Goal: Task Accomplishment & Management: Complete application form

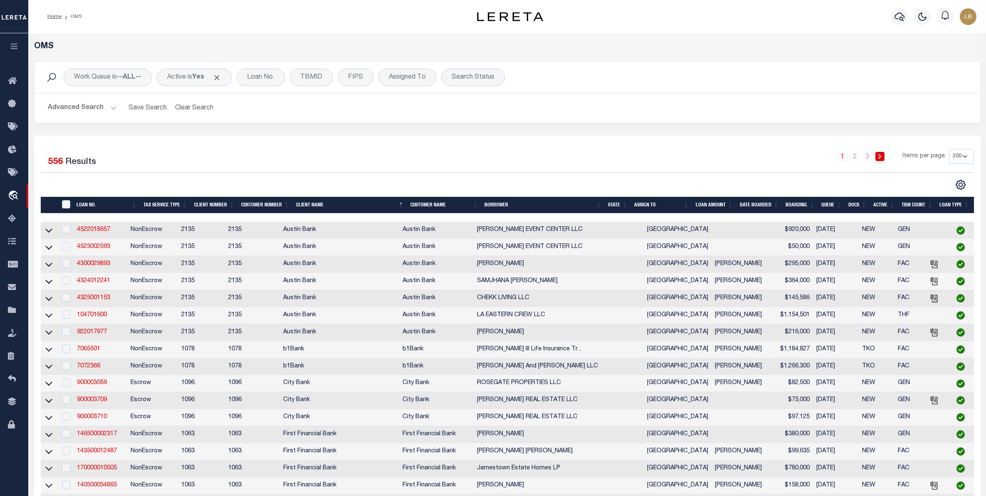
select select "200"
click at [189, 111] on button "Clear Search" at bounding box center [194, 108] width 45 height 16
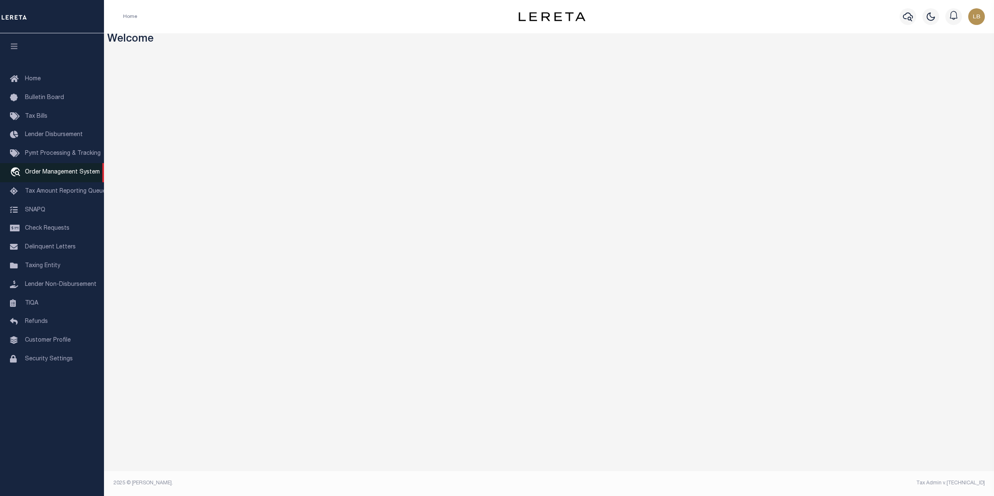
click at [49, 173] on span "Order Management System" at bounding box center [62, 172] width 75 height 6
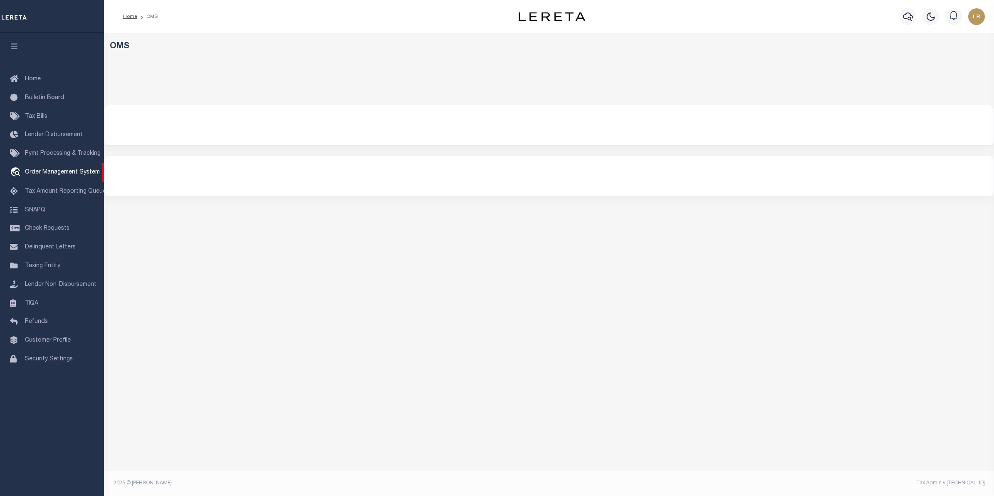
select select "200"
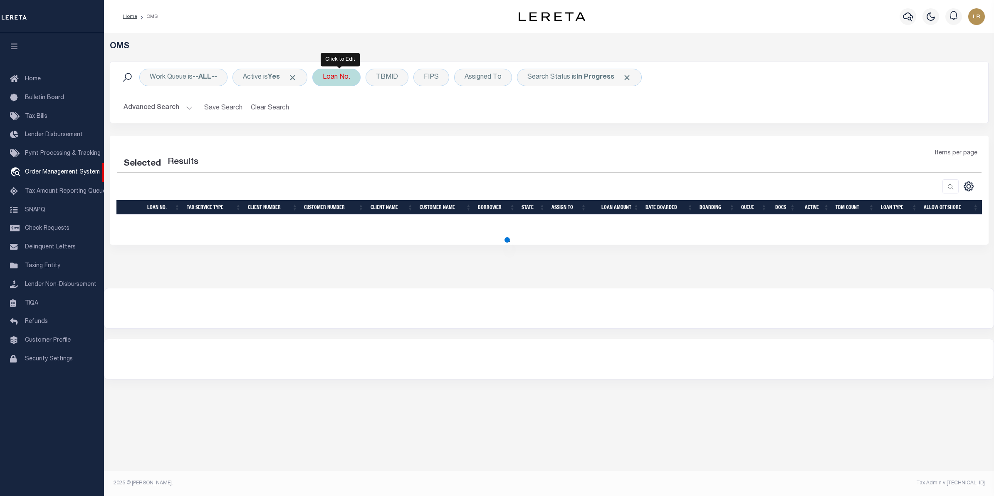
click at [338, 80] on div "Loan No." at bounding box center [336, 77] width 48 height 17
select select "200"
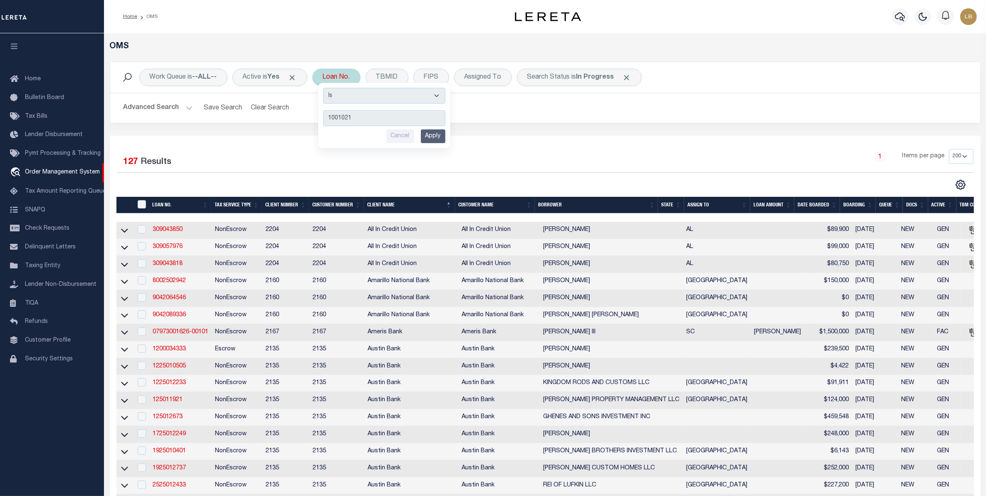
type input "10010216"
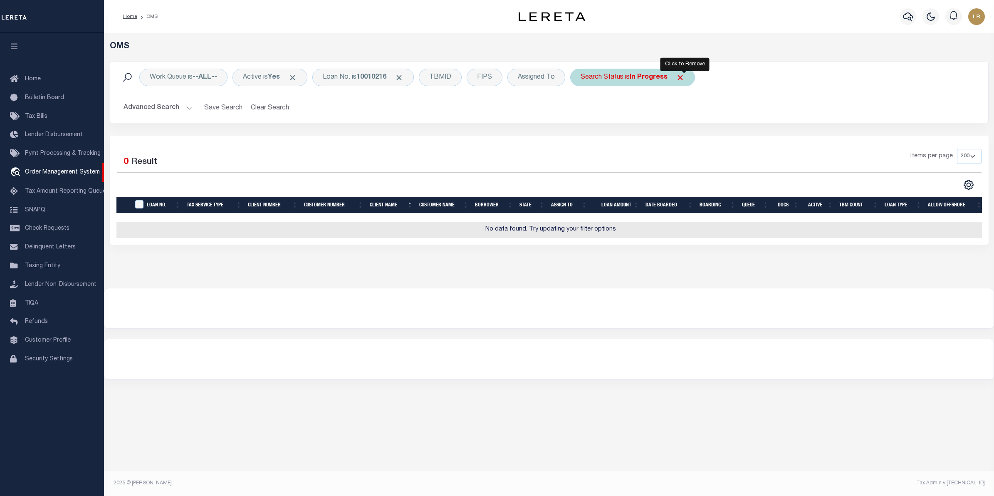
click at [683, 77] on span "Click to Remove" at bounding box center [680, 77] width 9 height 9
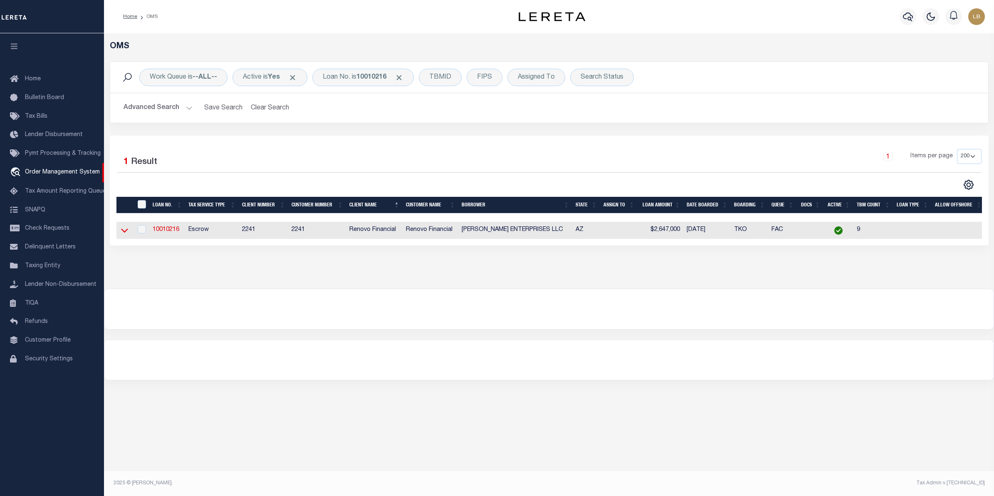
click at [123, 232] on icon at bounding box center [124, 231] width 7 height 4
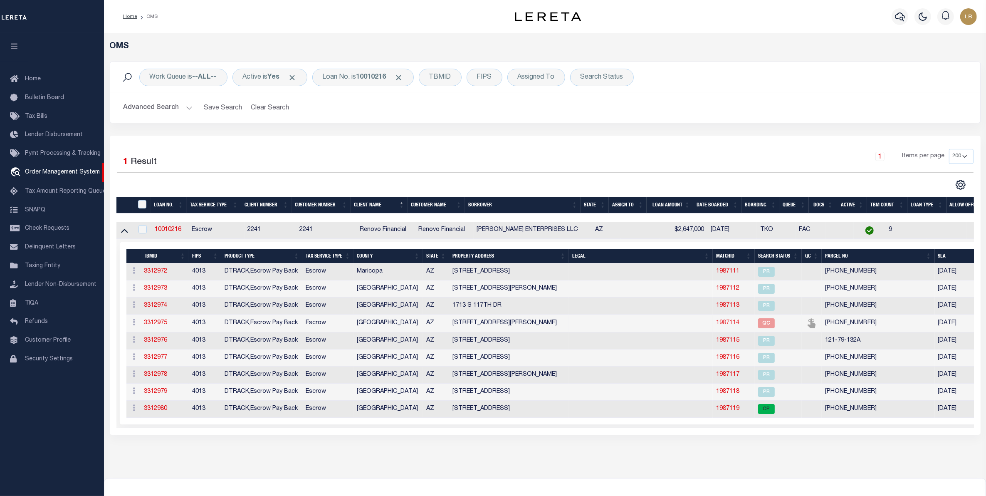
click at [726, 326] on link "1987114" at bounding box center [727, 323] width 23 height 6
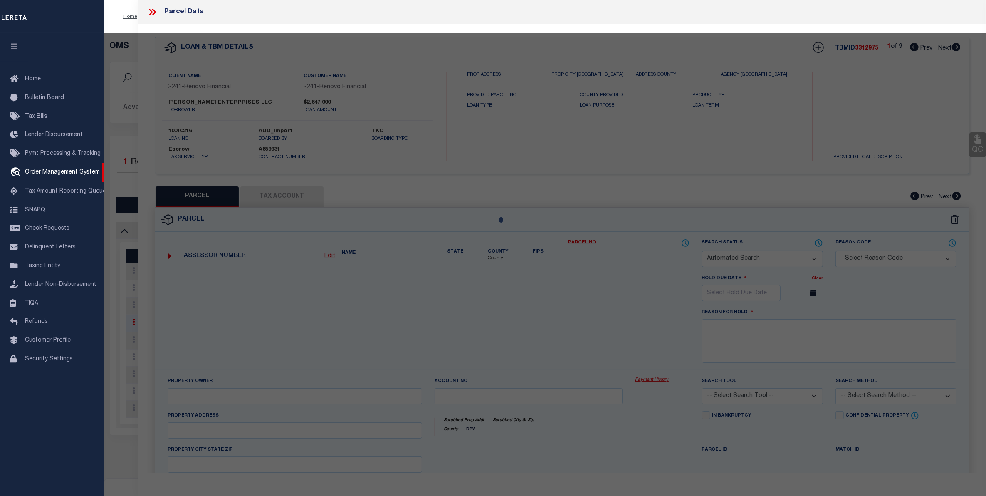
checkbox input "false"
select select "QC"
type input "10489085 0"
select select "AGW"
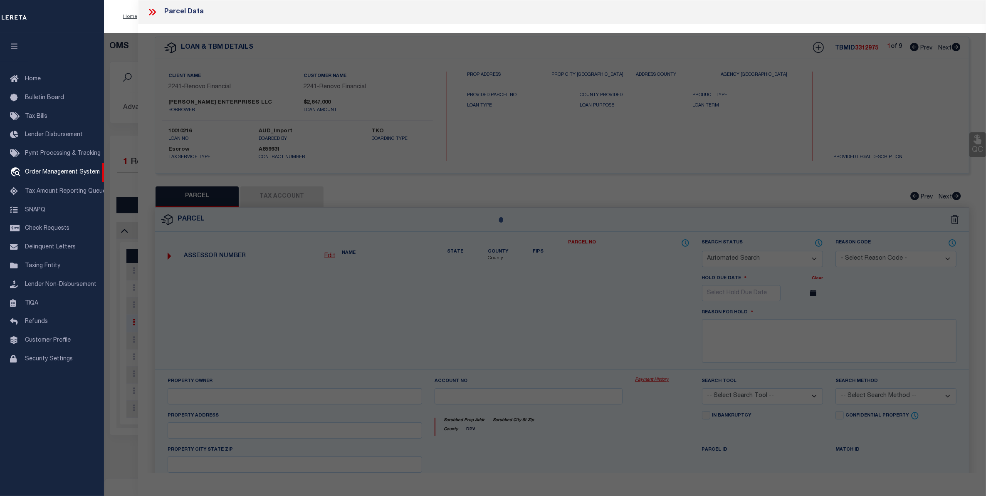
select select "ADD"
type input "7336 S 48TH GLEN"
type textarea "10/7/25 I contacted Scott because loan 10010216 is inactive and he submitted a …"
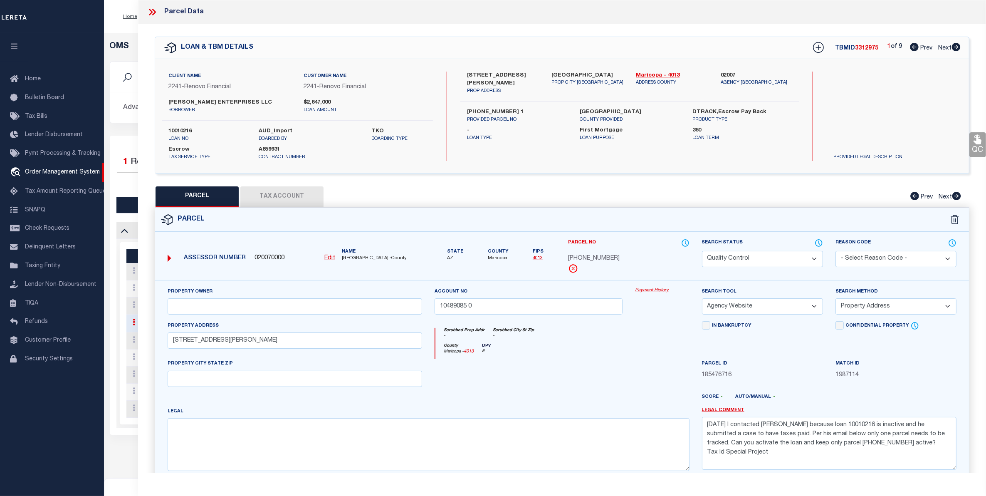
click at [817, 258] on select "Automated Search Bad Parcel Complete Duplicate Parcel High Dollar Reporting In …" at bounding box center [762, 259] width 121 height 16
click at [702, 251] on select "Automated Search Bad Parcel Complete Duplicate Parcel High Dollar Reporting In …" at bounding box center [762, 259] width 121 height 16
click at [786, 262] on select "Automated Search Bad Parcel Complete Duplicate Parcel High Dollar Reporting In …" at bounding box center [762, 259] width 121 height 16
click at [702, 251] on select "Automated Search Bad Parcel Complete Duplicate Parcel High Dollar Reporting In …" at bounding box center [762, 259] width 121 height 16
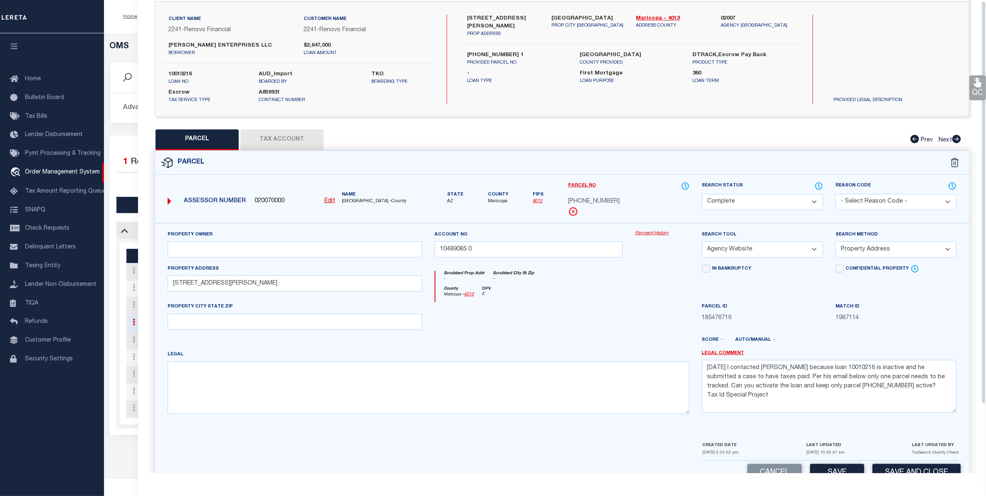
scroll to position [82, 0]
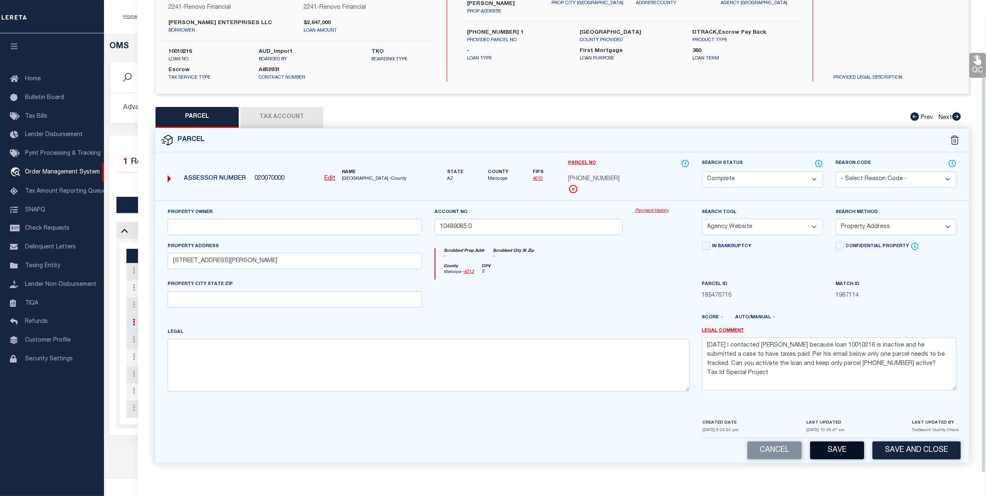
click at [835, 449] on button "Save" at bounding box center [837, 450] width 54 height 18
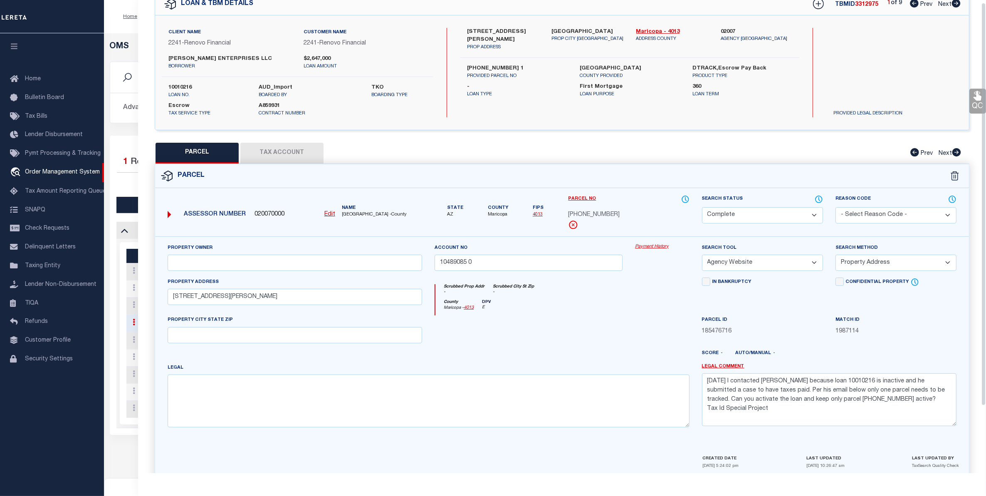
scroll to position [0, 0]
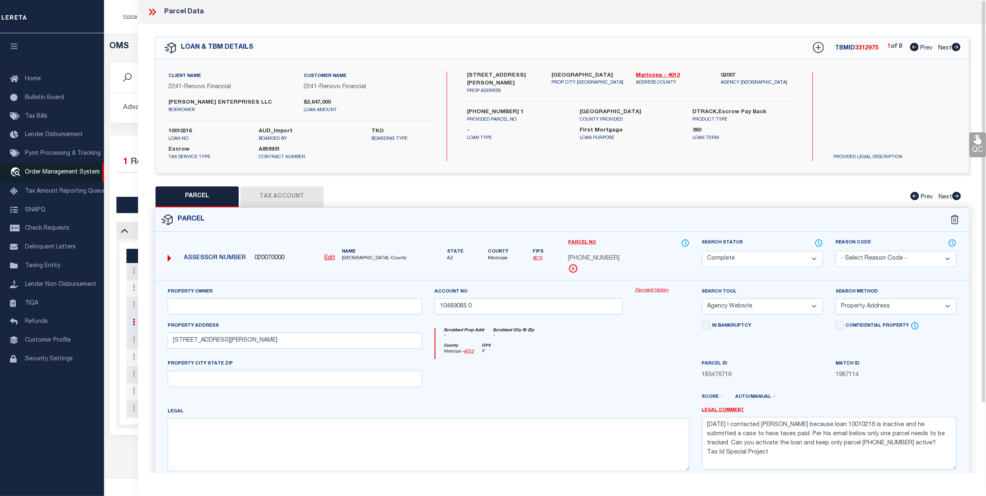
select select "AS"
select select
checkbox input "false"
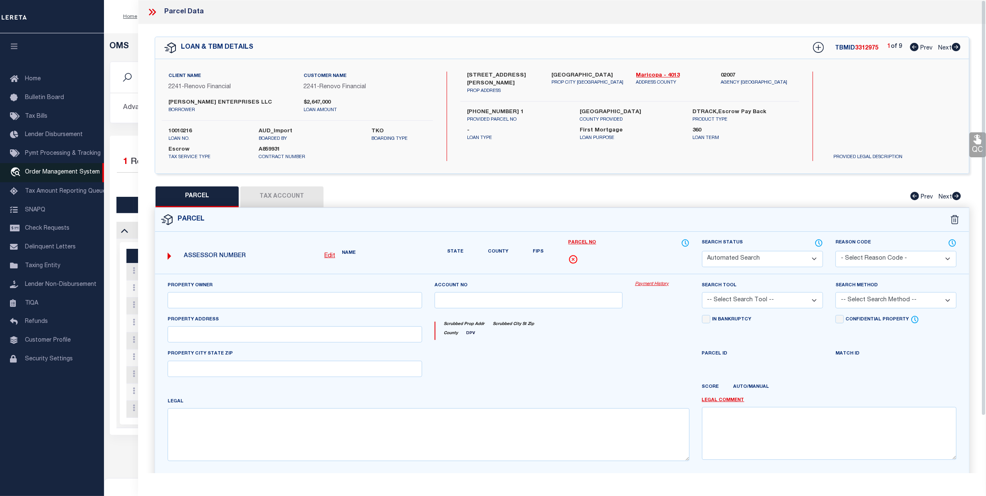
select select "CP"
type input "10489085 0"
select select "AGW"
select select "ADD"
type input "7336 S 48TH GLEN"
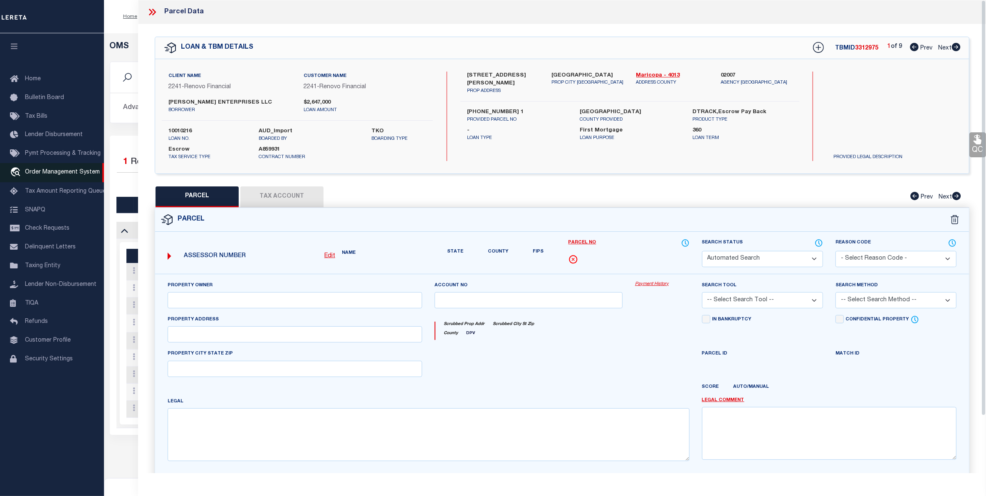
type textarea "10/7/25 I contacted Scott because loan 10010216 is inactive and he submitted a …"
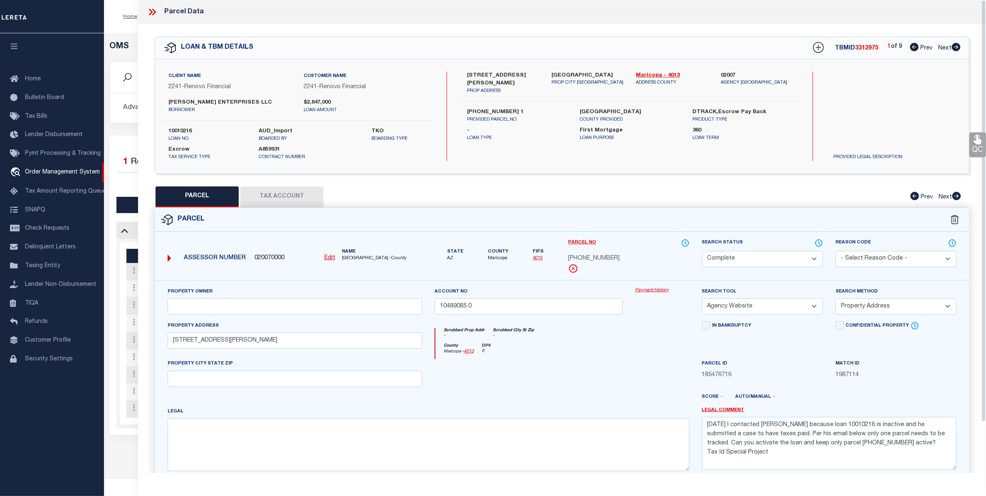
click at [153, 11] on icon at bounding box center [152, 12] width 11 height 11
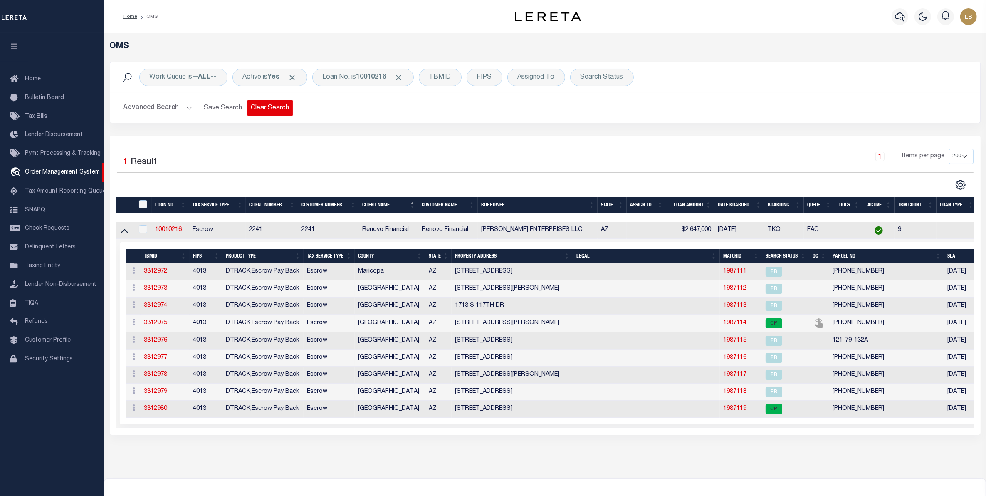
click at [272, 105] on button "Clear Search" at bounding box center [270, 108] width 45 height 16
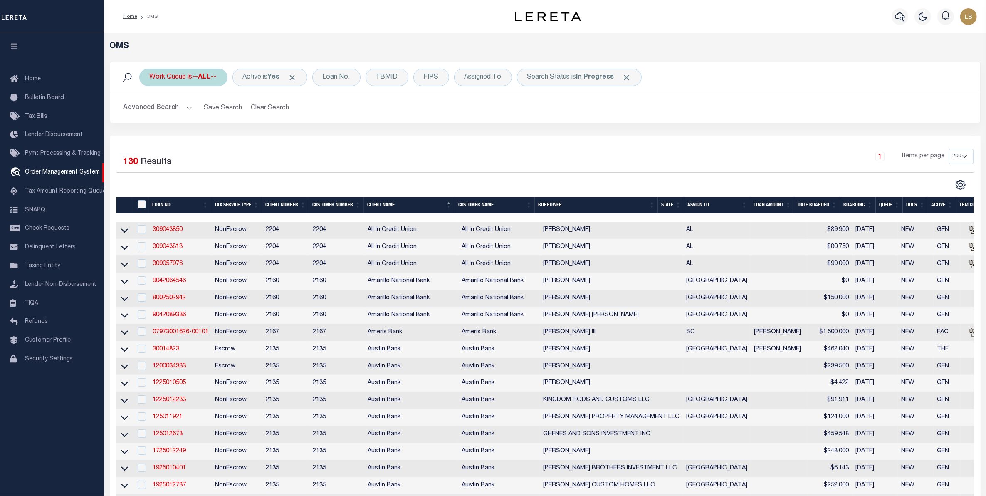
click at [202, 75] on b "--ALL--" at bounding box center [205, 77] width 25 height 7
click at [166, 119] on select "--ALL-- factRSystems General ThoughtFocus" at bounding box center [211, 118] width 122 height 16
select select "GEN"
click at [150, 111] on select "--ALL-- factRSystems General ThoughtFocus" at bounding box center [211, 118] width 122 height 16
click at [261, 134] on input "Apply" at bounding box center [260, 136] width 25 height 14
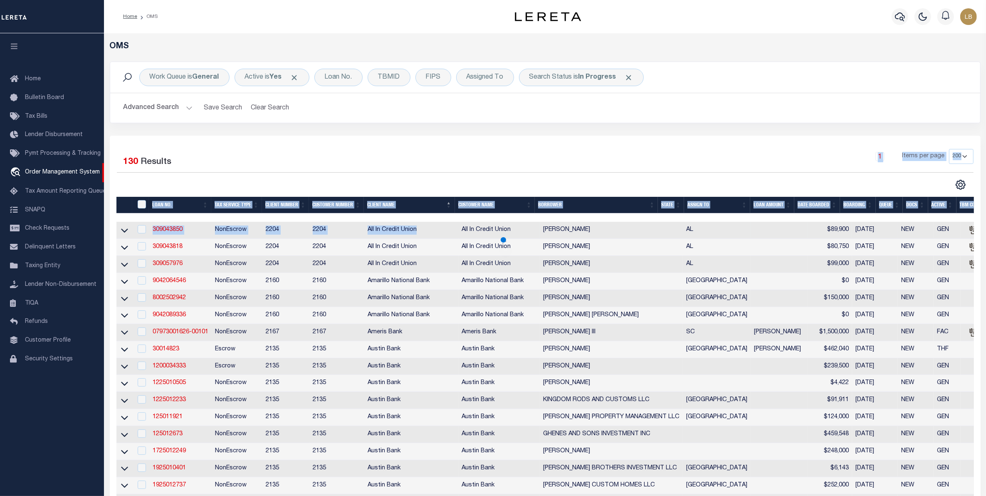
drag, startPoint x: 364, startPoint y: 179, endPoint x: 452, endPoint y: 236, distance: 104.4
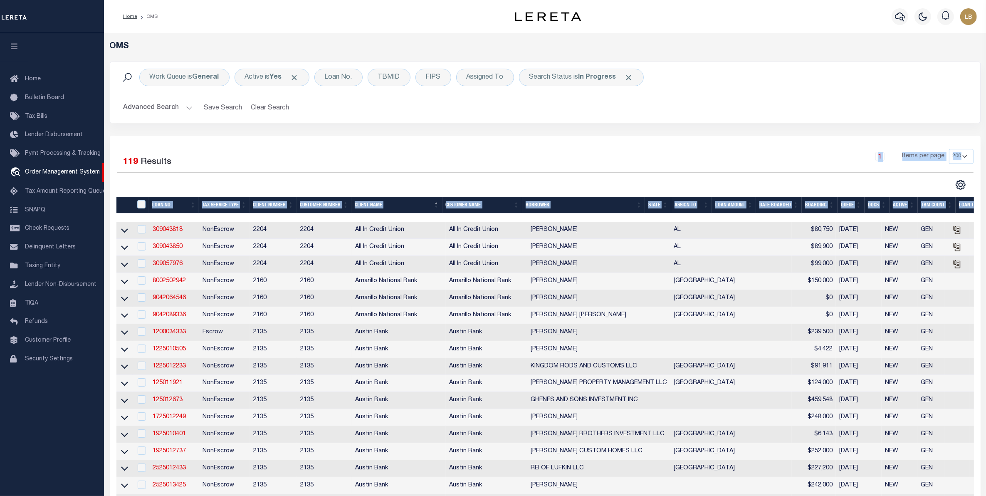
click at [413, 153] on div "1 Items per page 10 25 50 100 200" at bounding box center [654, 160] width 640 height 22
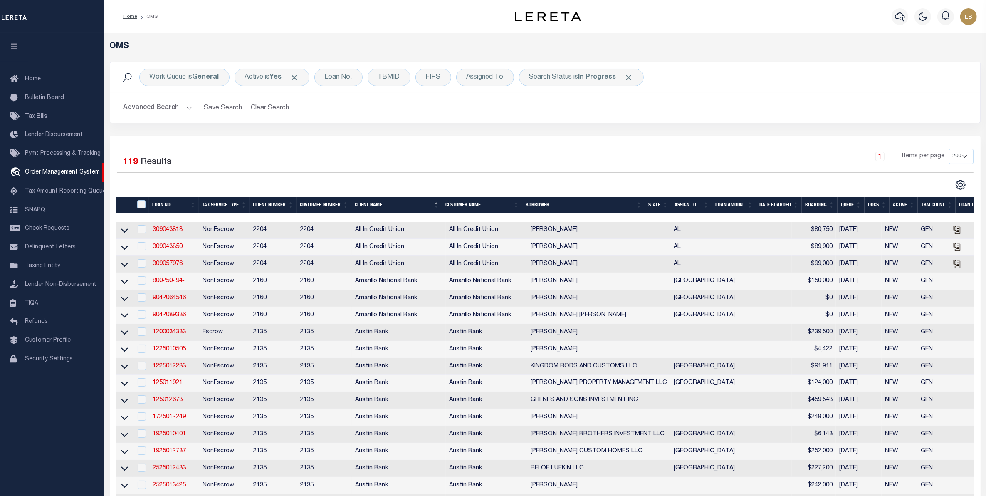
click at [662, 206] on th "State" at bounding box center [658, 205] width 26 height 17
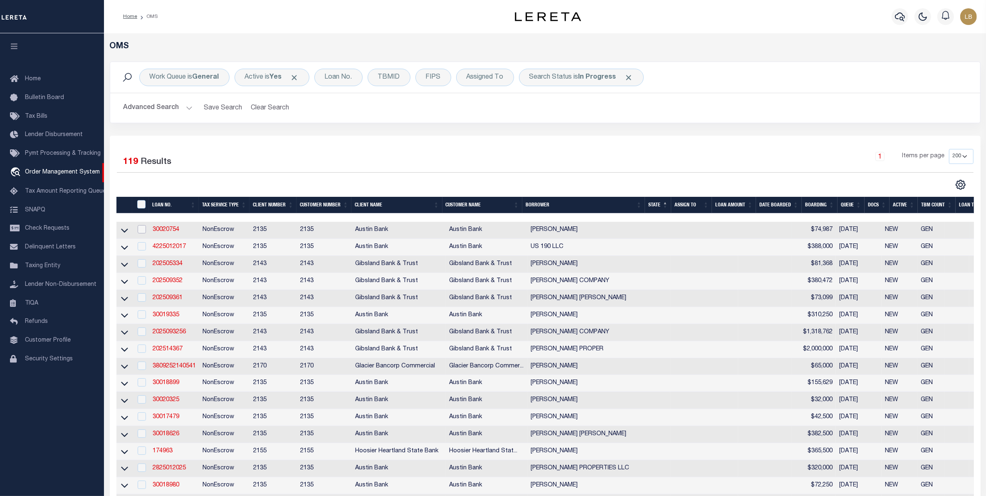
drag, startPoint x: 138, startPoint y: 229, endPoint x: 140, endPoint y: 235, distance: 6.5
click at [139, 229] on input "checkbox" at bounding box center [142, 229] width 8 height 8
checkbox input "true"
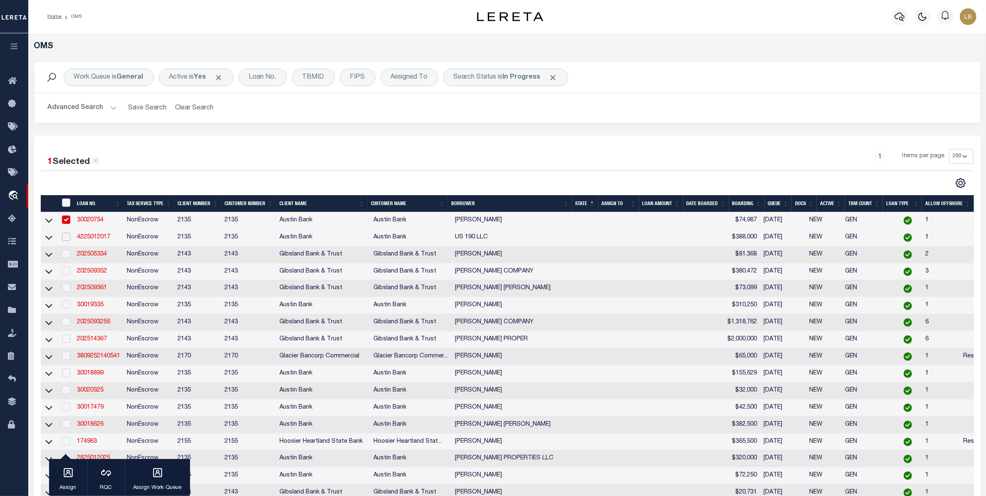
click at [65, 238] on input "checkbox" at bounding box center [66, 237] width 8 height 8
checkbox input "true"
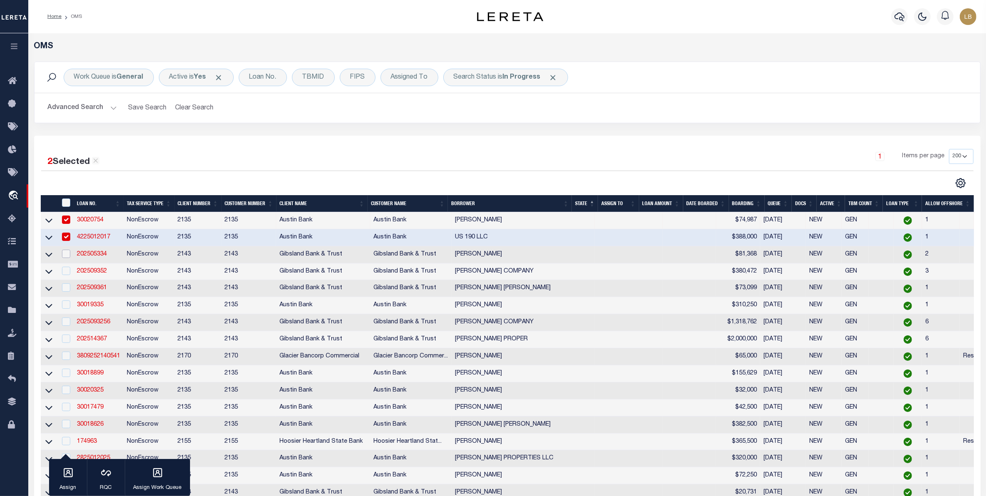
drag, startPoint x: 67, startPoint y: 256, endPoint x: 69, endPoint y: 271, distance: 15.4
click at [68, 259] on div at bounding box center [65, 254] width 10 height 9
checkbox input "true"
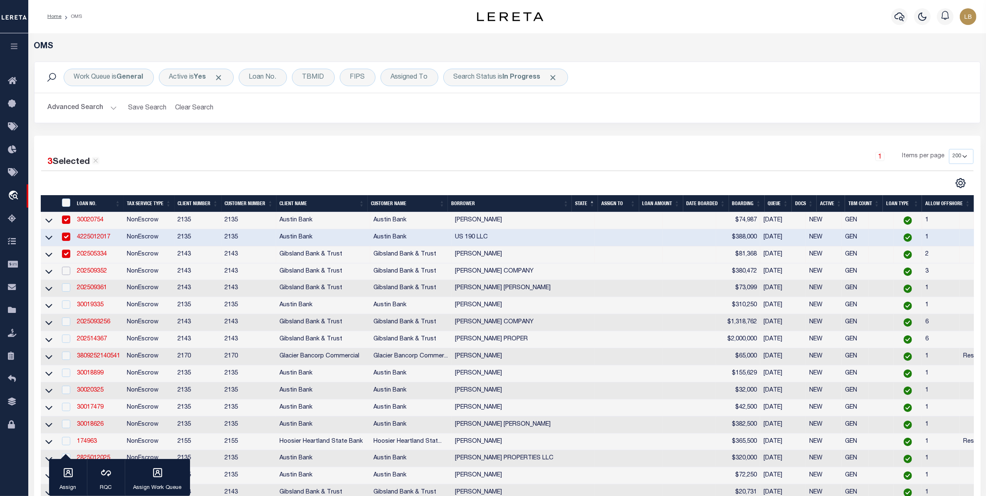
click at [69, 271] on input "checkbox" at bounding box center [66, 271] width 8 height 8
checkbox input "true"
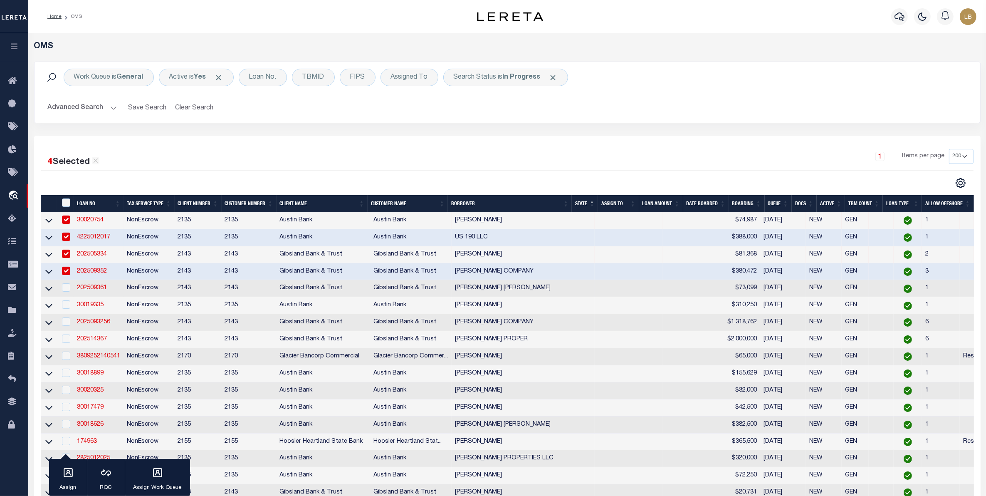
click at [67, 286] on td at bounding box center [65, 288] width 17 height 17
checkbox input "true"
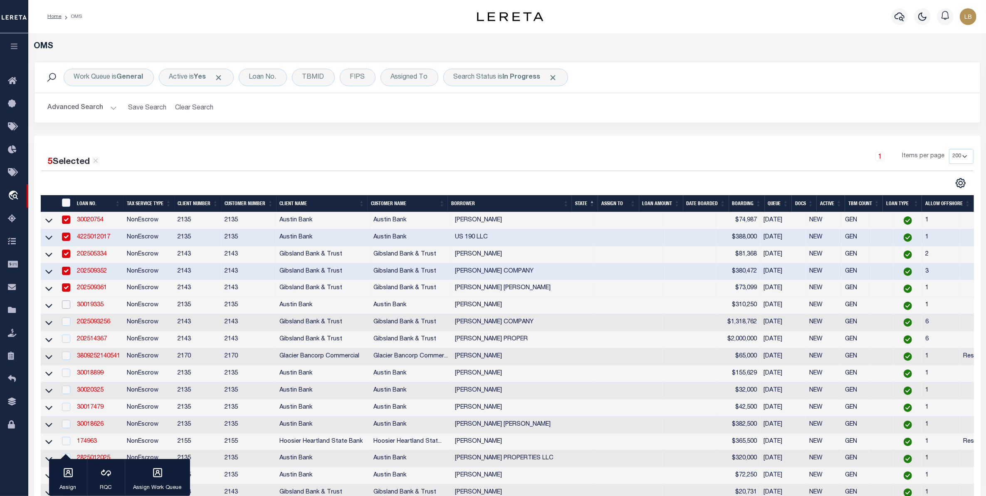
click at [65, 309] on input "checkbox" at bounding box center [66, 304] width 8 height 8
checkbox input "true"
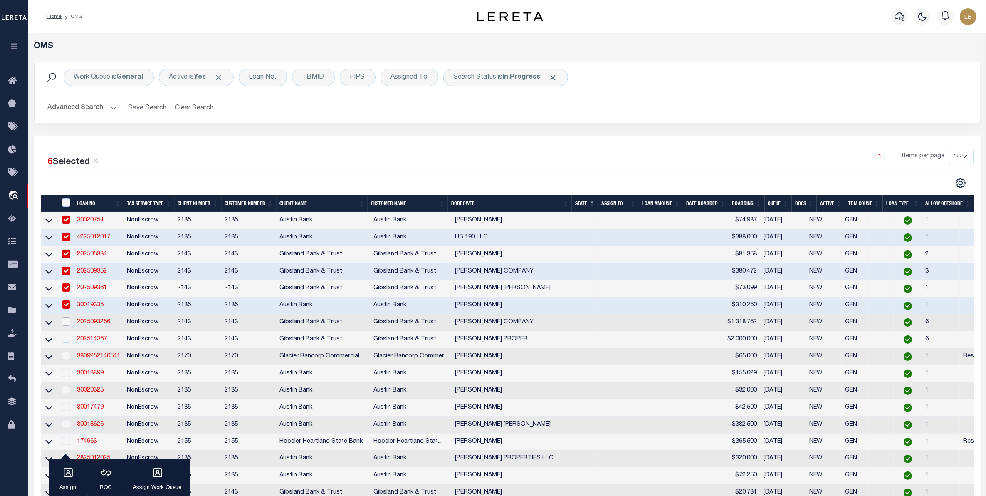
drag, startPoint x: 66, startPoint y: 327, endPoint x: 67, endPoint y: 340, distance: 13.8
click at [67, 331] on td at bounding box center [65, 322] width 17 height 17
checkbox input "true"
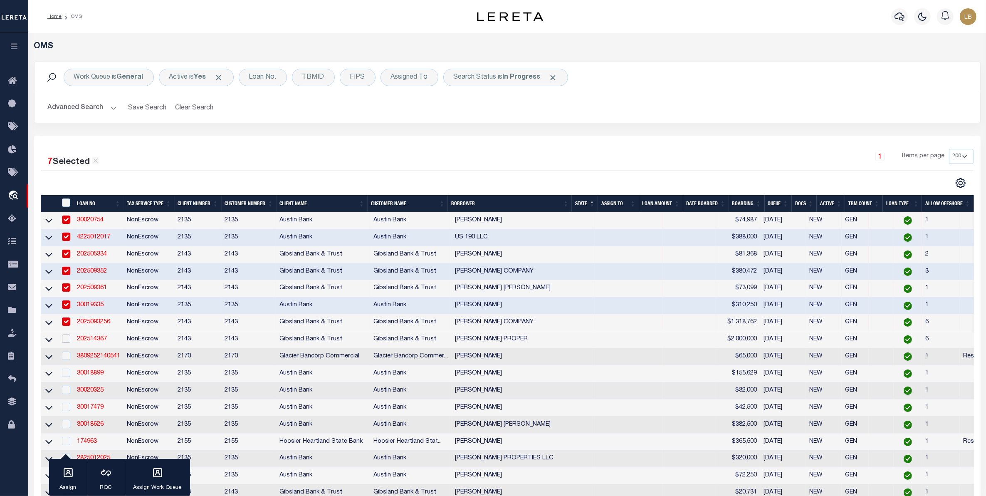
drag, startPoint x: 67, startPoint y: 344, endPoint x: 68, endPoint y: 350, distance: 5.8
click at [67, 343] on input "checkbox" at bounding box center [66, 338] width 8 height 8
checkbox input "true"
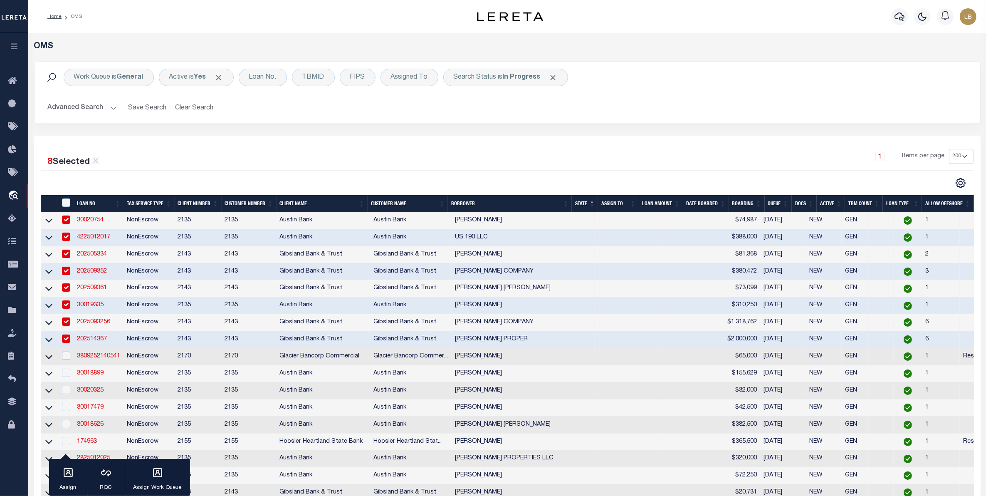
drag, startPoint x: 64, startPoint y: 361, endPoint x: 64, endPoint y: 380, distance: 19.2
click at [65, 365] on td at bounding box center [65, 356] width 17 height 17
checkbox input "true"
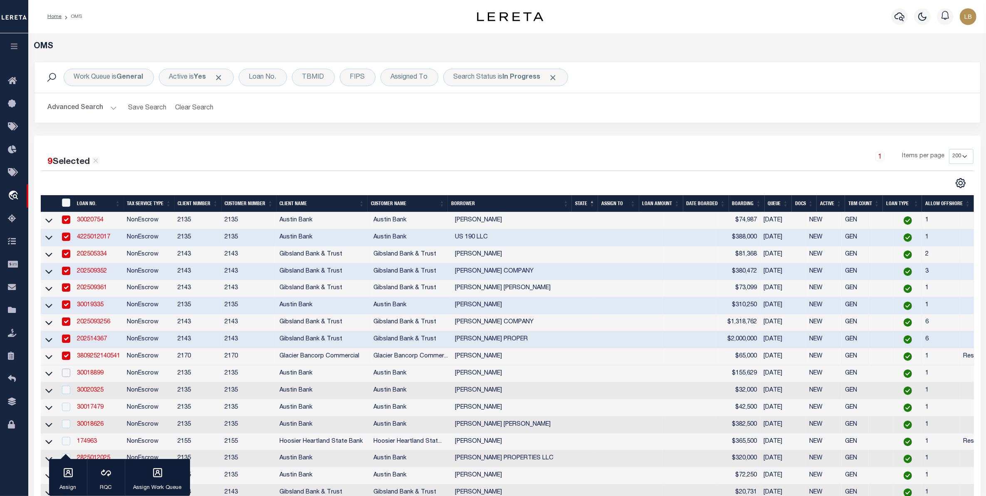
drag, startPoint x: 62, startPoint y: 379, endPoint x: 66, endPoint y: 406, distance: 26.5
click at [62, 377] on input "checkbox" at bounding box center [66, 373] width 8 height 8
checkbox input "true"
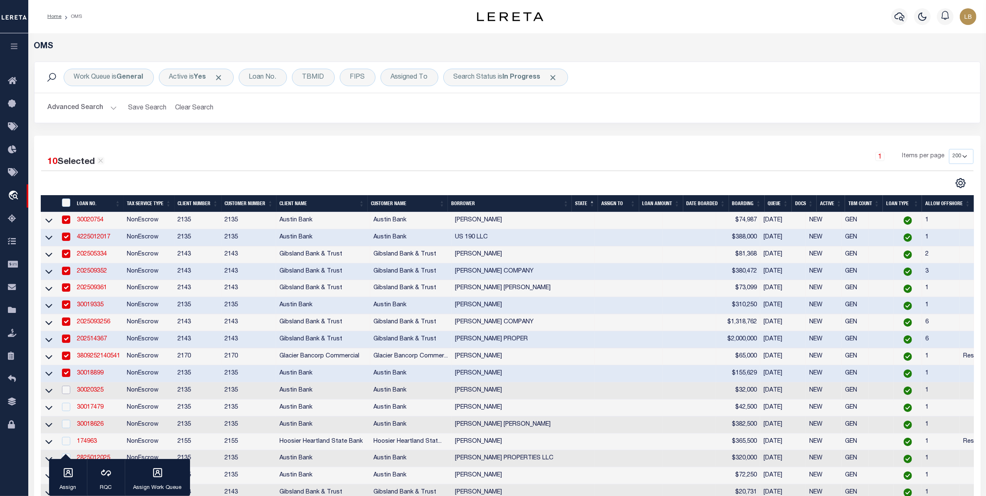
drag, startPoint x: 66, startPoint y: 399, endPoint x: 67, endPoint y: 414, distance: 15.8
click at [67, 394] on input "checkbox" at bounding box center [66, 390] width 8 height 8
checkbox input "true"
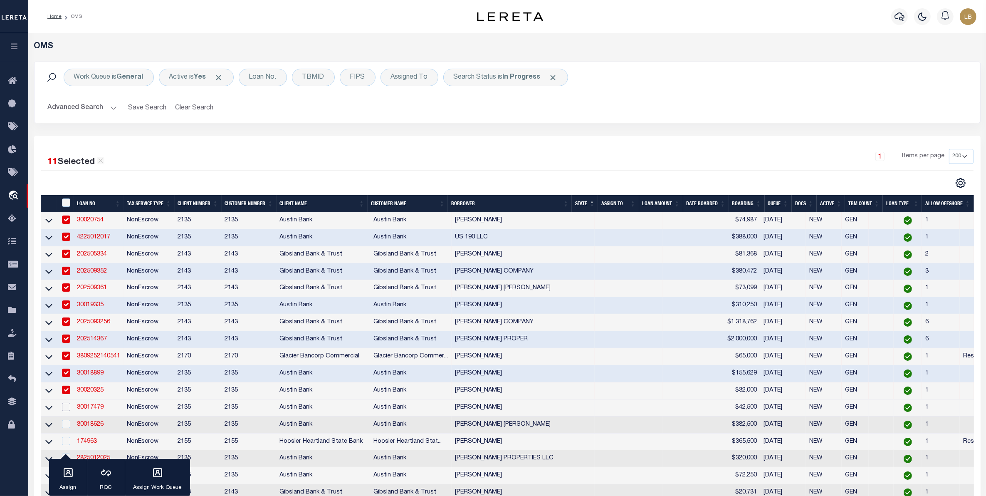
click at [67, 411] on input "checkbox" at bounding box center [66, 407] width 8 height 8
checkbox input "true"
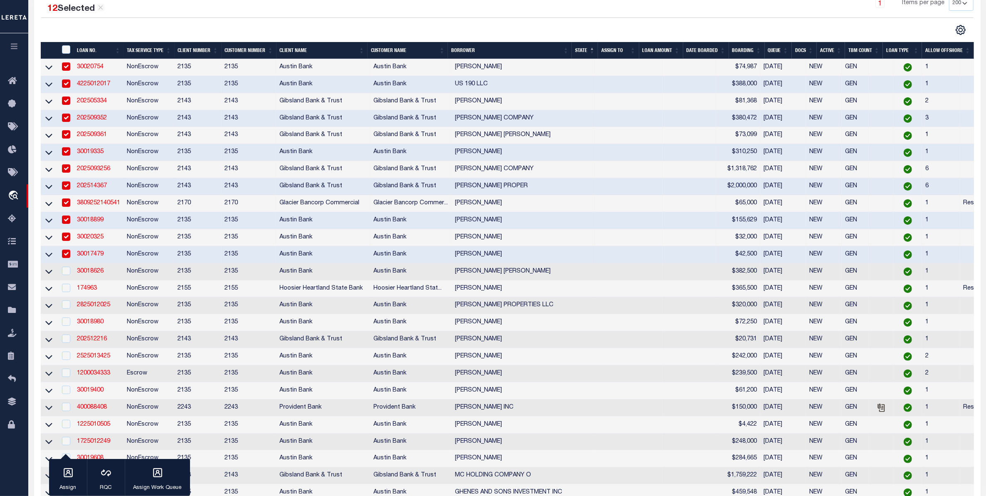
scroll to position [156, 0]
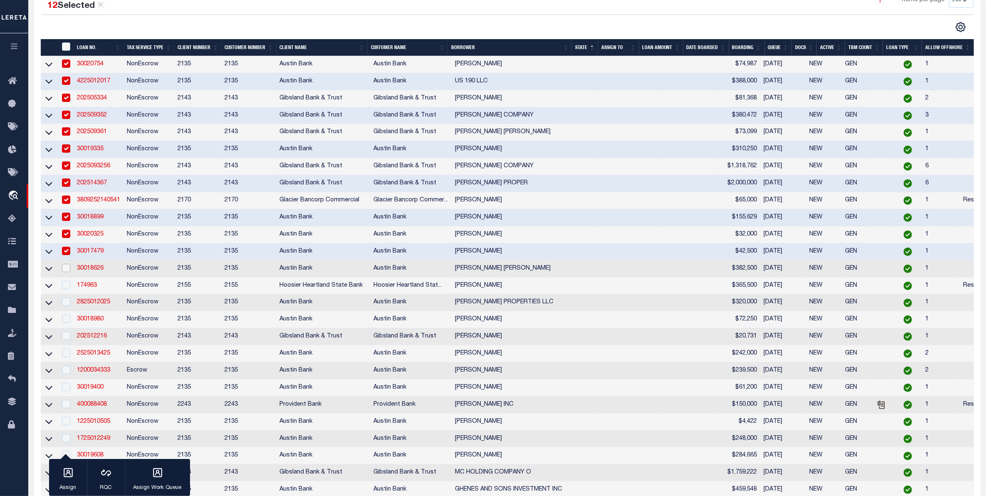
click at [65, 272] on input "checkbox" at bounding box center [66, 268] width 8 height 8
checkbox input "true"
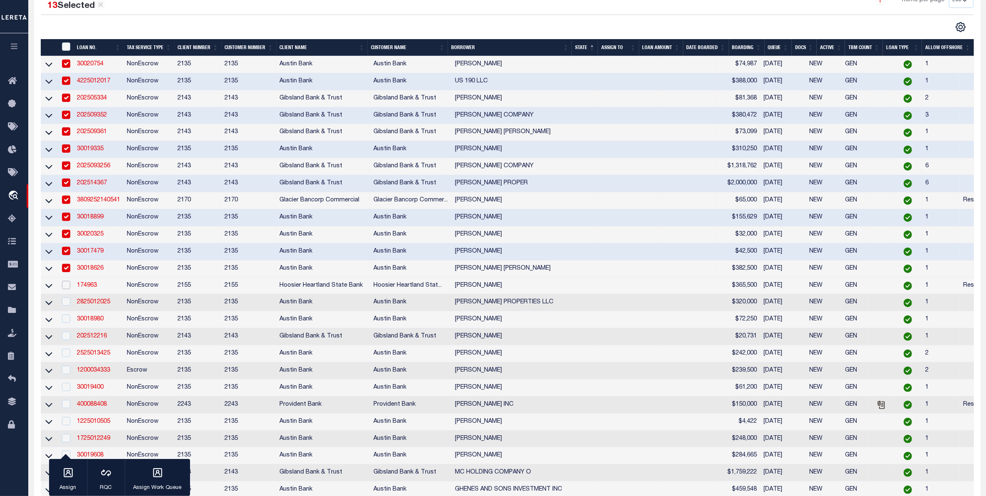
click at [66, 289] on input "checkbox" at bounding box center [66, 285] width 8 height 8
checkbox input "true"
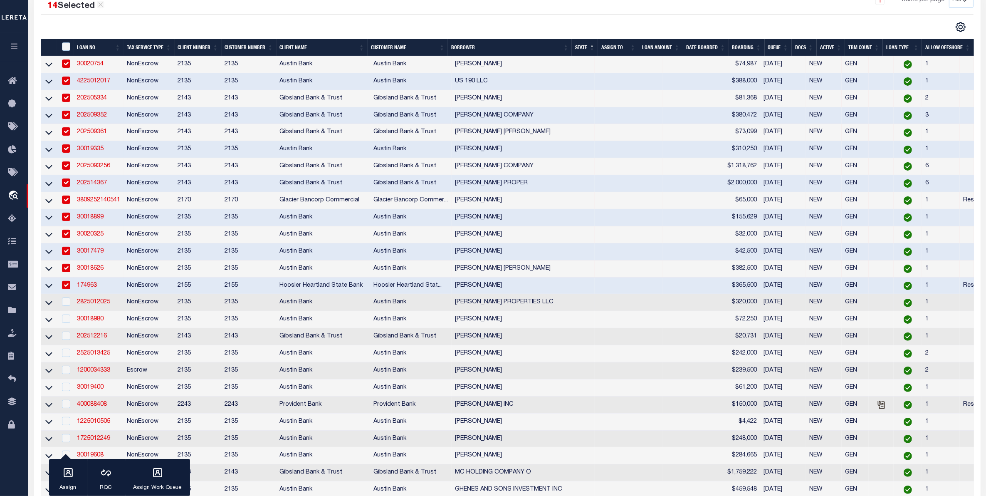
click at [71, 311] on td at bounding box center [65, 302] width 17 height 17
checkbox input "true"
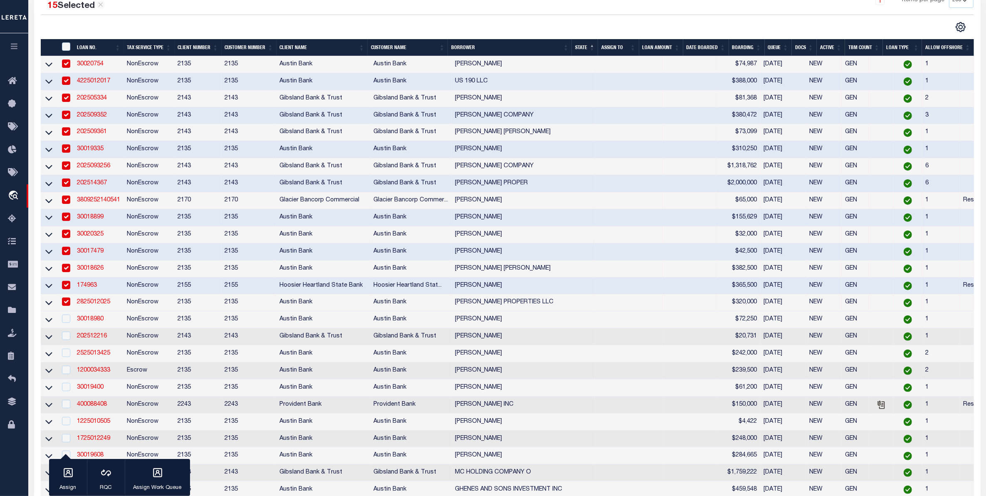
click at [72, 327] on td at bounding box center [65, 319] width 17 height 17
checkbox input "true"
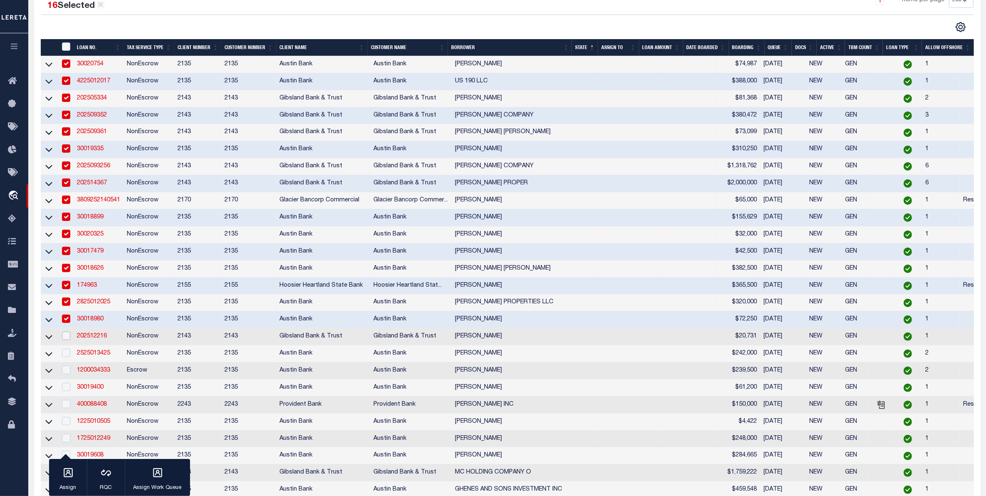
drag, startPoint x: 68, startPoint y: 343, endPoint x: 69, endPoint y: 348, distance: 5.1
click at [69, 340] on input "checkbox" at bounding box center [66, 336] width 8 height 8
checkbox input "true"
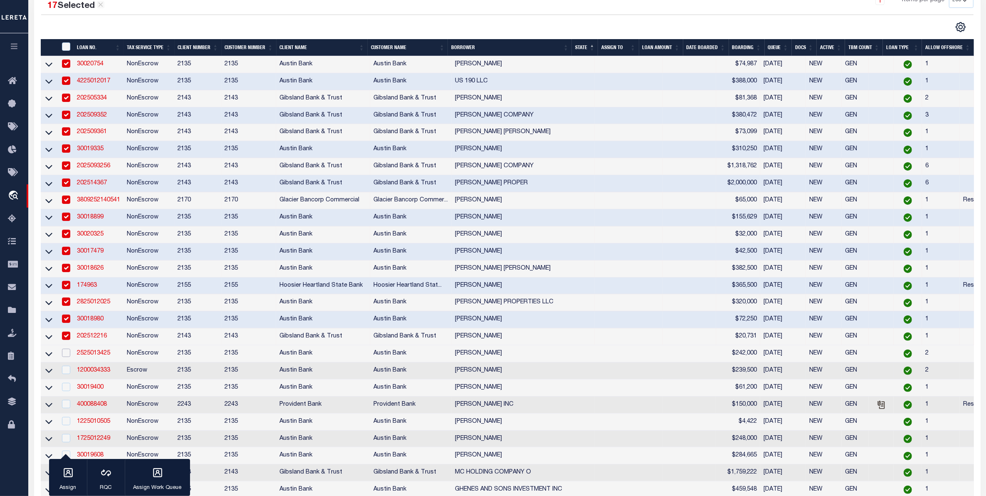
drag, startPoint x: 67, startPoint y: 361, endPoint x: 67, endPoint y: 376, distance: 14.6
click at [68, 357] on input "checkbox" at bounding box center [66, 353] width 8 height 8
checkbox input "true"
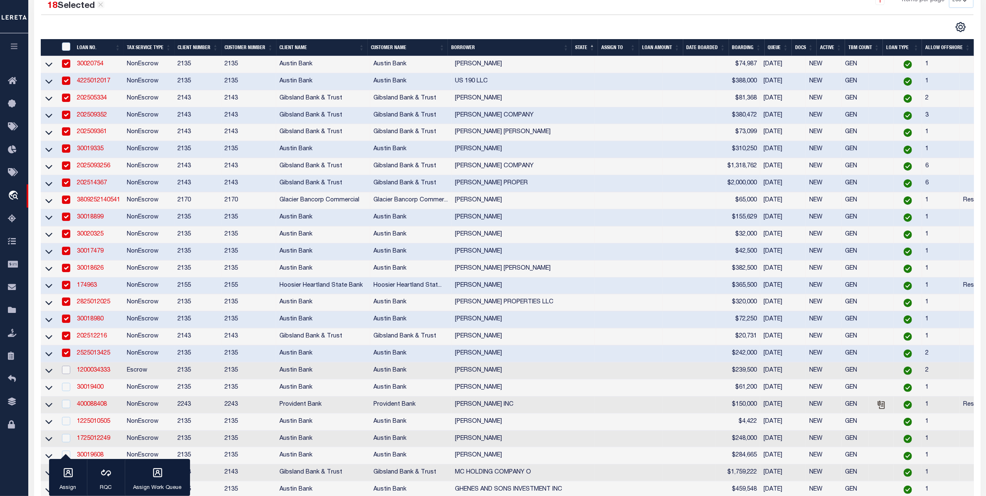
click at [67, 374] on input "checkbox" at bounding box center [66, 370] width 8 height 8
checkbox input "true"
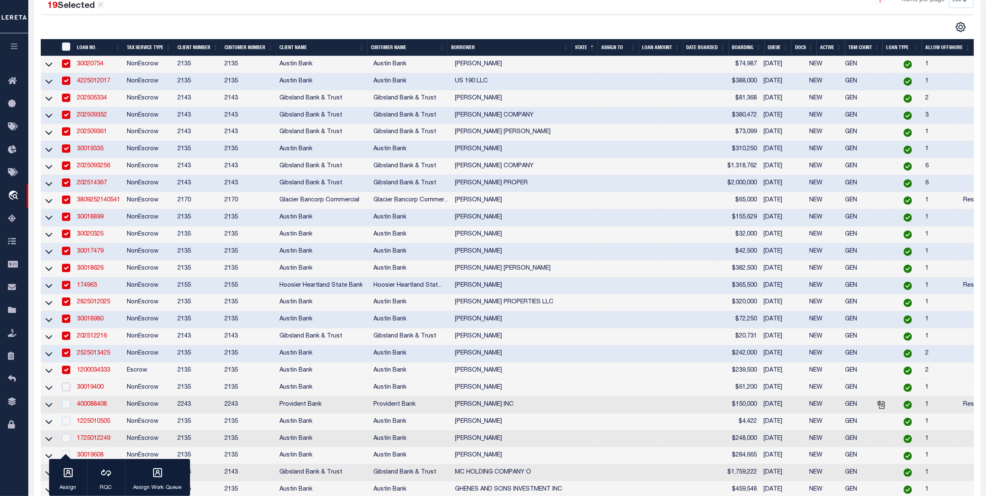
click at [69, 391] on input "checkbox" at bounding box center [66, 387] width 8 height 8
checkbox input "true"
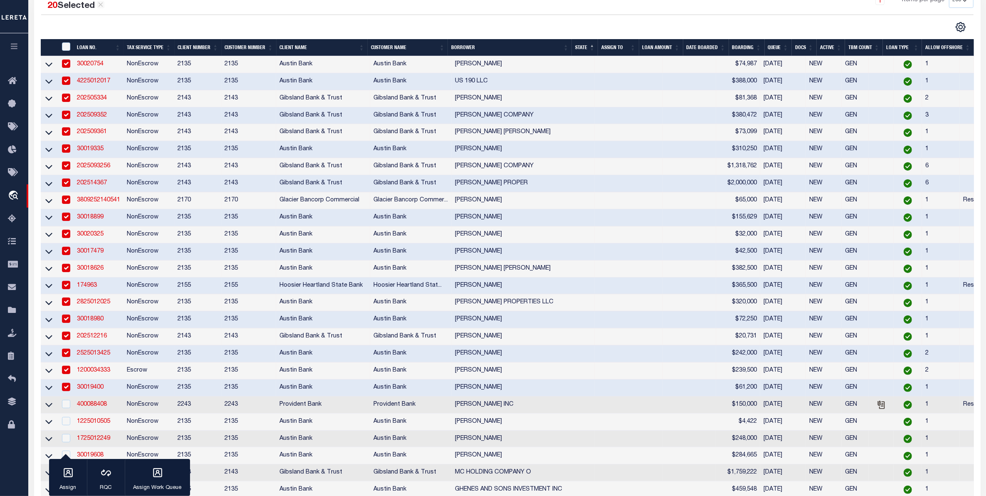
click at [68, 409] on div at bounding box center [65, 404] width 10 height 9
checkbox input "true"
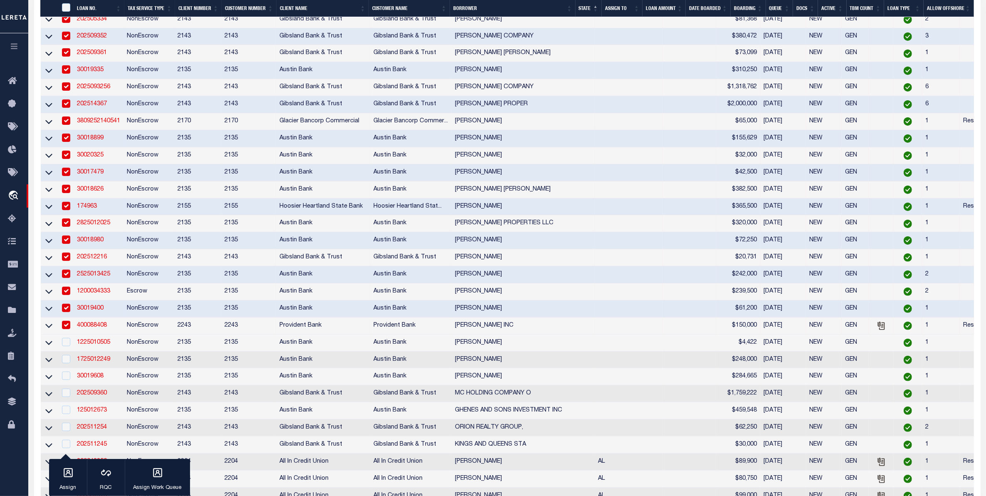
scroll to position [312, 0]
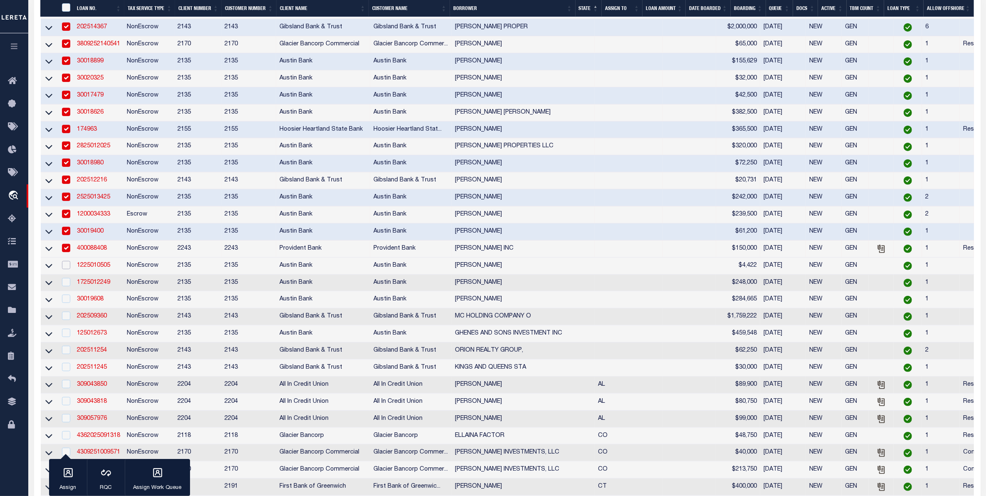
click at [66, 269] on input "checkbox" at bounding box center [66, 265] width 8 height 8
checkbox input "true"
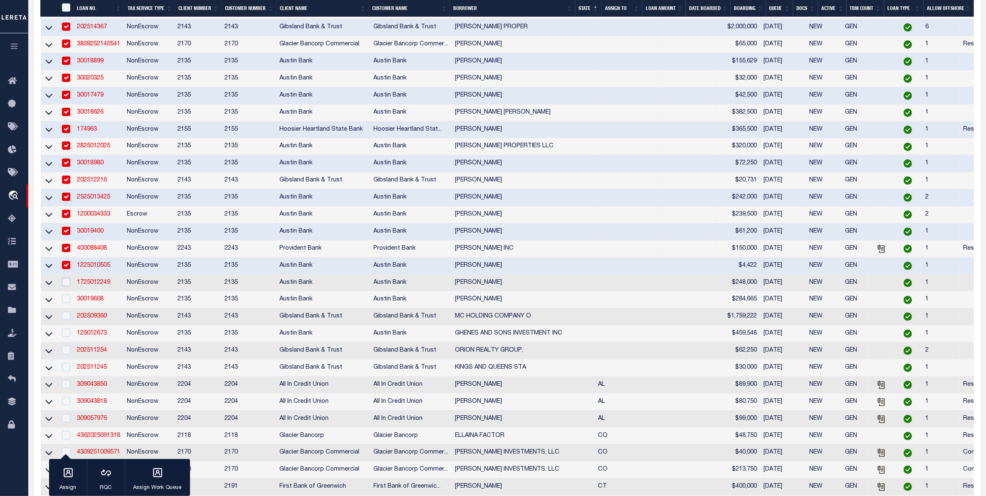
drag, startPoint x: 64, startPoint y: 298, endPoint x: 67, endPoint y: 315, distance: 17.7
click at [65, 292] on td at bounding box center [65, 283] width 17 height 17
checkbox input "true"
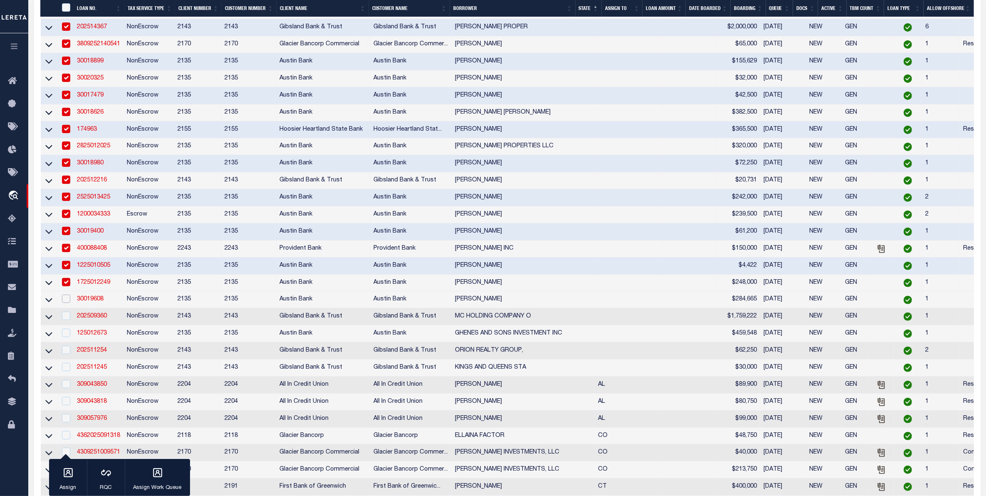
drag, startPoint x: 67, startPoint y: 313, endPoint x: 68, endPoint y: 329, distance: 16.7
click at [67, 303] on input "checkbox" at bounding box center [66, 299] width 8 height 8
checkbox input "true"
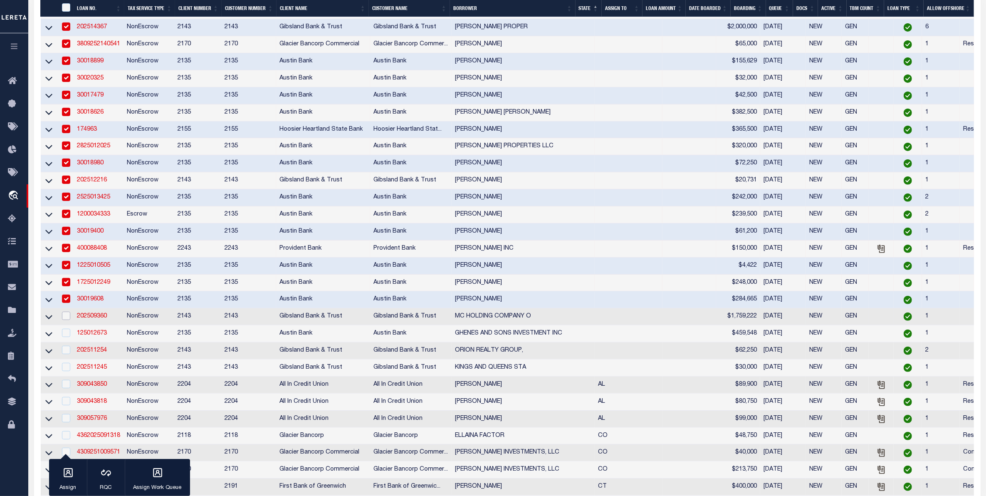
click at [68, 320] on input "checkbox" at bounding box center [66, 316] width 8 height 8
checkbox input "true"
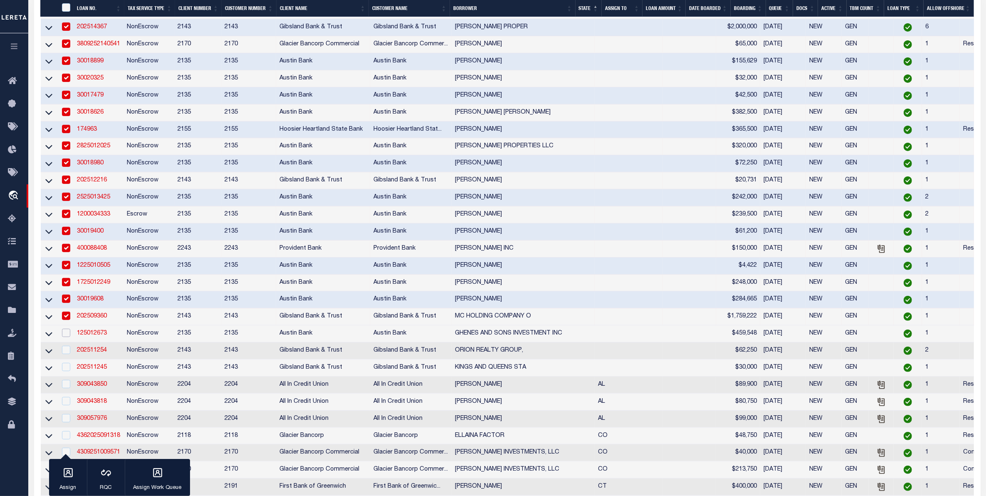
click at [65, 337] on input "checkbox" at bounding box center [66, 333] width 8 height 8
checkbox input "true"
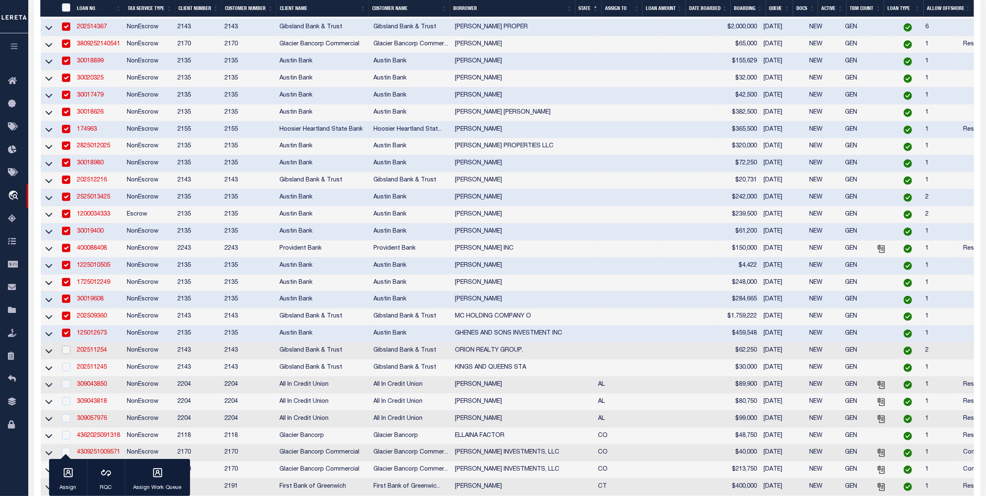
drag, startPoint x: 65, startPoint y: 364, endPoint x: 69, endPoint y: 371, distance: 8.6
click at [66, 354] on input "checkbox" at bounding box center [66, 350] width 8 height 8
checkbox input "true"
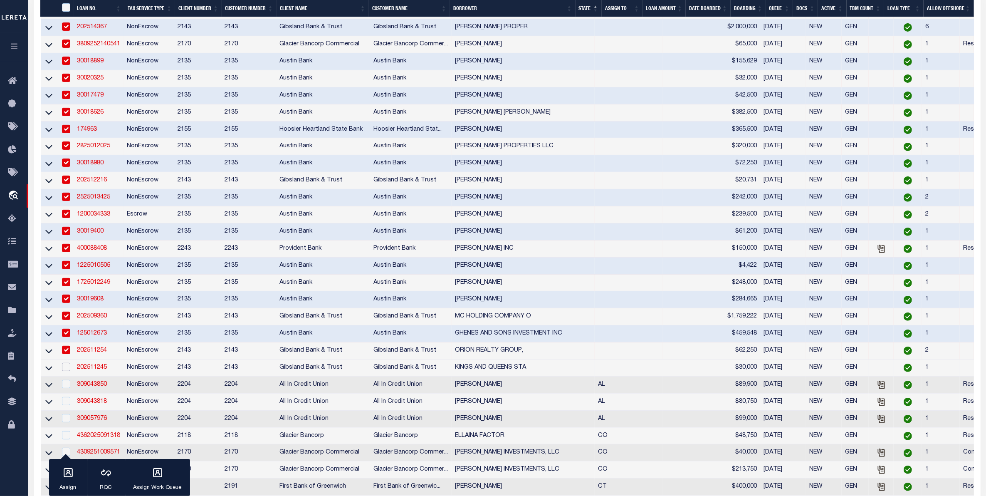
click at [69, 371] on input "checkbox" at bounding box center [66, 367] width 8 height 8
checkbox input "true"
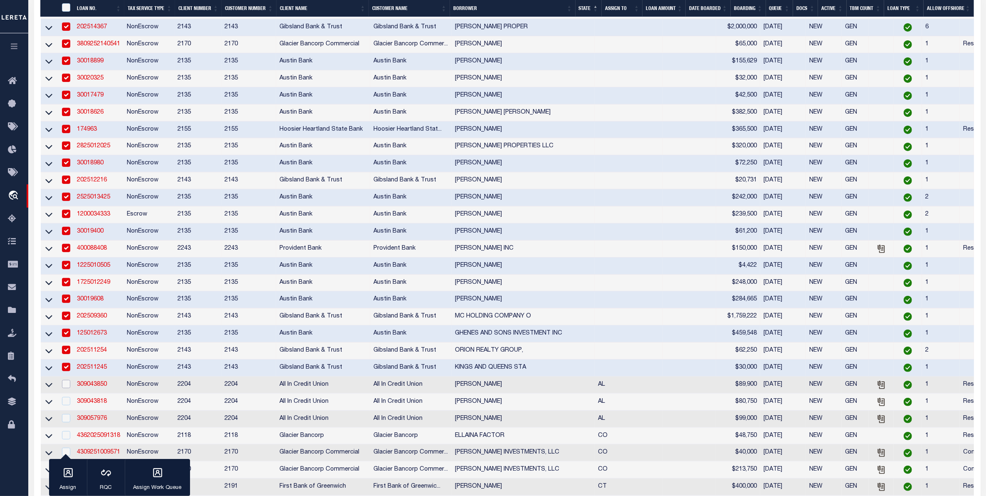
click at [65, 388] on input "checkbox" at bounding box center [66, 384] width 8 height 8
checkbox input "true"
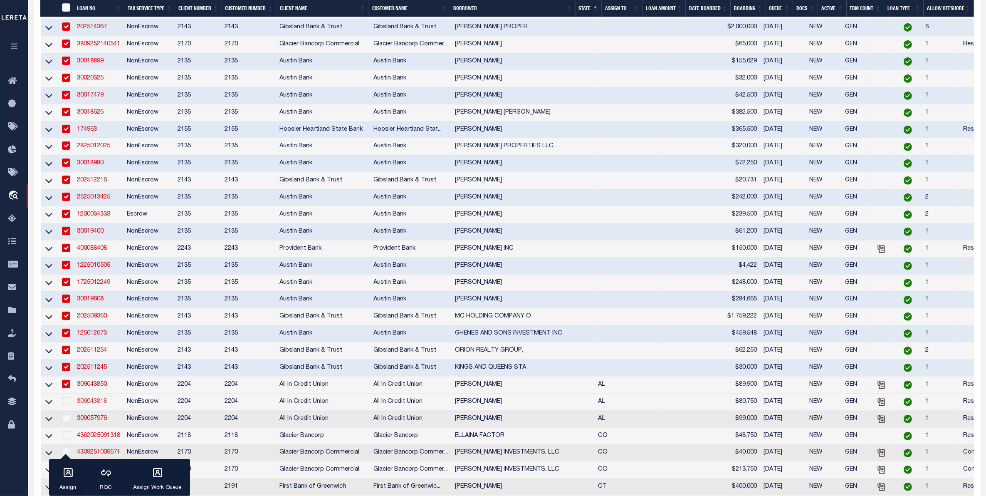
drag, startPoint x: 63, startPoint y: 421, endPoint x: 78, endPoint y: 416, distance: 15.9
click at [65, 405] on input "checkbox" at bounding box center [66, 401] width 8 height 8
checkbox input "true"
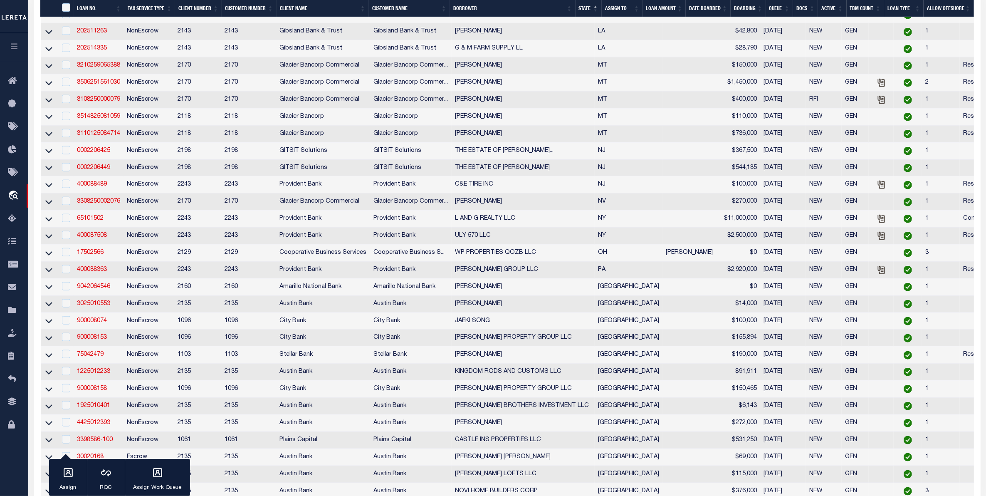
scroll to position [1040, 0]
drag, startPoint x: 65, startPoint y: 258, endPoint x: 63, endPoint y: 275, distance: 16.8
click at [65, 221] on input "checkbox" at bounding box center [66, 217] width 8 height 8
checkbox input "true"
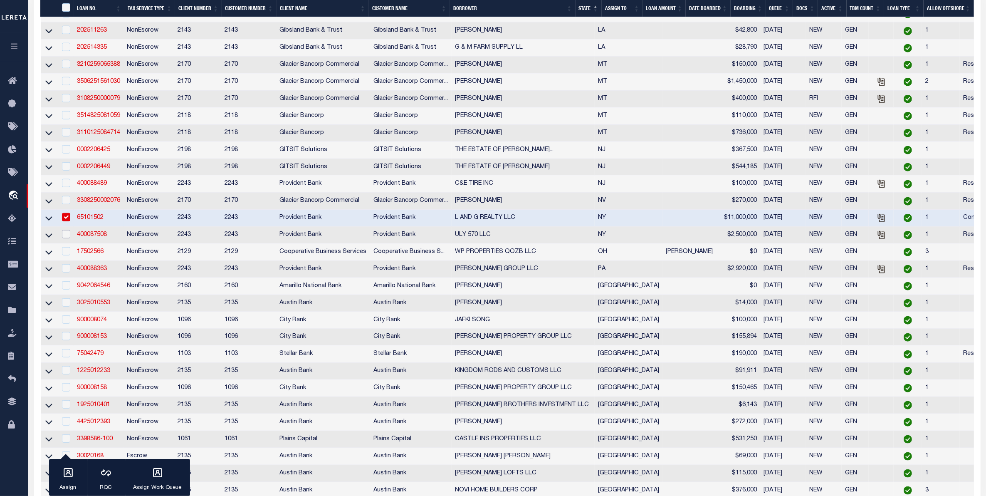
click at [65, 238] on input "checkbox" at bounding box center [66, 234] width 8 height 8
checkbox input "true"
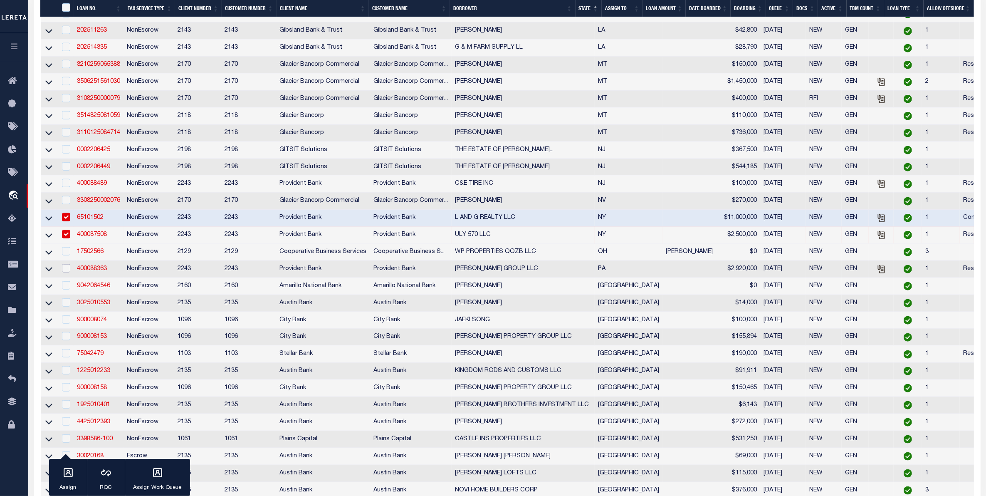
click at [67, 272] on input "checkbox" at bounding box center [66, 268] width 8 height 8
checkbox input "true"
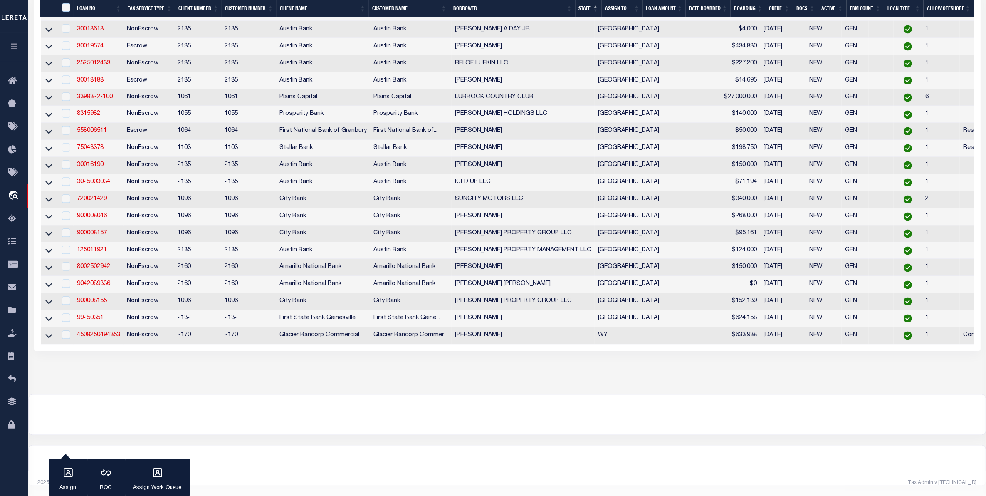
scroll to position [1964, 0]
click at [76, 468] on div "button" at bounding box center [68, 473] width 21 height 21
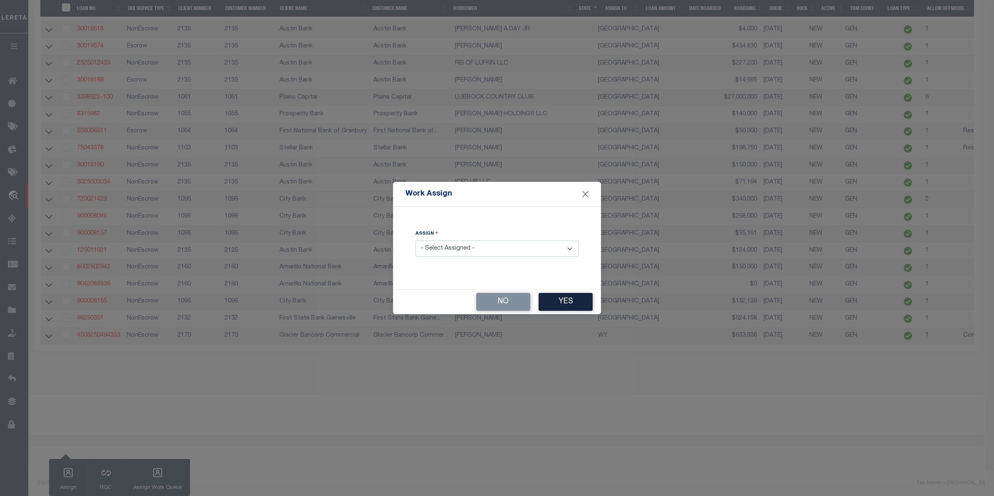
click at [471, 250] on select "- Select Assigned - --Unassigned-- Abdul Muzain Adrienne Cayea Agustin Fernande…" at bounding box center [497, 248] width 163 height 16
select select "[PERSON_NAME]"
click at [416, 241] on select "- Select Assigned - --Unassigned-- Abdul Muzain Adrienne Cayea Agustin Fernande…" at bounding box center [497, 248] width 163 height 16
click at [570, 297] on button "Yes" at bounding box center [566, 302] width 54 height 18
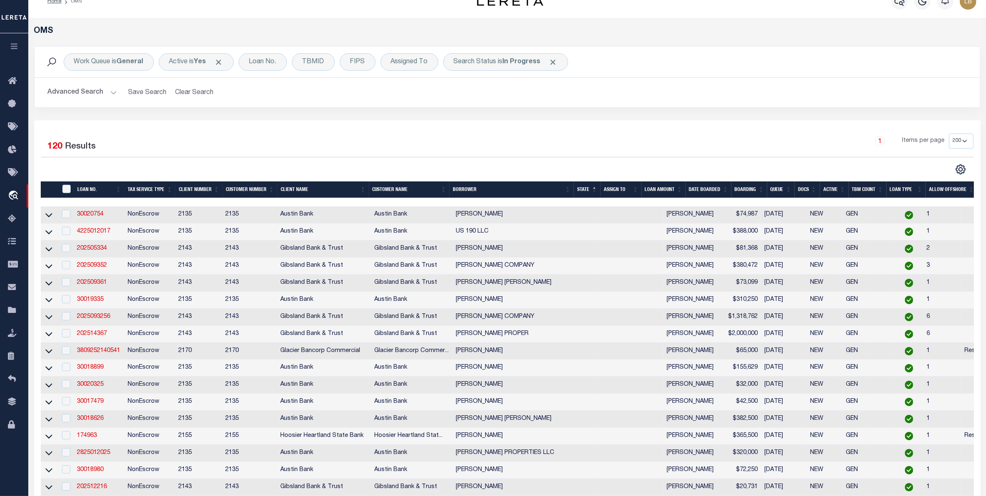
scroll to position [10, 0]
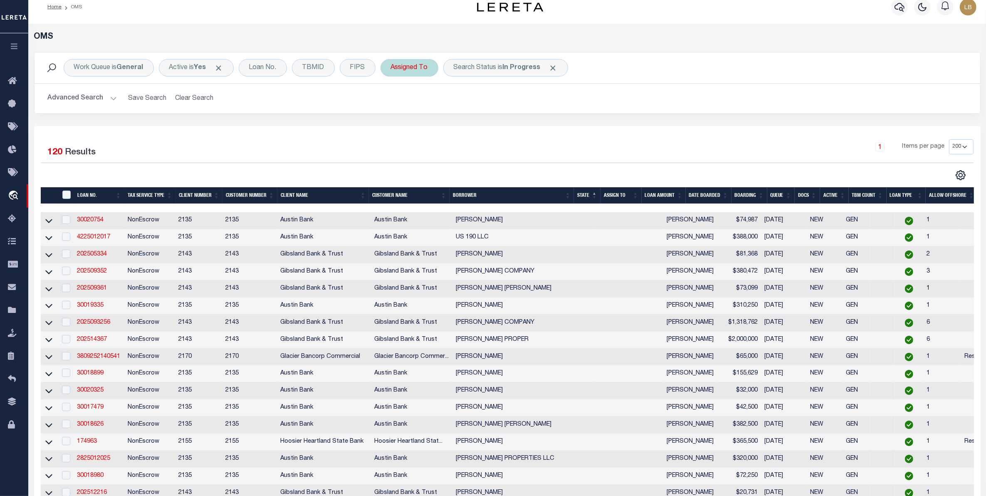
click at [412, 70] on div "Assigned To" at bounding box center [410, 67] width 58 height 17
click at [410, 106] on select "--Unassigned-- Abdul Muzain Adrienne Cayea Agustin Fernandez Ahmad Darwish Albe…" at bounding box center [452, 109] width 122 height 16
select select "[PERSON_NAME]"
click at [392, 101] on select "--Unassigned-- Abdul Muzain Adrienne Cayea Agustin Fernandez Ahmad Darwish Albe…" at bounding box center [452, 109] width 122 height 16
click at [503, 126] on input "Apply" at bounding box center [501, 127] width 25 height 14
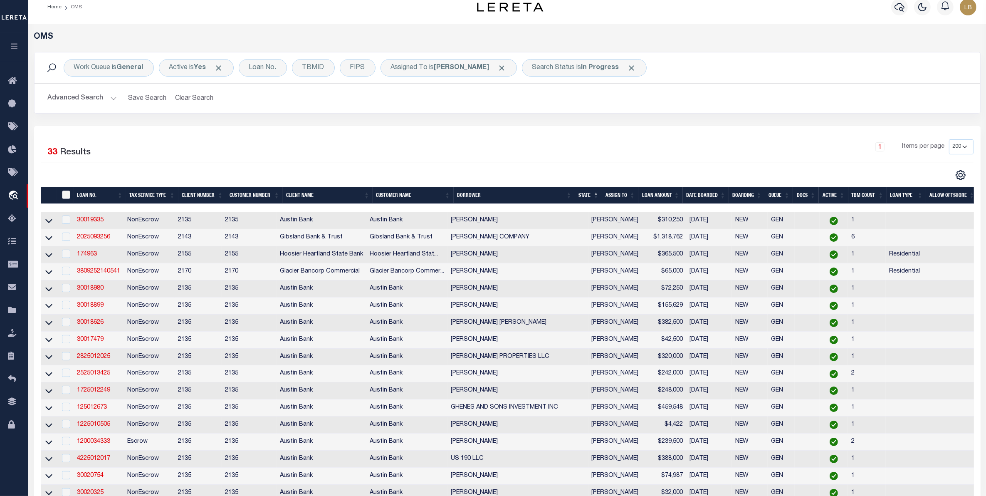
click at [65, 198] on input "" at bounding box center [66, 195] width 8 height 8
checkbox input "true"
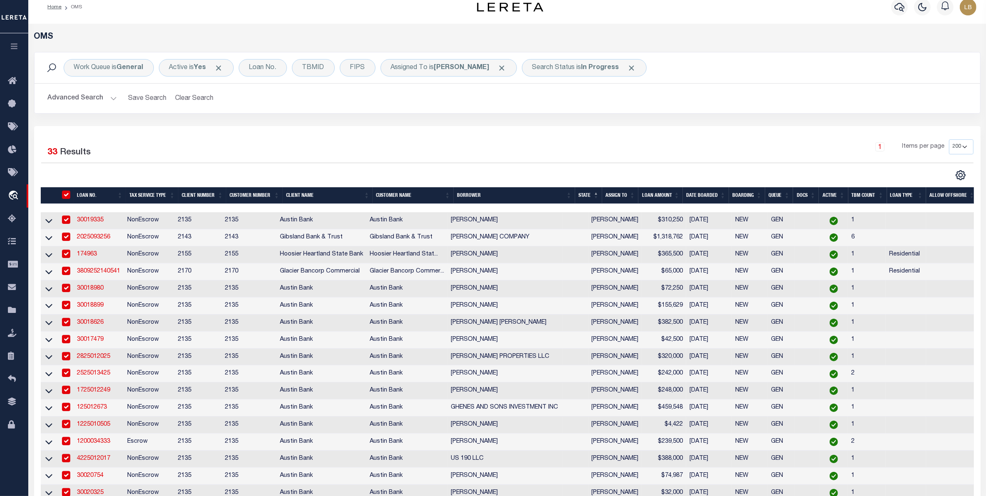
checkbox input "true"
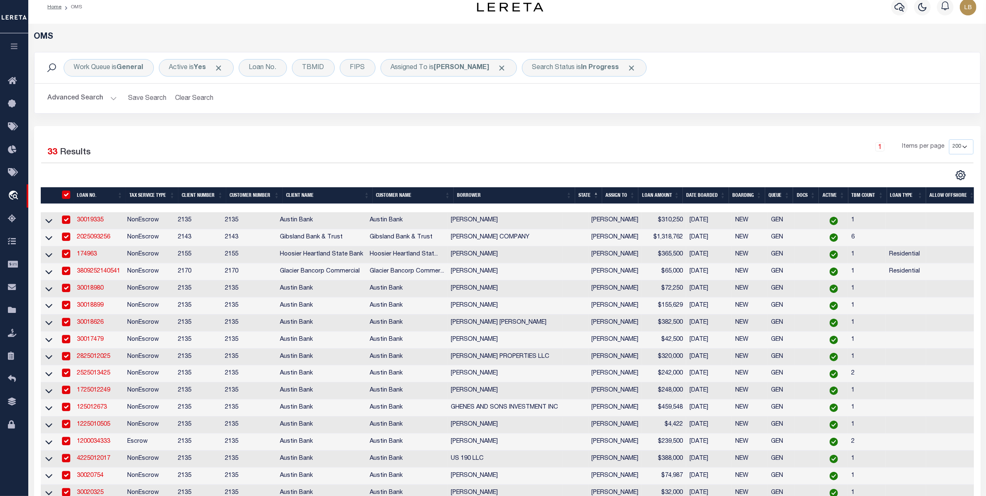
checkbox input "true"
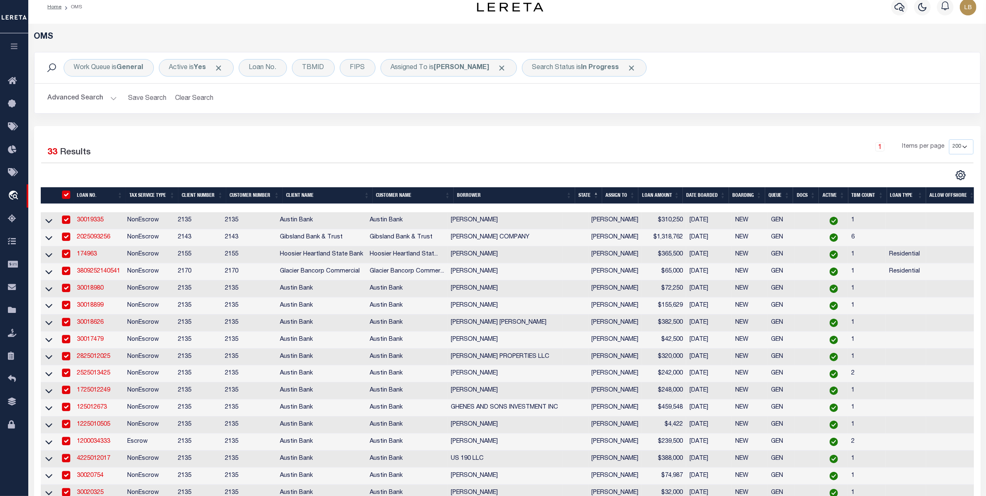
checkbox input "true"
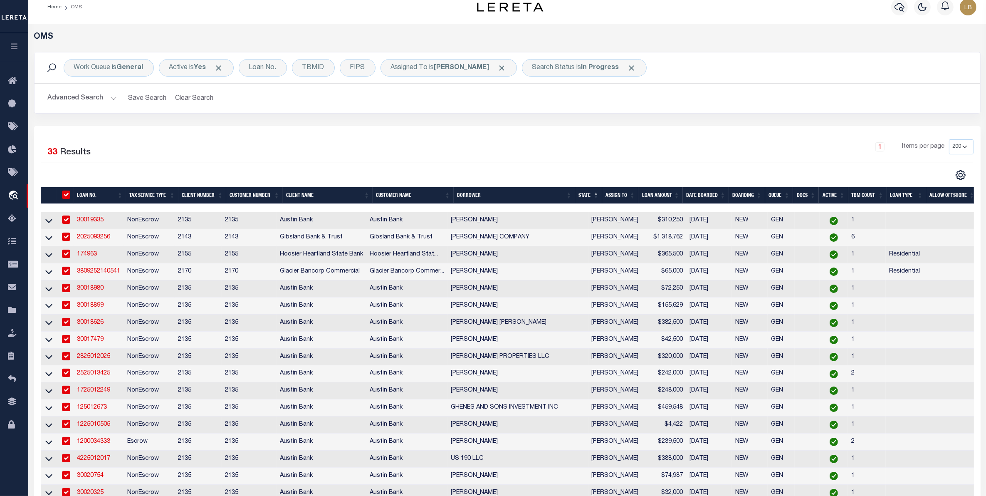
checkbox input "true"
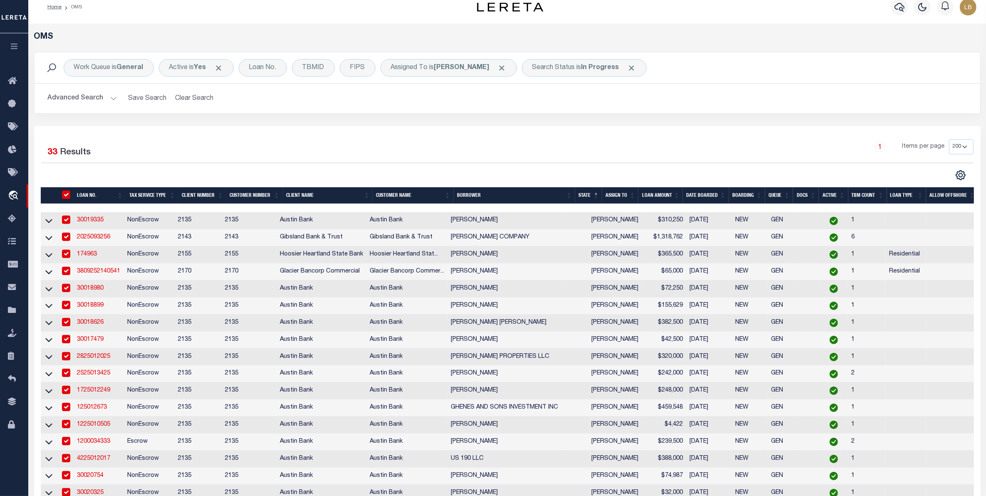
checkbox input "true"
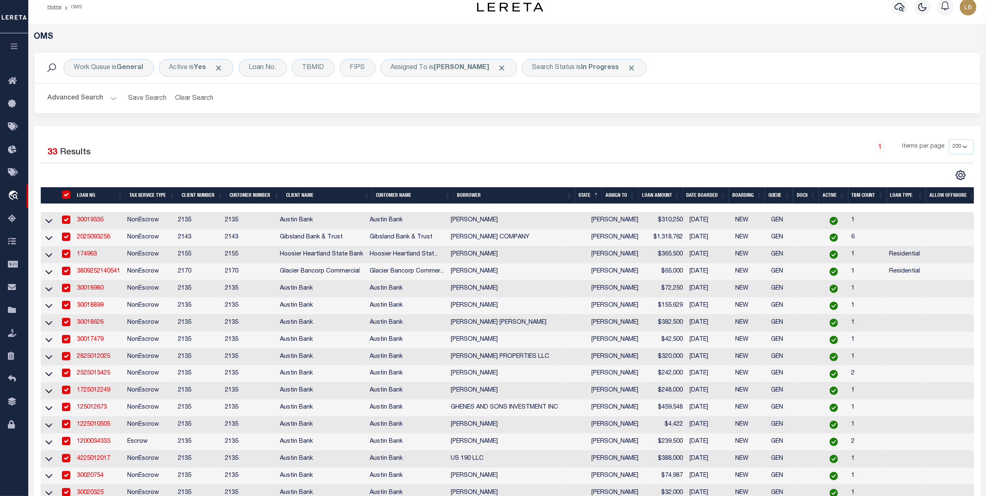
checkbox input "true"
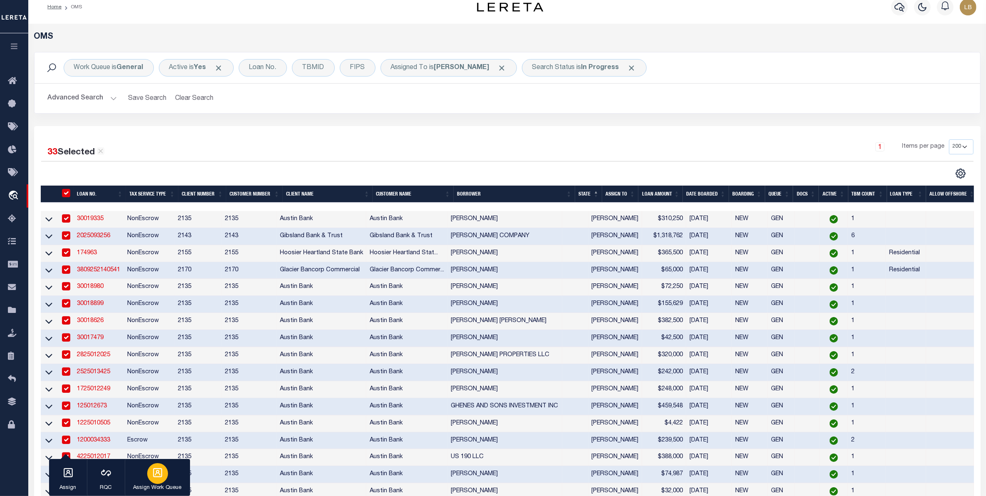
click at [165, 491] on p "Assign Work Queue" at bounding box center [158, 488] width 48 height 8
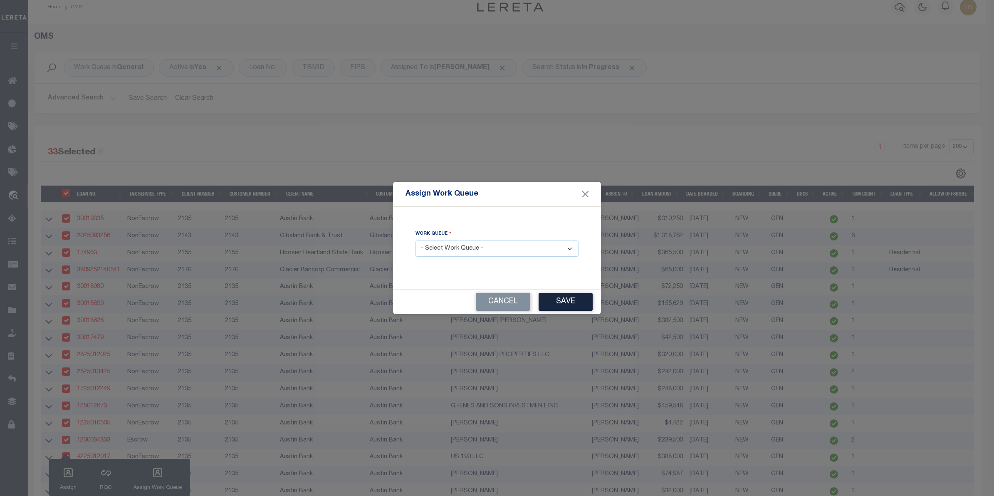
click at [475, 248] on select "- Select Work Queue - factRSystems General ThoughtFocus" at bounding box center [497, 248] width 163 height 16
select select "FAC"
click at [416, 241] on select "- Select Work Queue - factRSystems General ThoughtFocus" at bounding box center [497, 248] width 163 height 16
click at [571, 297] on button "Save" at bounding box center [566, 302] width 54 height 18
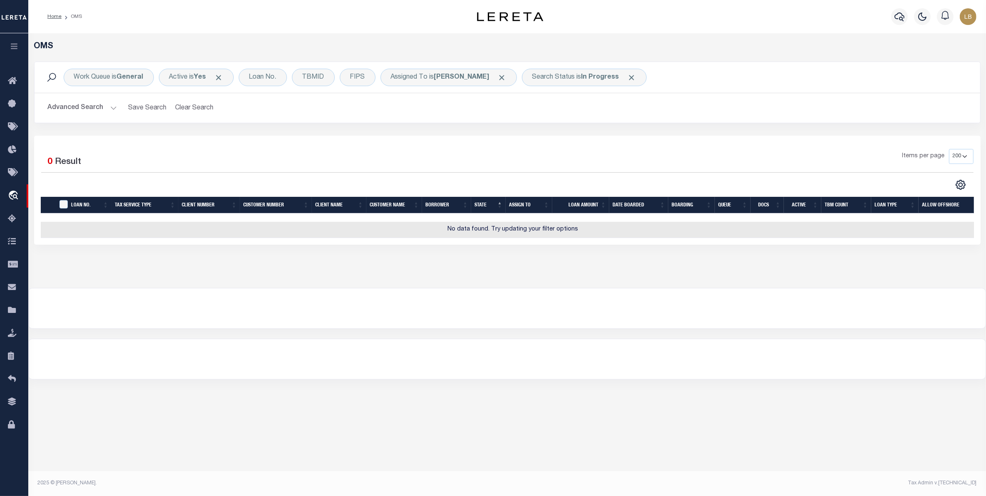
scroll to position [0, 0]
click at [498, 76] on span "Click to Remove" at bounding box center [502, 77] width 9 height 9
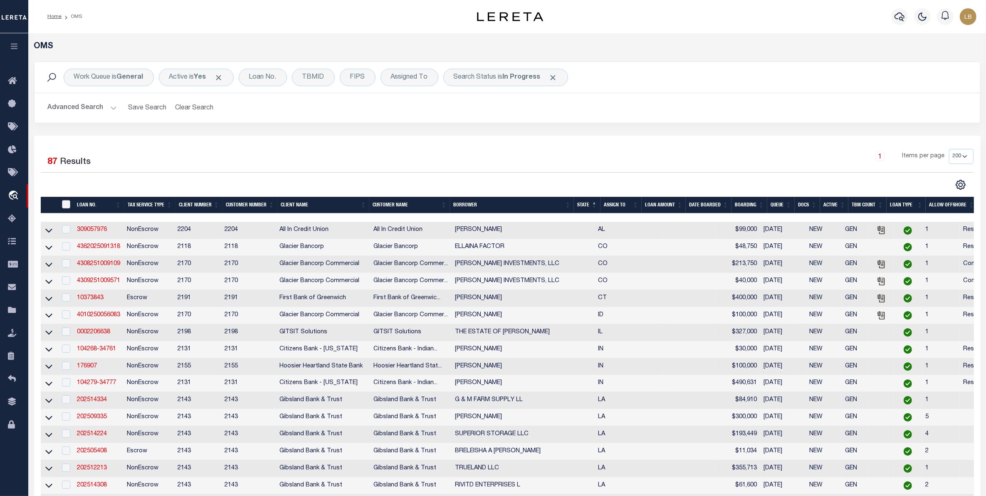
click at [66, 208] on input "" at bounding box center [66, 204] width 8 height 8
checkbox input "true"
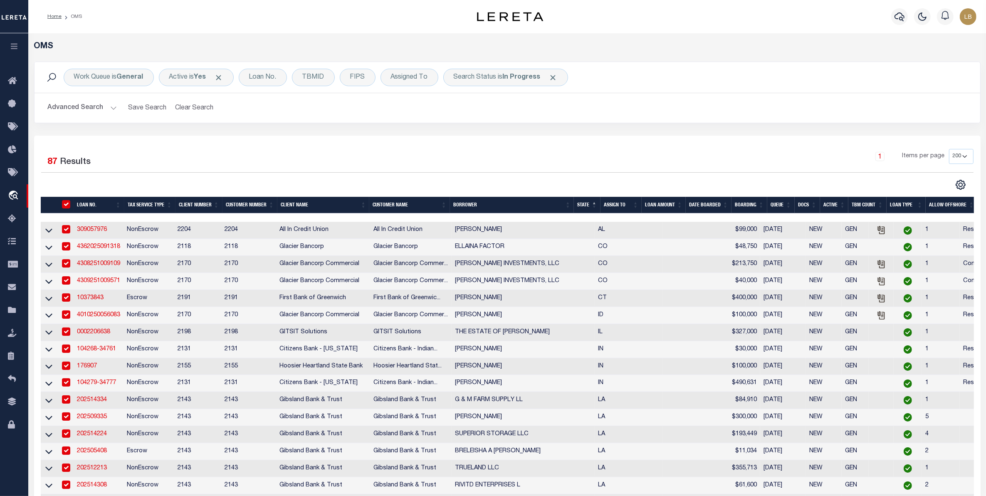
checkbox input "true"
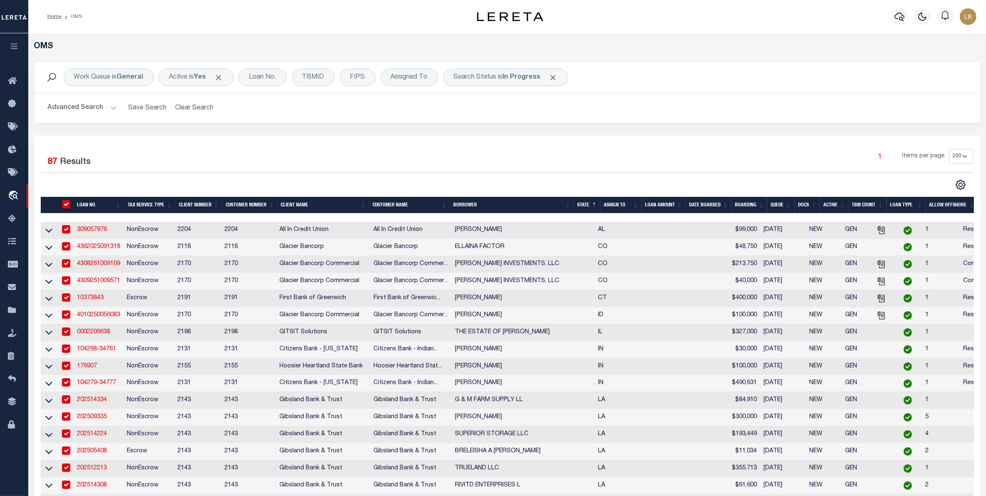
checkbox input "true"
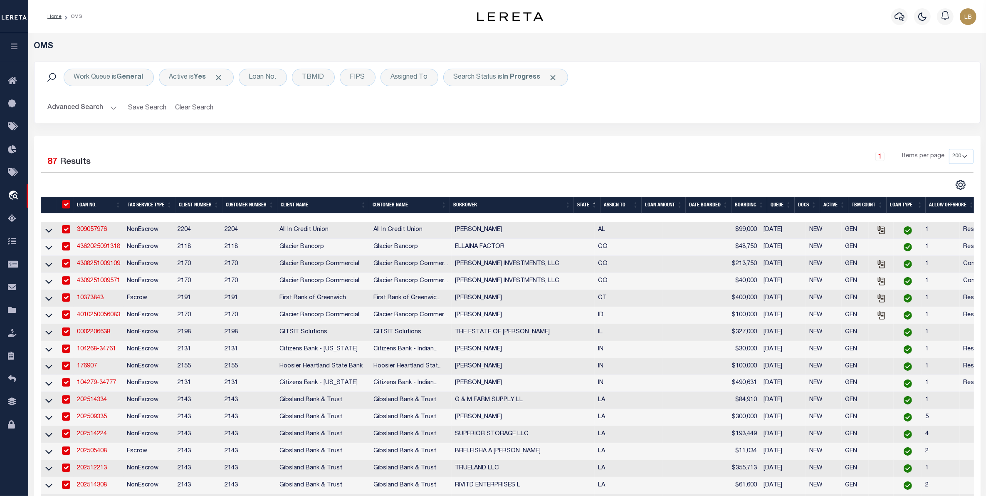
checkbox input "true"
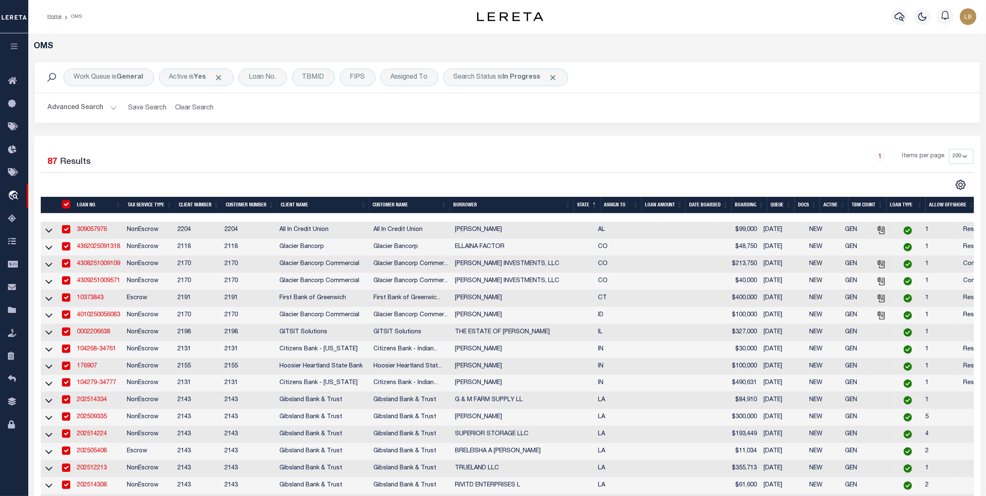
checkbox input "true"
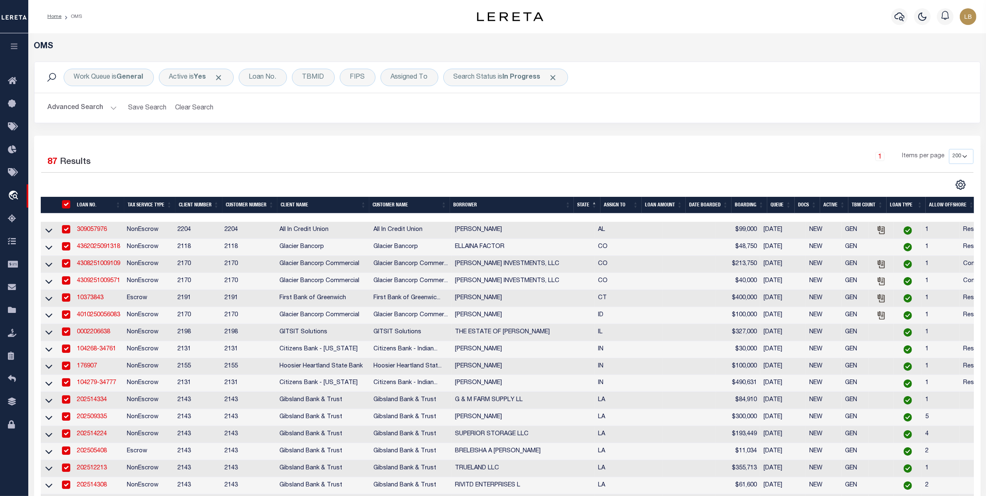
checkbox input "true"
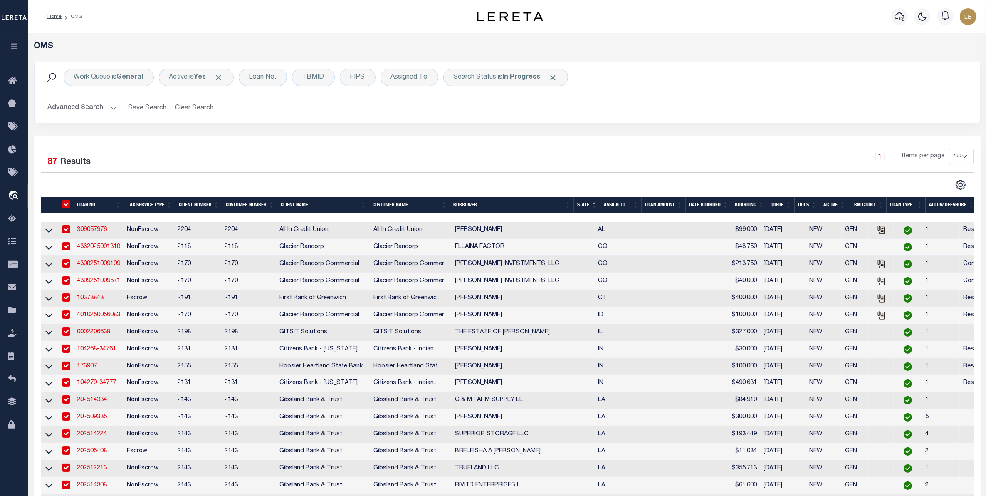
checkbox input "true"
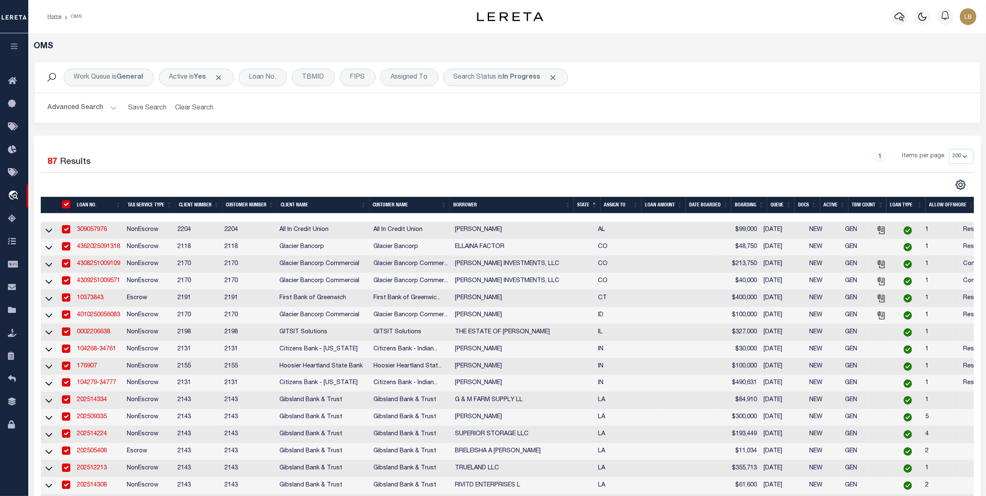
checkbox input "true"
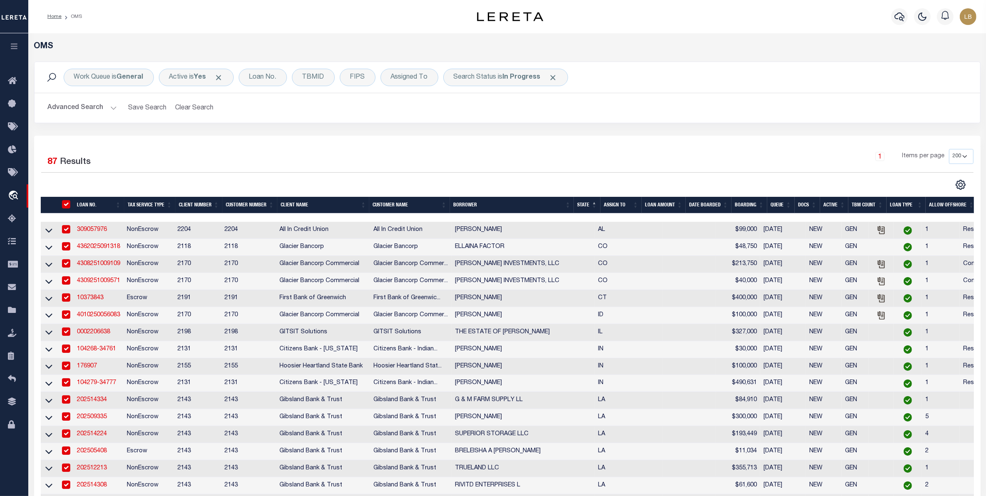
checkbox input "true"
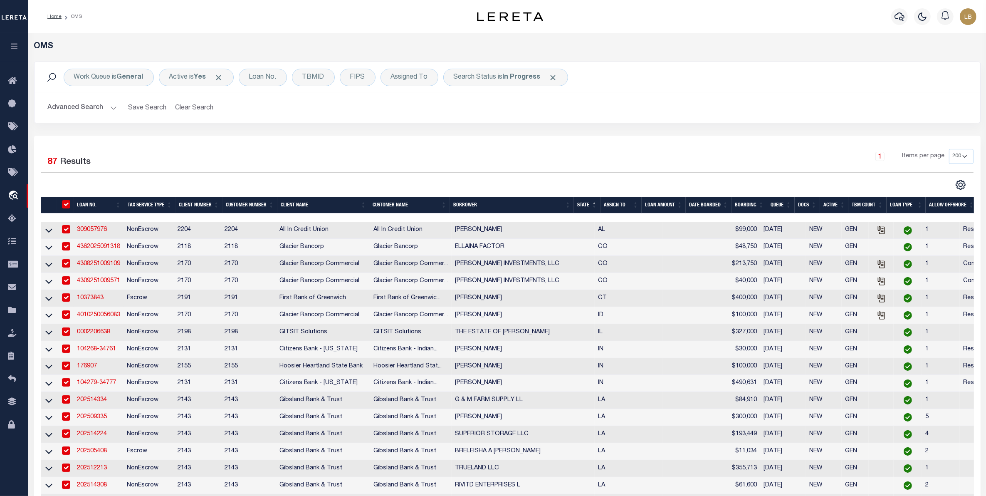
checkbox input "true"
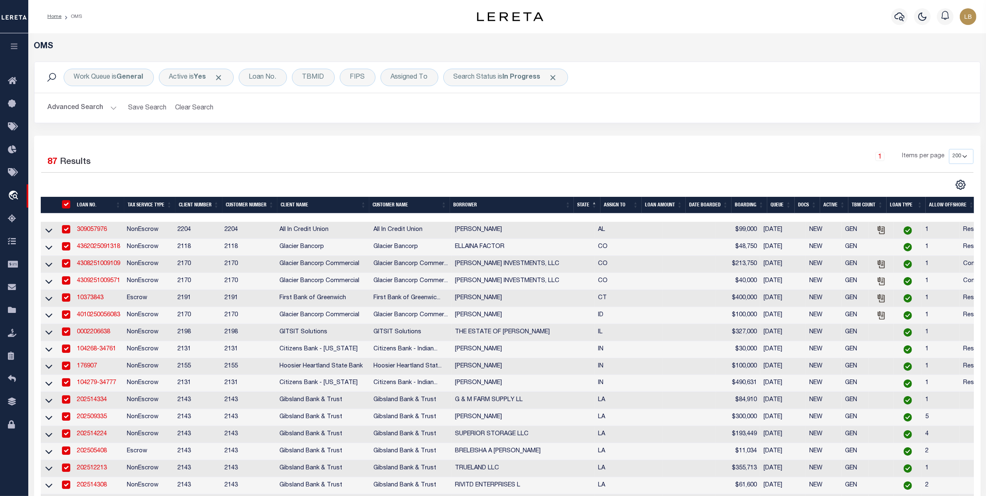
checkbox input "true"
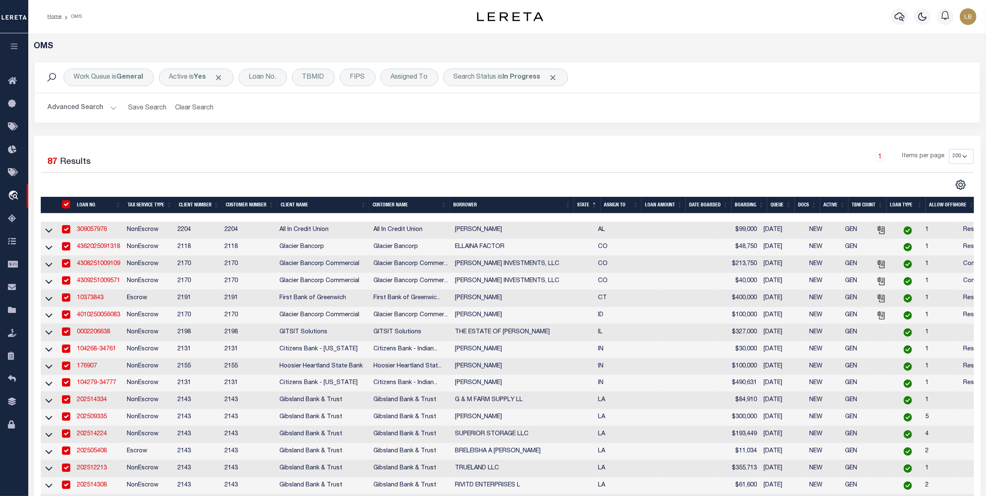
checkbox input "true"
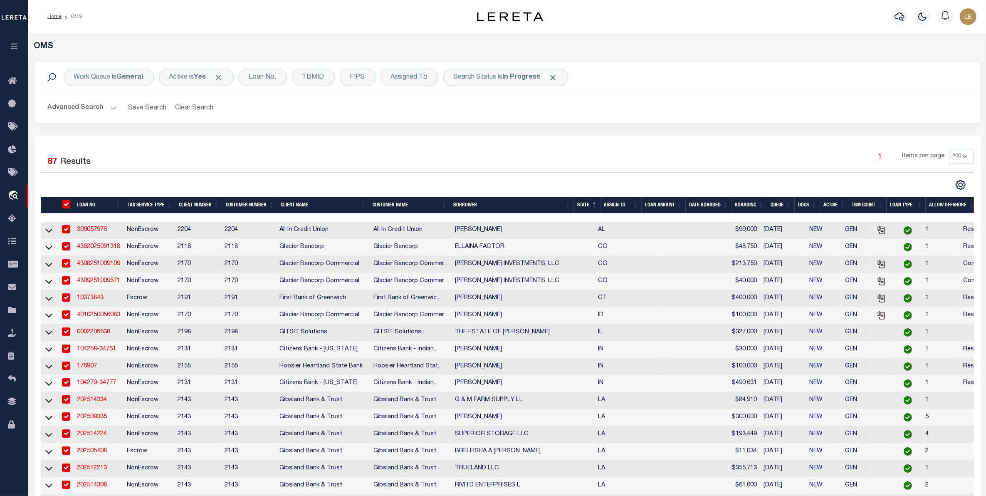
checkbox input "true"
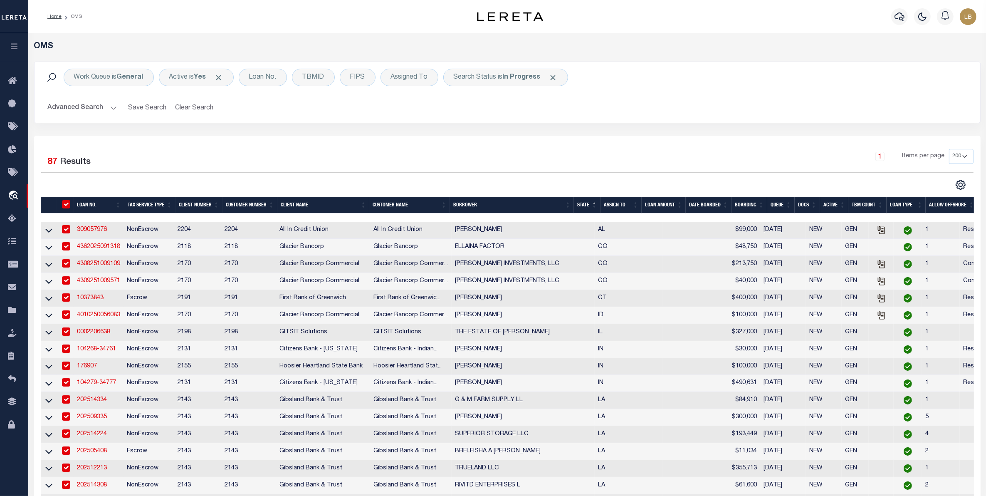
checkbox input "true"
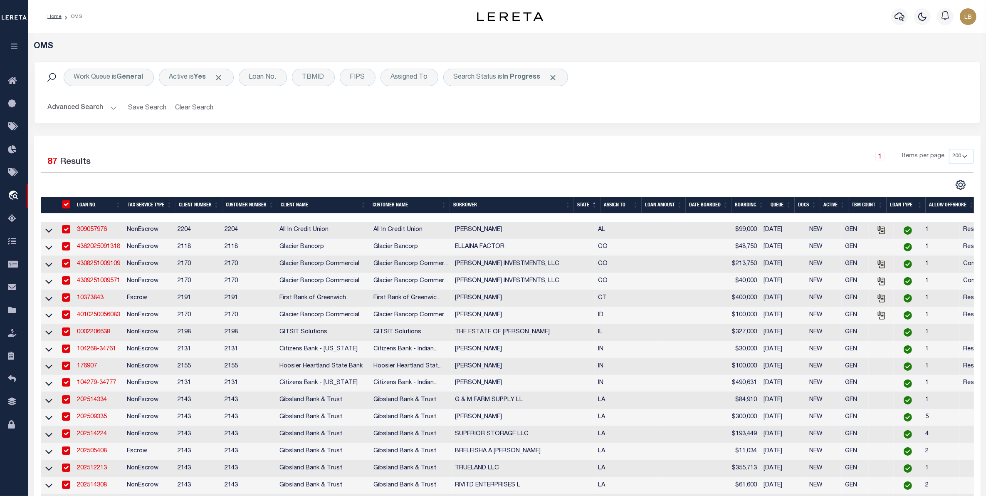
checkbox input "true"
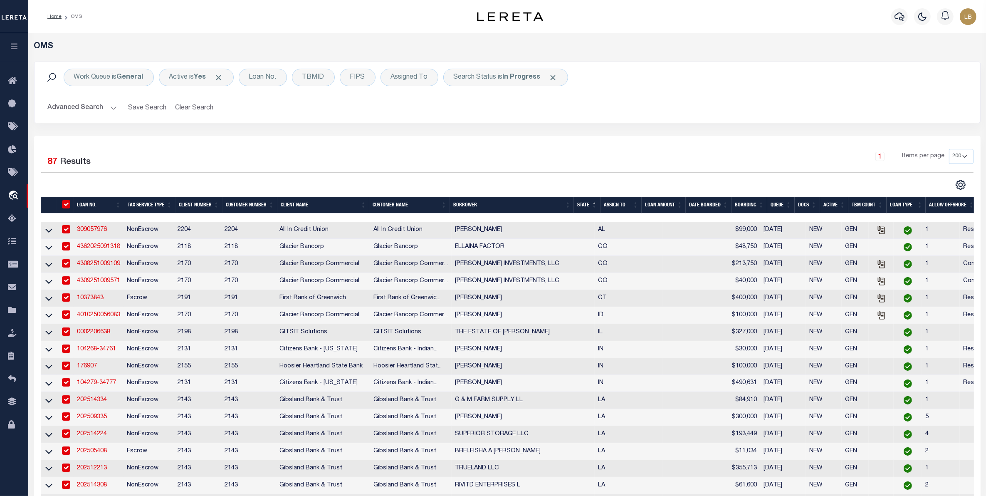
checkbox input "true"
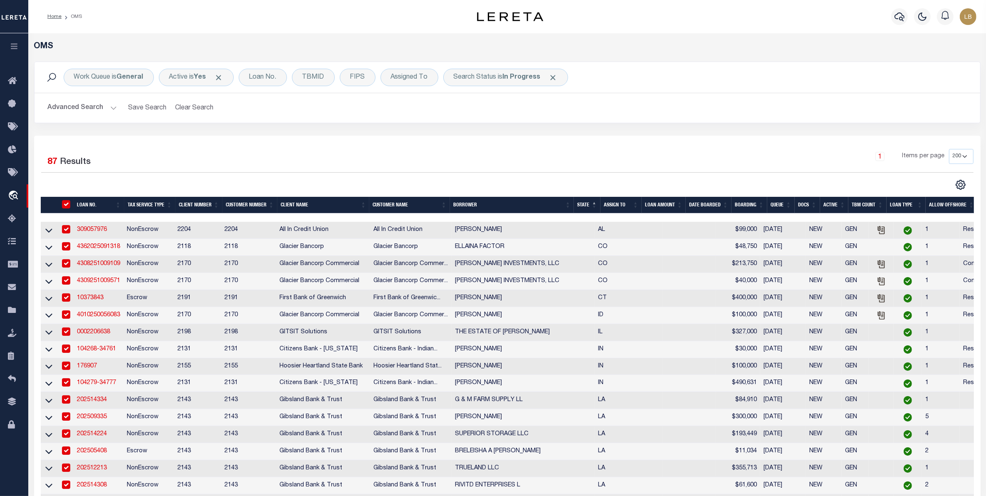
checkbox input "true"
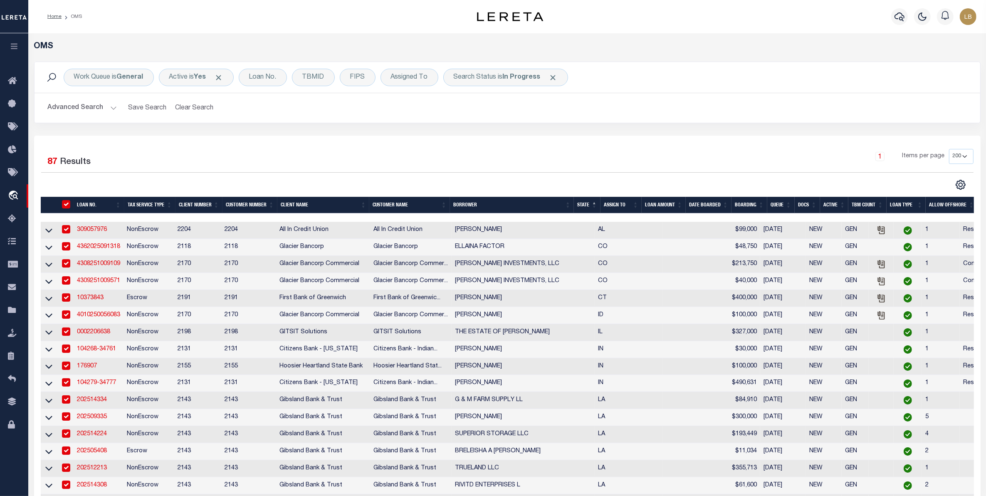
checkbox input "true"
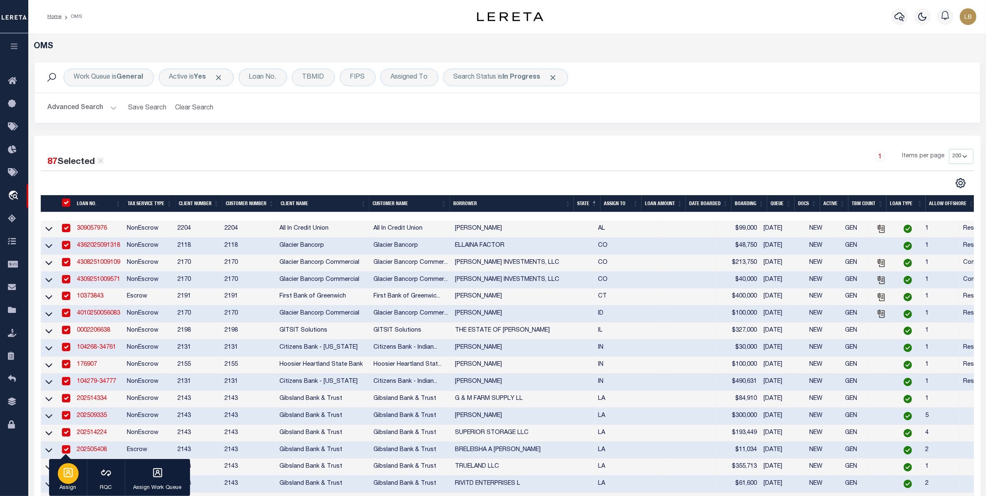
click at [67, 480] on div "button" at bounding box center [68, 473] width 21 height 21
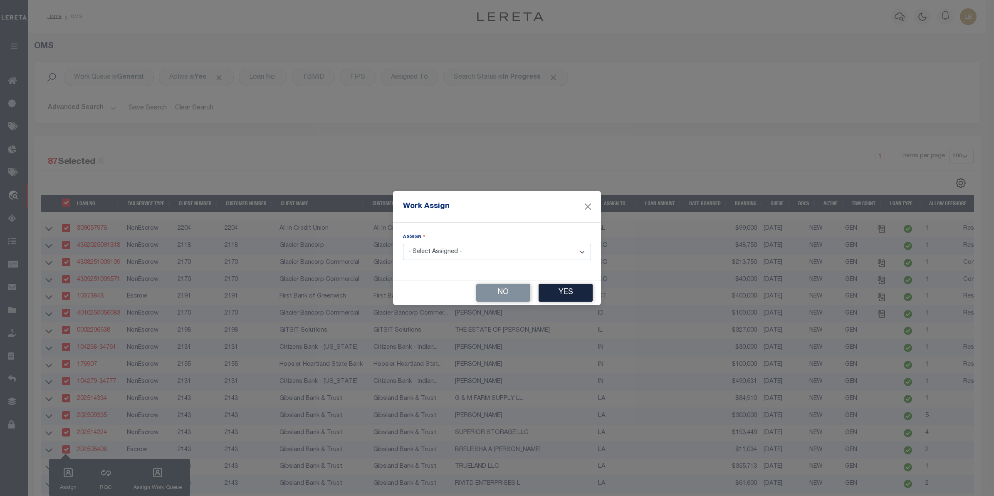
click at [463, 242] on div "Assign - Select Assigned - --Unassigned-- Abdul Muzain Adrienne Cayea Agustin F…" at bounding box center [497, 246] width 188 height 27
click at [464, 251] on select "- Select Assigned - --Unassigned-- Abdul Muzain Adrienne Cayea Agustin Fernande…" at bounding box center [497, 252] width 188 height 16
select select "[PERSON_NAME]"
click at [403, 244] on select "- Select Assigned - --Unassigned-- Abdul Muzain Adrienne Cayea Agustin Fernande…" at bounding box center [497, 252] width 188 height 16
click at [566, 287] on button "Yes" at bounding box center [566, 293] width 54 height 18
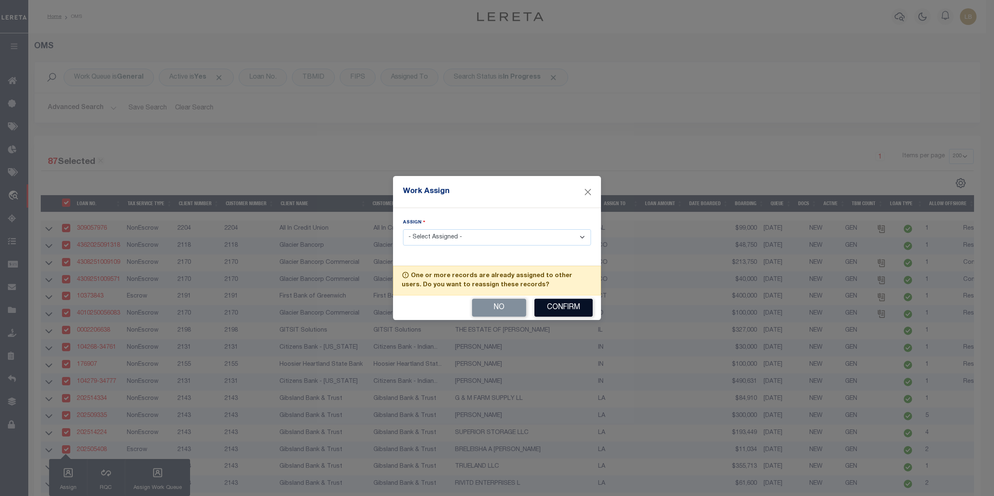
click at [562, 306] on button "Confirm" at bounding box center [564, 308] width 58 height 18
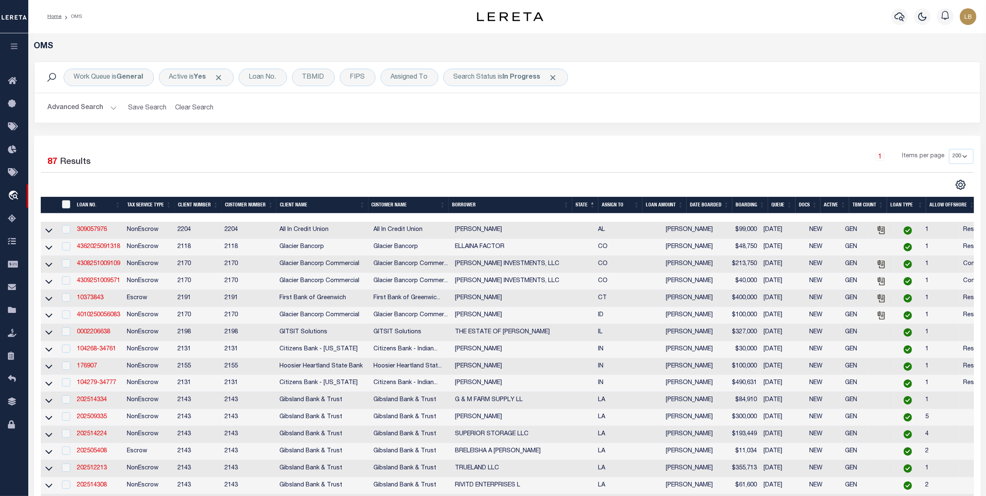
click at [68, 204] on input "" at bounding box center [66, 204] width 8 height 8
checkbox input "true"
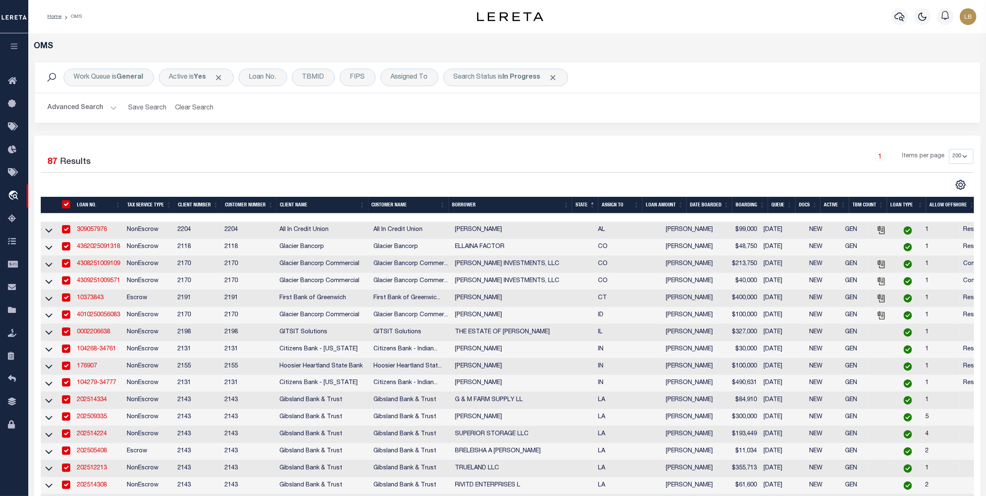
checkbox input "true"
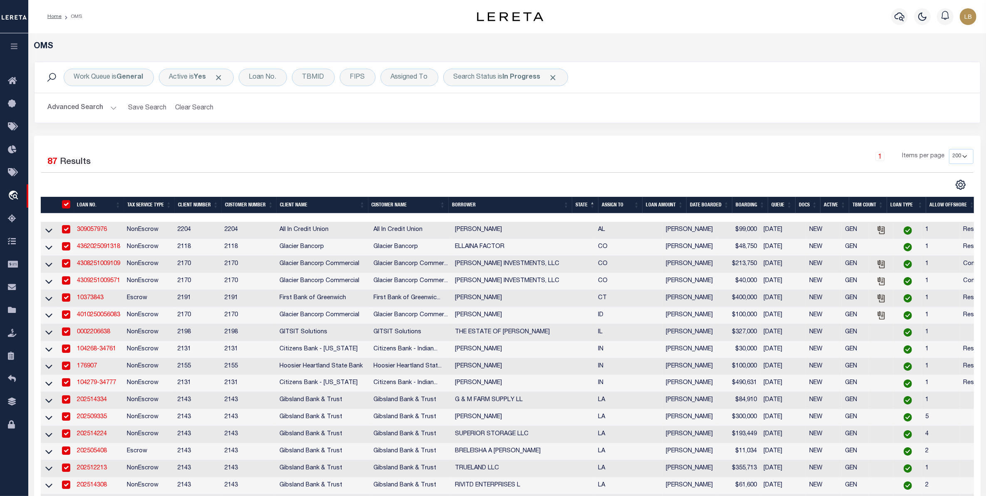
checkbox input "true"
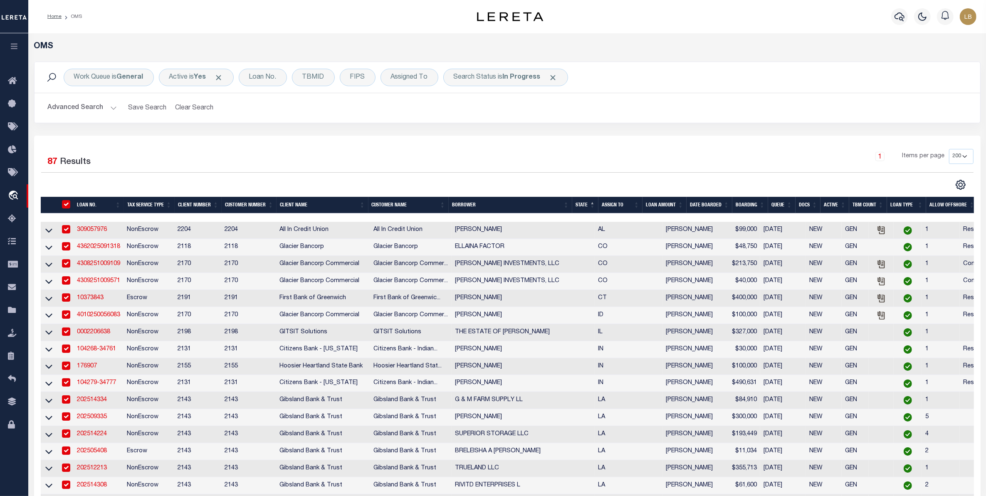
checkbox input "true"
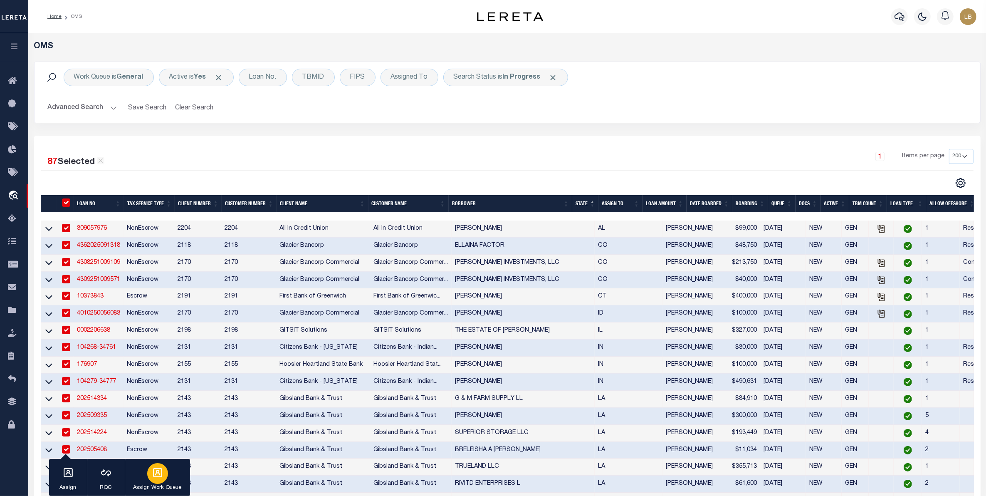
click at [156, 485] on p "Assign Work Queue" at bounding box center [158, 488] width 48 height 8
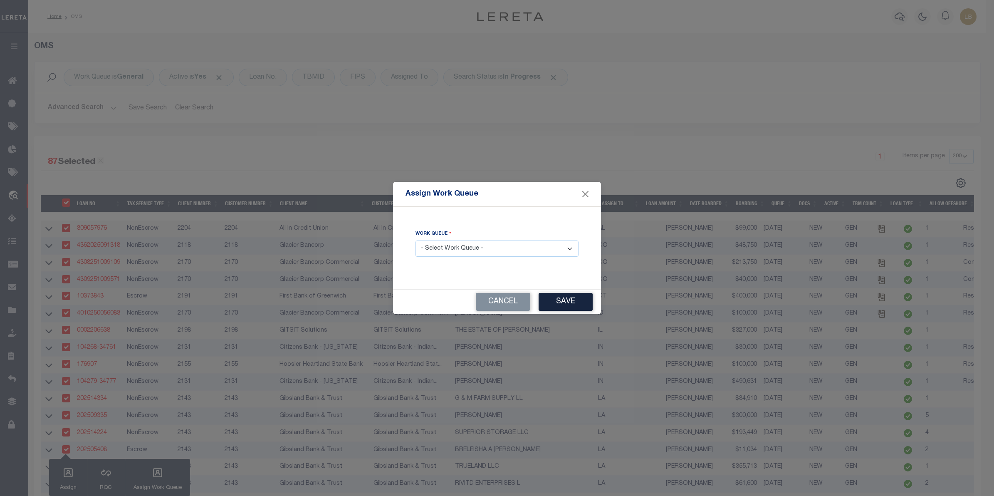
click at [471, 248] on select "- Select Work Queue - factRSystems General ThoughtFocus" at bounding box center [497, 248] width 163 height 16
click at [416, 241] on select "- Select Work Queue - factRSystems General ThoughtFocus" at bounding box center [497, 248] width 163 height 16
click at [576, 297] on button "Save" at bounding box center [566, 302] width 54 height 18
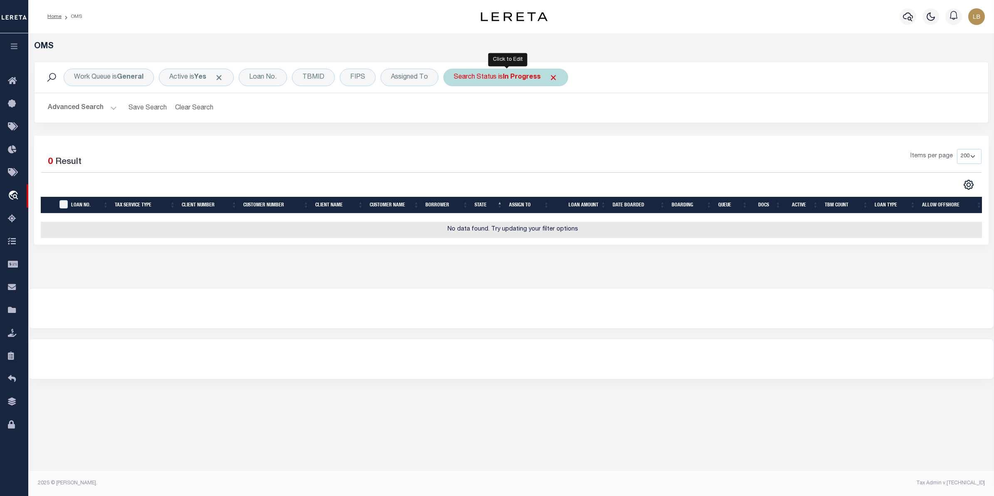
click at [514, 74] on b "In Progress" at bounding box center [522, 77] width 38 height 7
click at [483, 116] on select "Automated Search Bad Parcel Complete Duplicate Parcel High Dollar Reporting In …" at bounding box center [515, 118] width 122 height 16
click at [456, 111] on select "Automated Search Bad Parcel Complete Duplicate Parcel High Dollar Reporting In …" at bounding box center [515, 118] width 122 height 16
click at [562, 136] on input "Apply" at bounding box center [564, 136] width 25 height 14
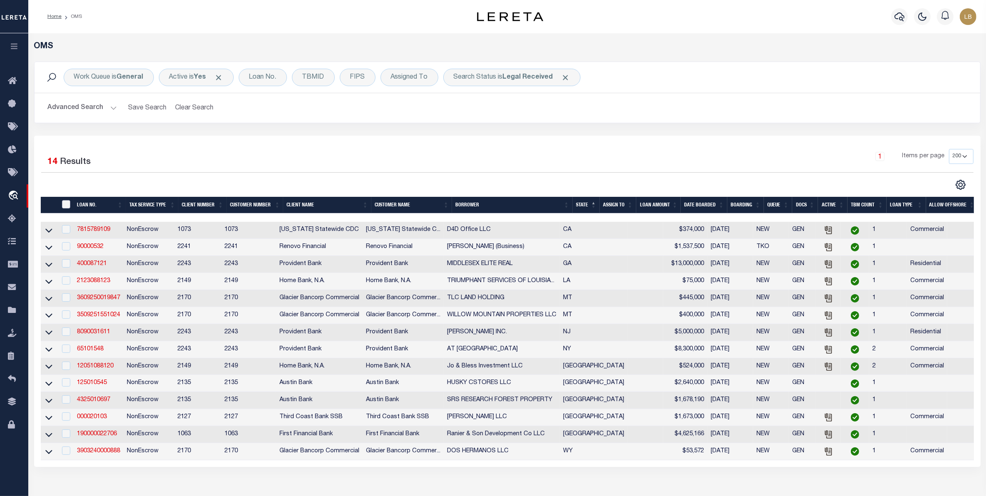
click at [69, 204] on input "" at bounding box center [66, 204] width 8 height 8
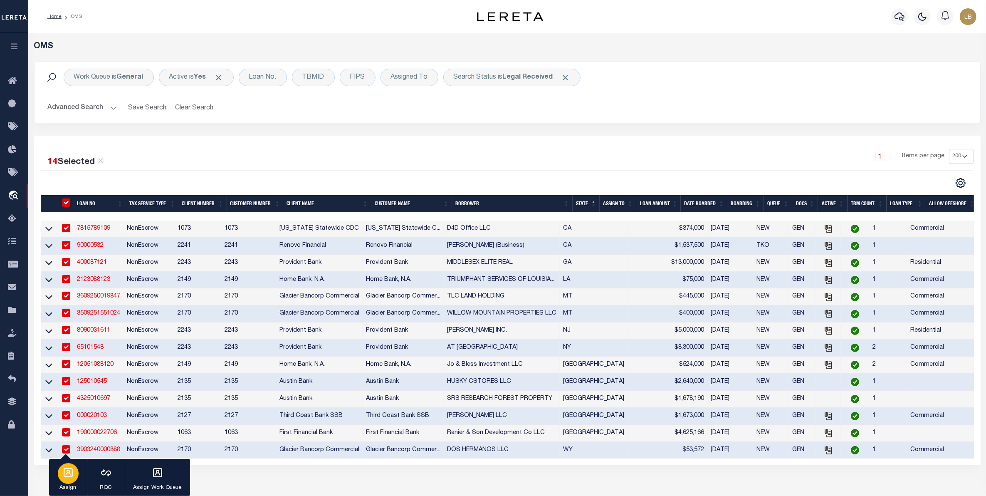
click at [74, 465] on div "button" at bounding box center [68, 473] width 21 height 21
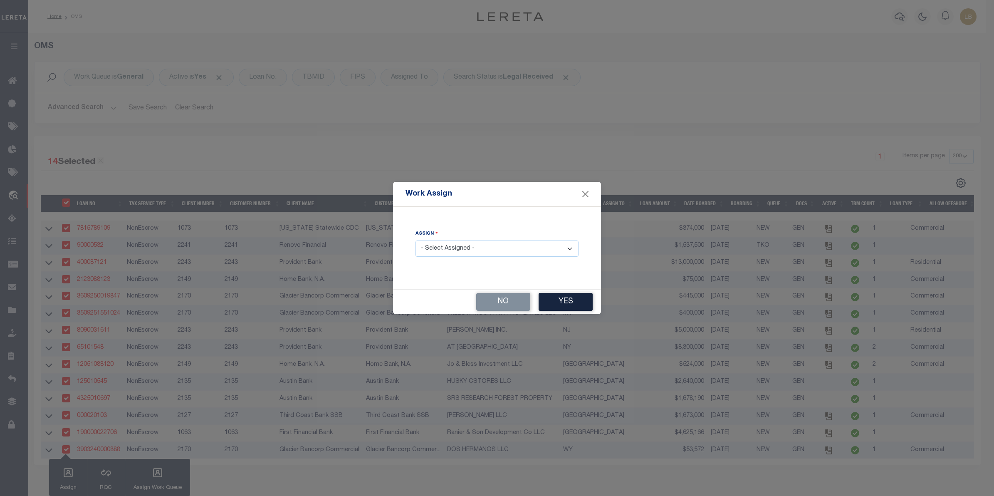
click at [464, 248] on select "- Select Assigned - --Unassigned-- Abdul Muzain Adrienne Cayea Agustin Fernande…" at bounding box center [497, 248] width 163 height 16
click at [416, 241] on select "- Select Assigned - --Unassigned-- Abdul Muzain Adrienne Cayea Agustin Fernande…" at bounding box center [497, 248] width 163 height 16
click at [560, 300] on button "Yes" at bounding box center [566, 302] width 54 height 18
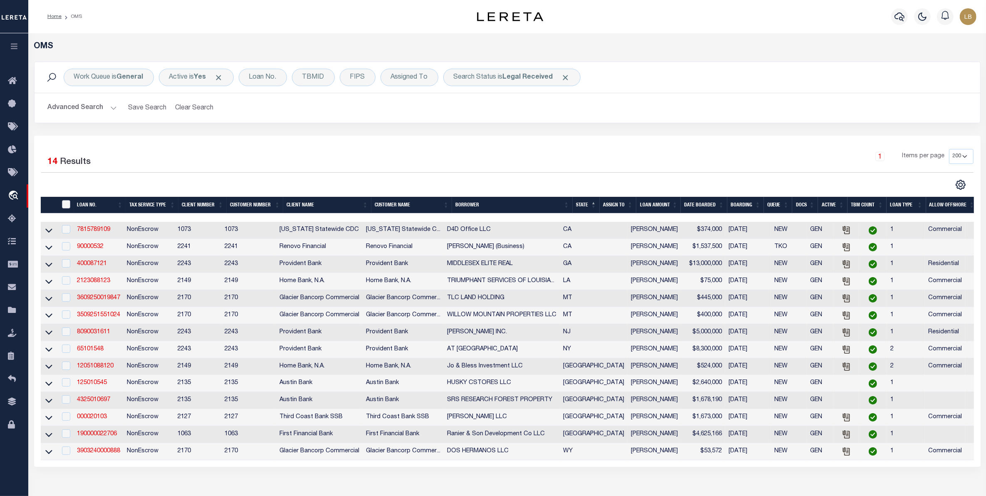
click at [66, 204] on input "" at bounding box center [66, 204] width 8 height 8
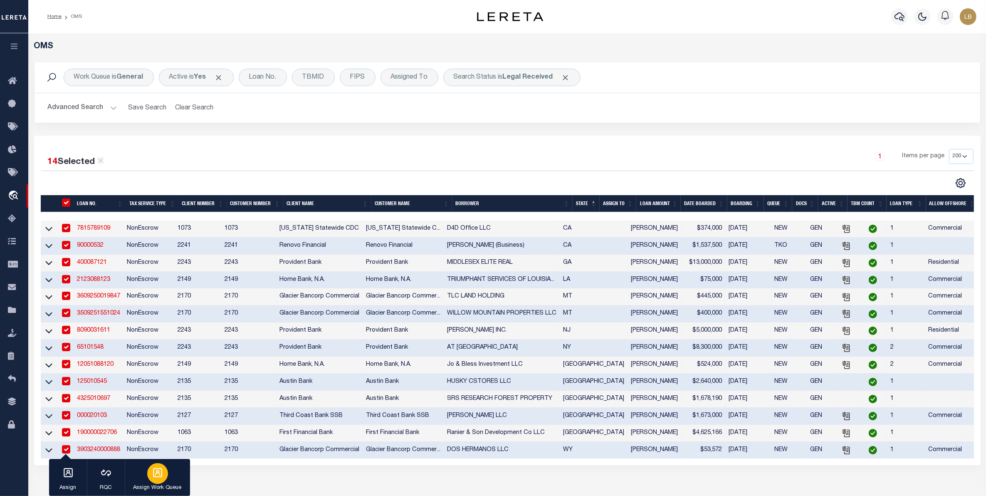
click at [157, 477] on icon "button" at bounding box center [157, 472] width 11 height 11
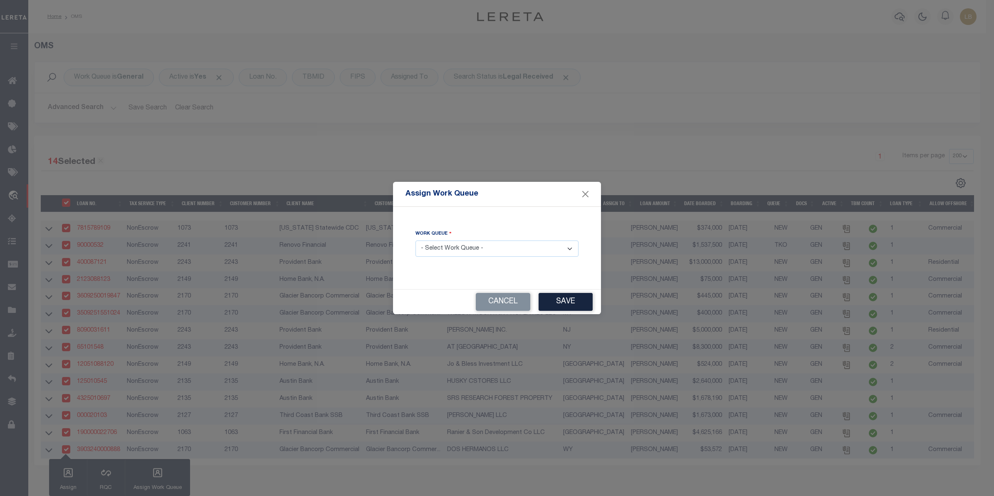
click at [458, 244] on select "- Select Work Queue - factRSystems General ThoughtFocus" at bounding box center [497, 248] width 163 height 16
click at [416, 241] on select "- Select Work Queue - factRSystems General ThoughtFocus" at bounding box center [497, 248] width 163 height 16
click at [562, 303] on button "Save" at bounding box center [566, 302] width 54 height 18
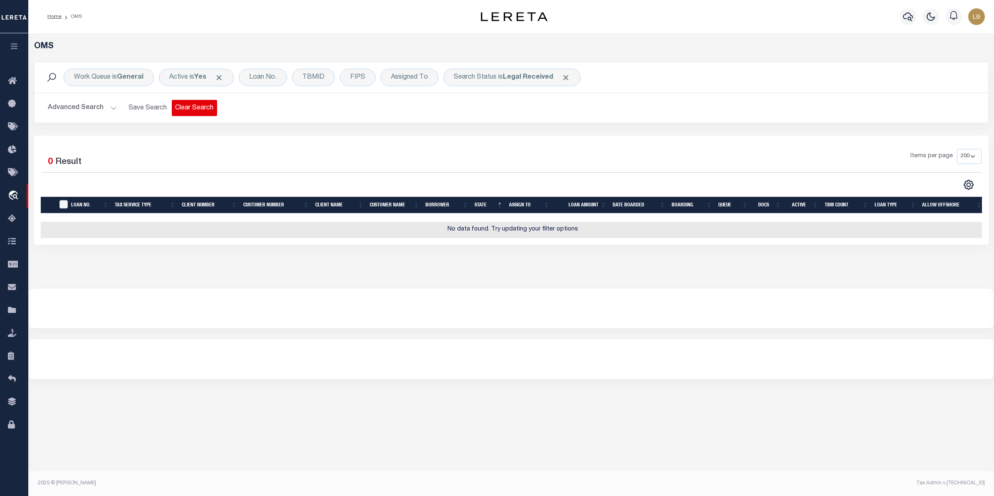
click at [195, 108] on button "Clear Search" at bounding box center [194, 108] width 45 height 16
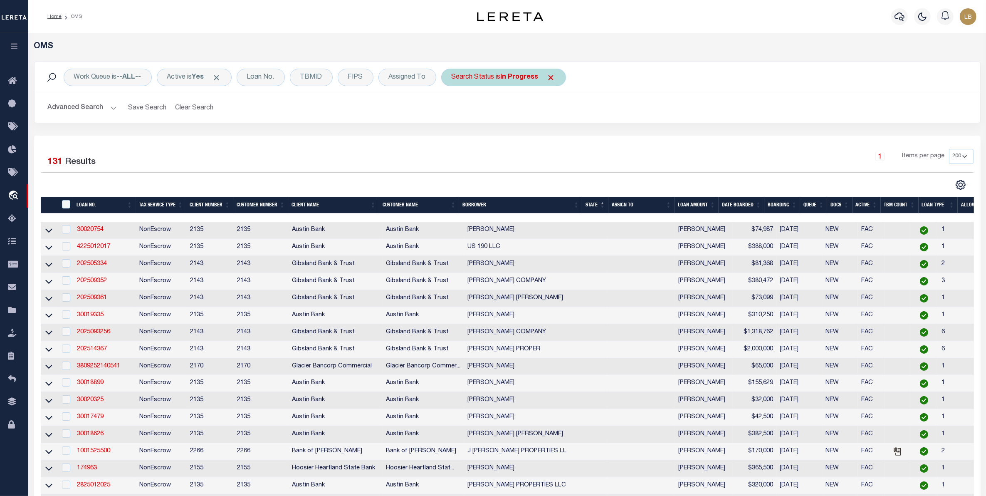
click at [524, 76] on b "In Progress" at bounding box center [520, 77] width 38 height 7
click at [485, 117] on select "Automated Search Bad Parcel Complete Duplicate Parcel High Dollar Reporting In …" at bounding box center [513, 118] width 122 height 16
click at [454, 111] on select "Automated Search Bad Parcel Complete Duplicate Parcel High Dollar Reporting In …" at bounding box center [513, 118] width 122 height 16
click at [567, 138] on input "Apply" at bounding box center [562, 136] width 25 height 14
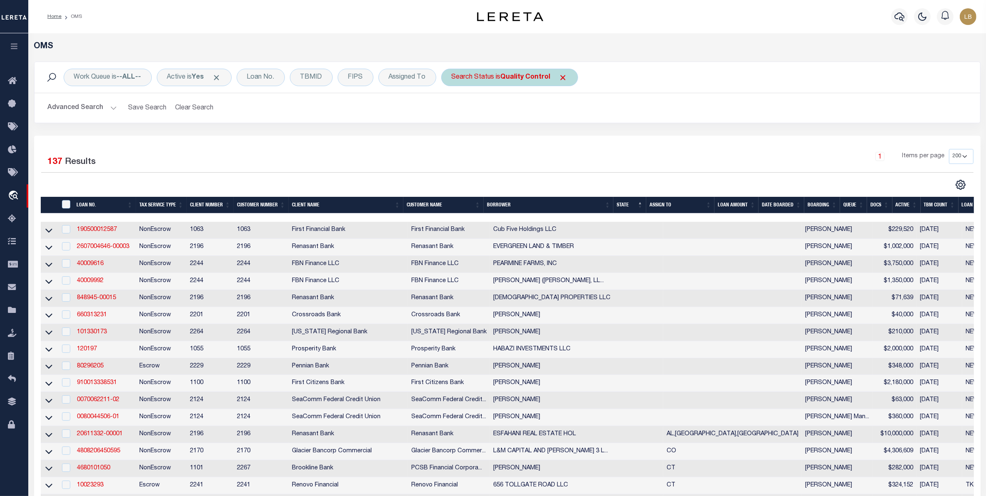
click at [535, 75] on b "Quality Control" at bounding box center [526, 77] width 50 height 7
click at [491, 115] on select "Automated Search Bad Parcel Complete Duplicate Parcel High Dollar Reporting In …" at bounding box center [513, 118] width 122 height 16
click at [454, 111] on select "Automated Search Bad Parcel Complete Duplicate Parcel High Dollar Reporting In …" at bounding box center [513, 118] width 122 height 16
click at [564, 134] on input "Apply" at bounding box center [562, 136] width 25 height 14
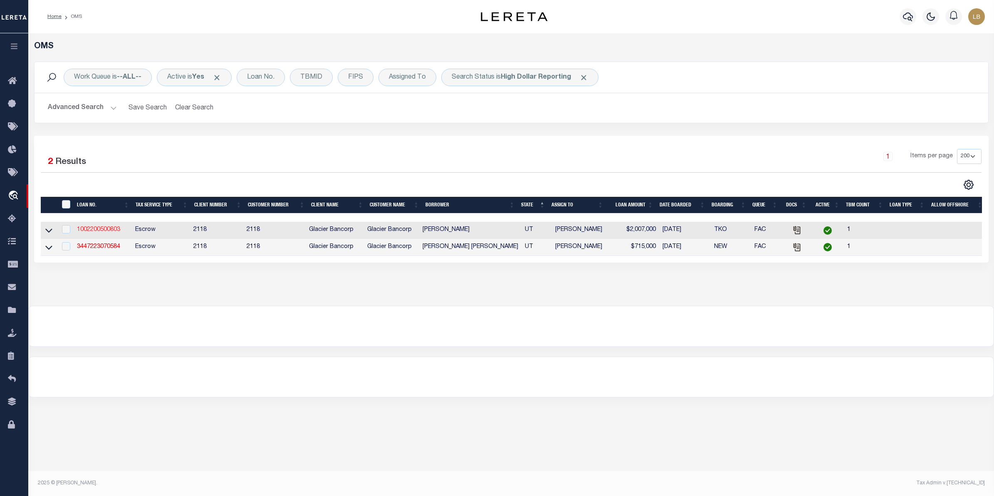
click at [94, 231] on link "1002200500803" at bounding box center [98, 230] width 43 height 6
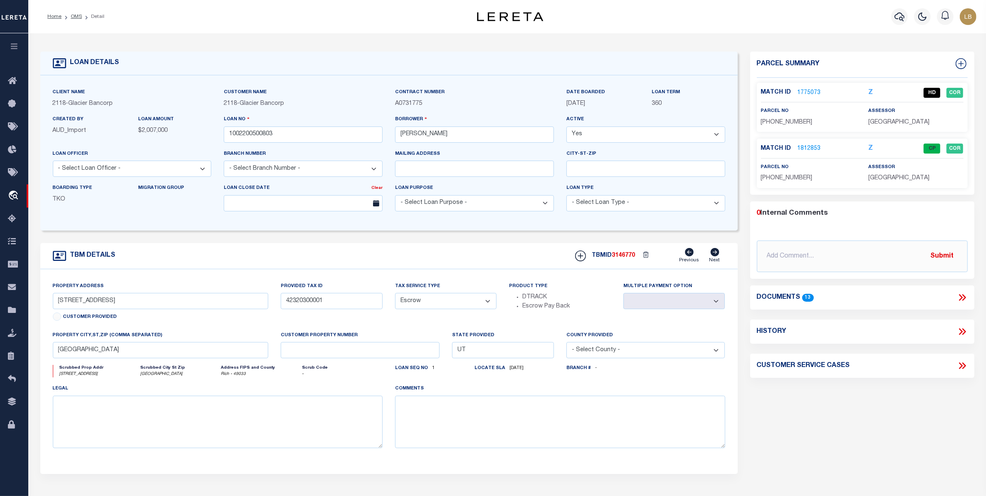
click at [807, 89] on link "1775073" at bounding box center [809, 93] width 23 height 9
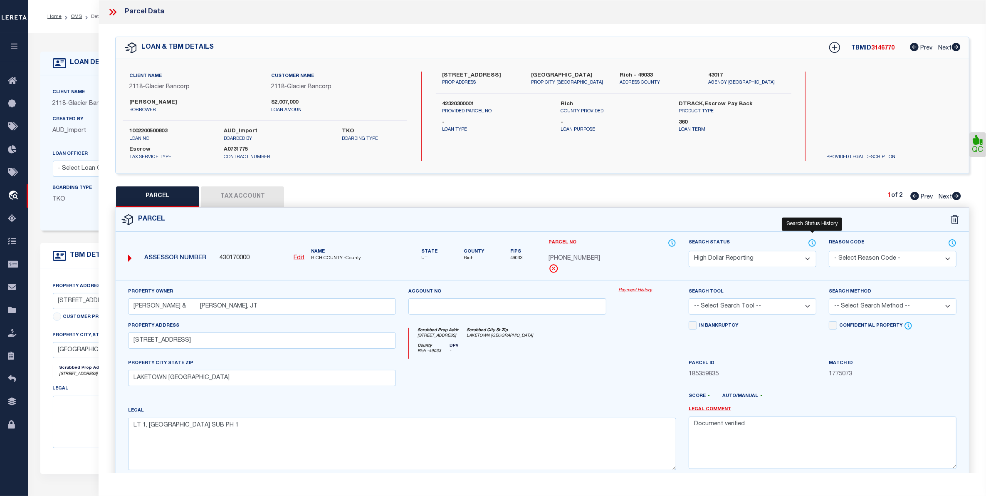
click at [815, 242] on icon at bounding box center [812, 242] width 8 height 9
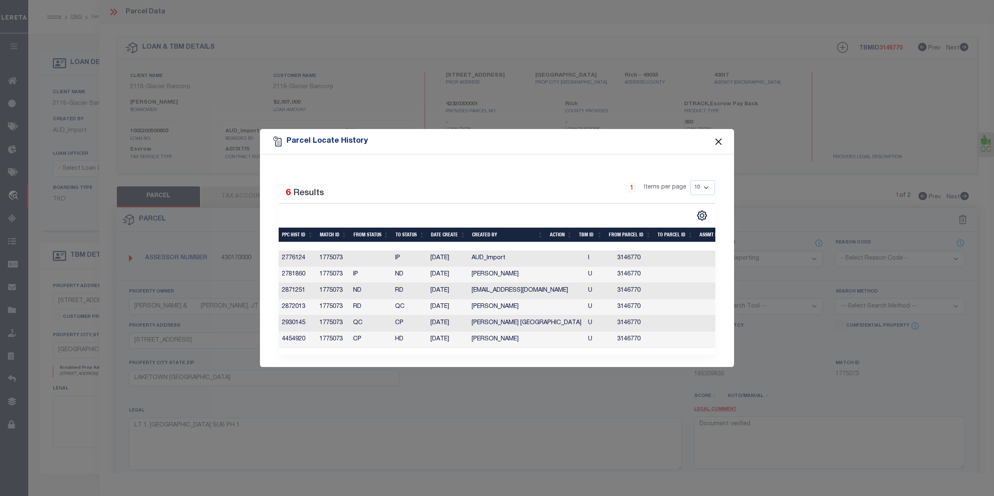
click at [720, 140] on button "Close" at bounding box center [718, 141] width 11 height 11
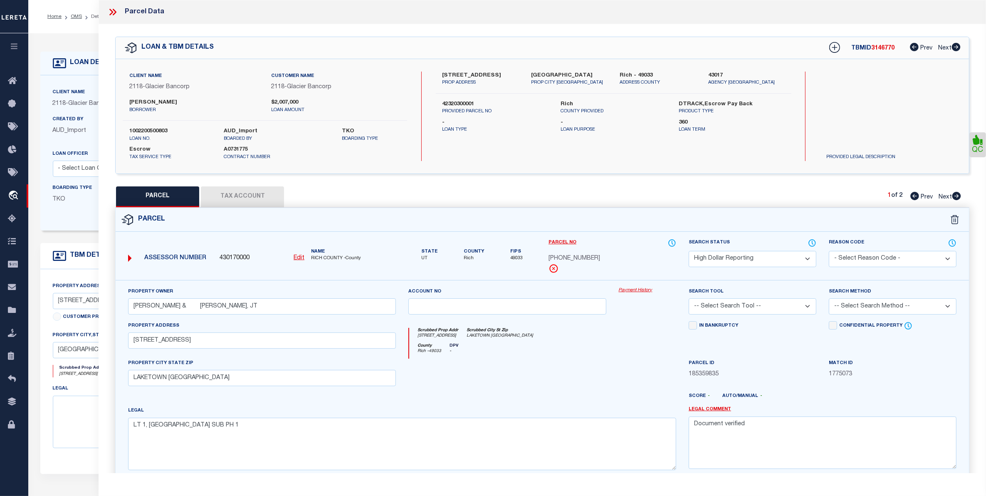
click at [630, 290] on link "Payment History" at bounding box center [647, 290] width 57 height 7
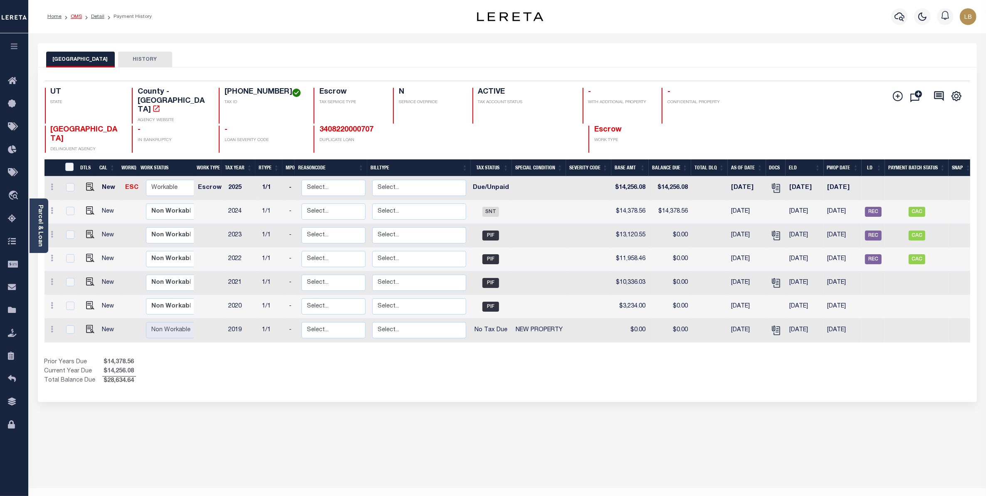
click at [72, 17] on link "OMS" at bounding box center [76, 16] width 11 height 5
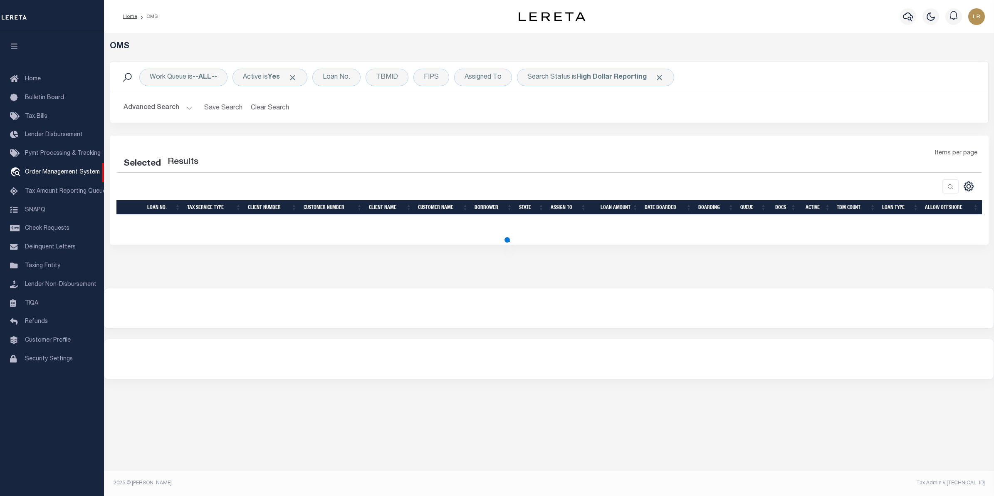
select select "200"
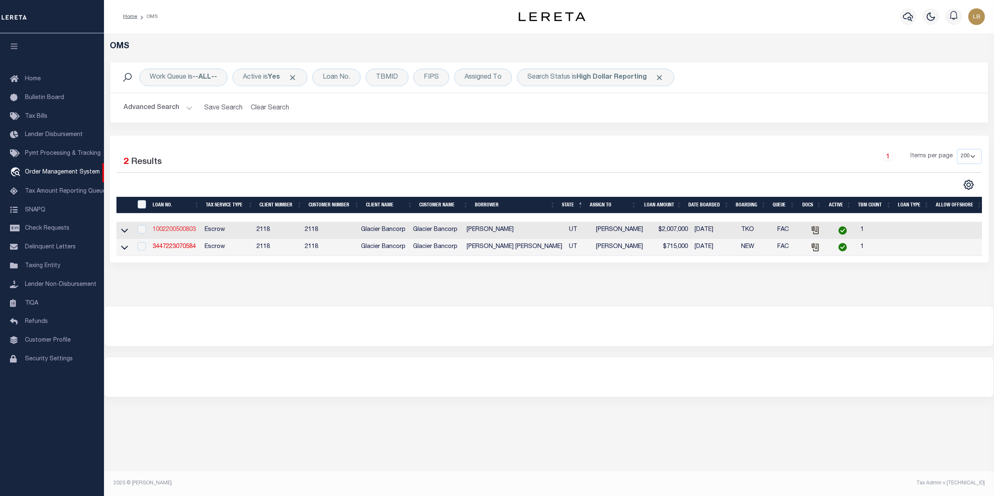
click at [165, 231] on link "1002200500803" at bounding box center [174, 230] width 43 height 6
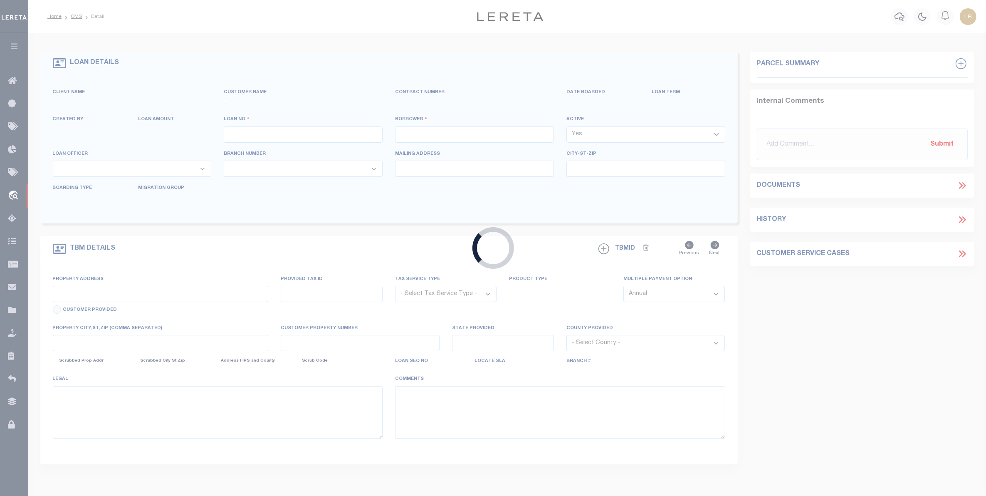
type input "1002200500803"
type input "[PERSON_NAME]"
select select
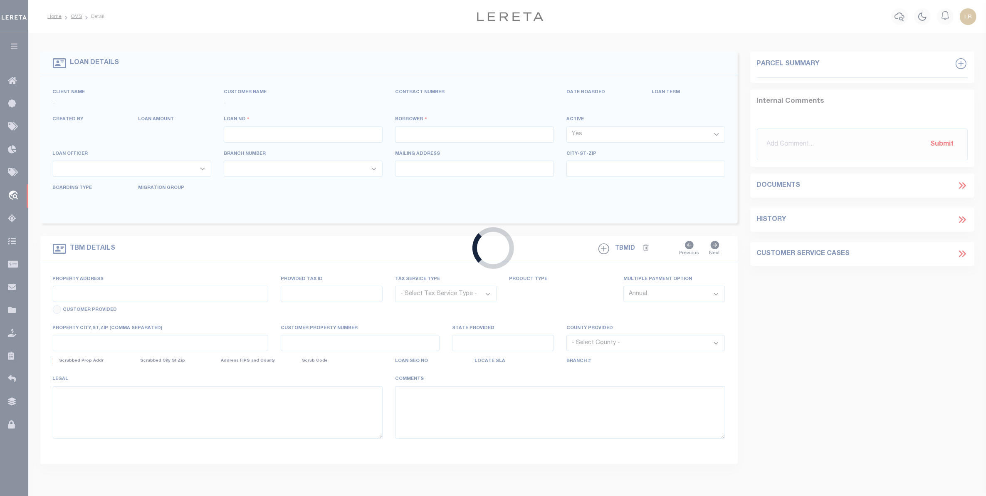
select select "Escrow"
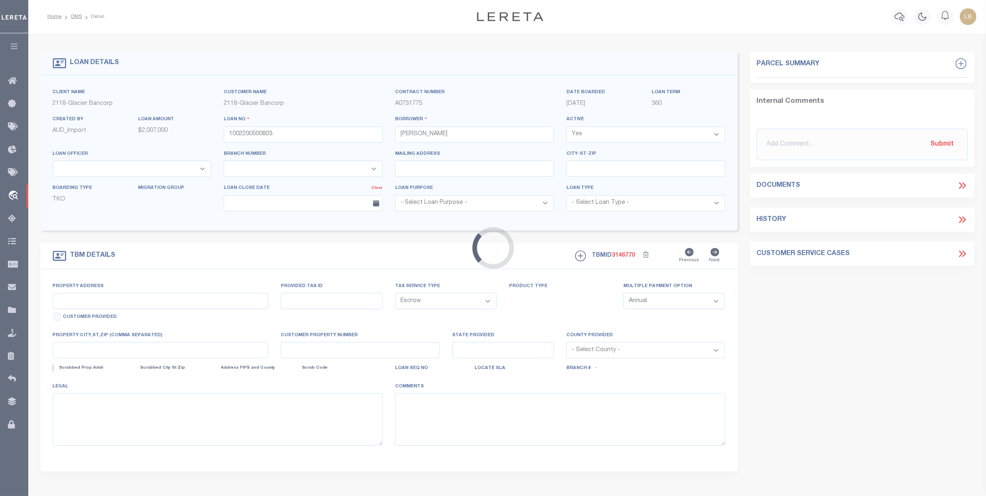
type input "[STREET_ADDRESS]"
type input "42320300001"
select select
type input "[GEOGRAPHIC_DATA]"
type input "UT"
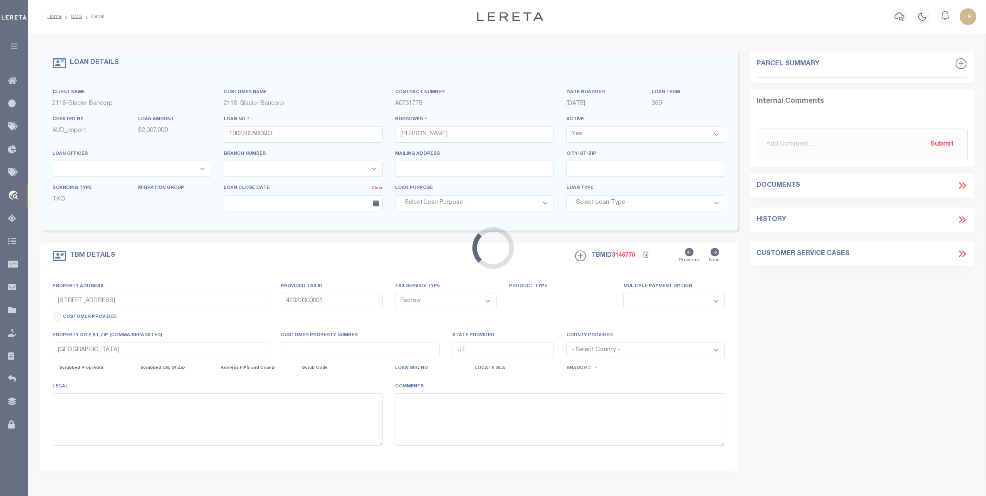
select select
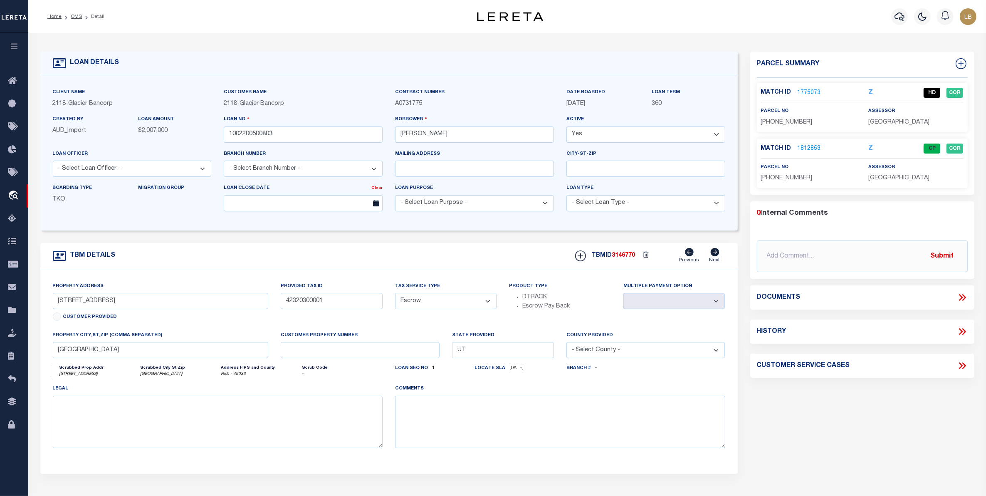
click at [805, 93] on link "1775073" at bounding box center [809, 93] width 23 height 9
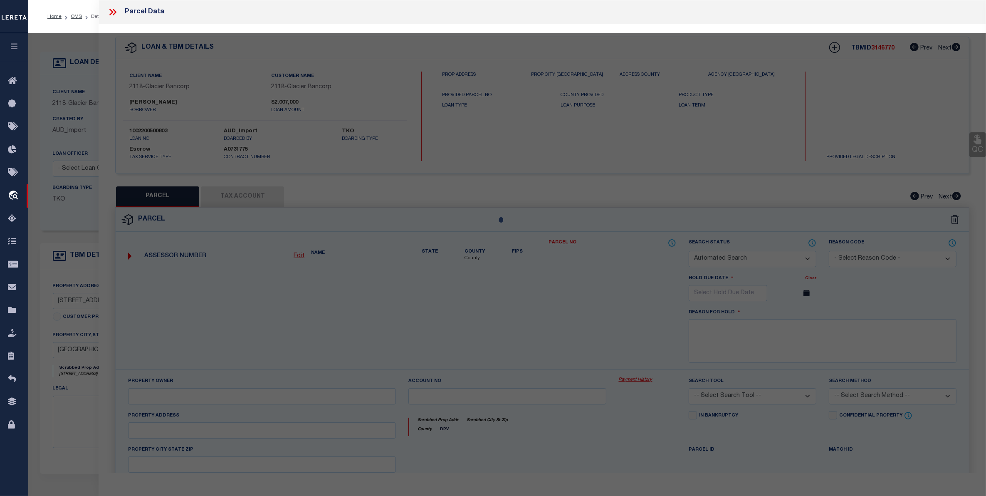
checkbox input "false"
select select "HD"
type input "[PERSON_NAME] & [PERSON_NAME], JT"
select select
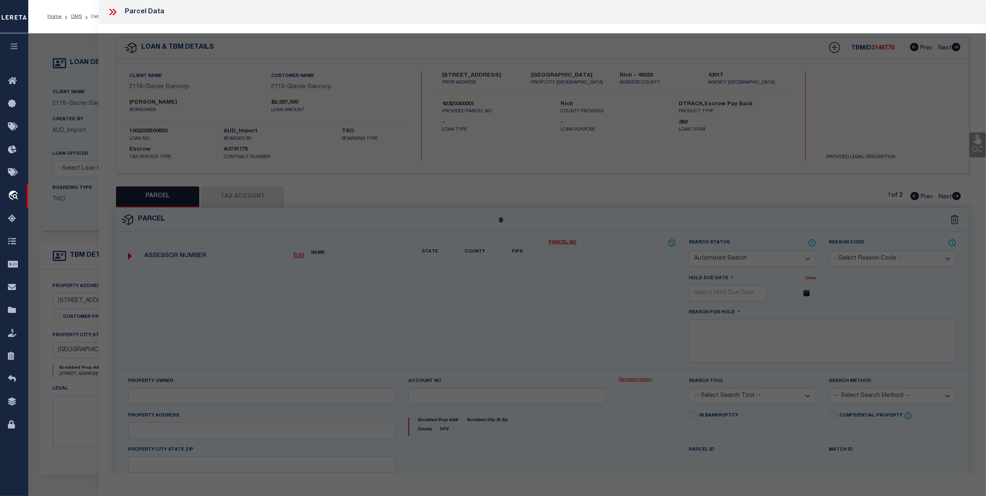
type input "[STREET_ADDRESS]"
checkbox input "false"
type input "LAKETOWN [GEOGRAPHIC_DATA]"
type textarea "LT 1, [GEOGRAPHIC_DATA] SUB PH 1"
type textarea "Document verified"
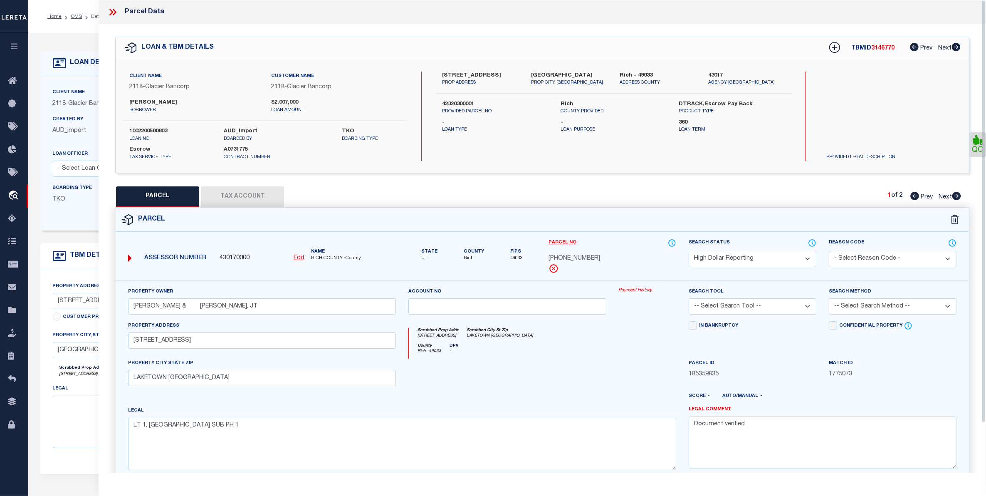
click at [795, 254] on select "Automated Search Bad Parcel Complete Duplicate Parcel High Dollar Reporting In …" at bounding box center [753, 259] width 128 height 16
select select "PC"
click at [689, 251] on select "Automated Search Bad Parcel Complete Duplicate Parcel High Dollar Reporting In …" at bounding box center [753, 259] width 128 height 16
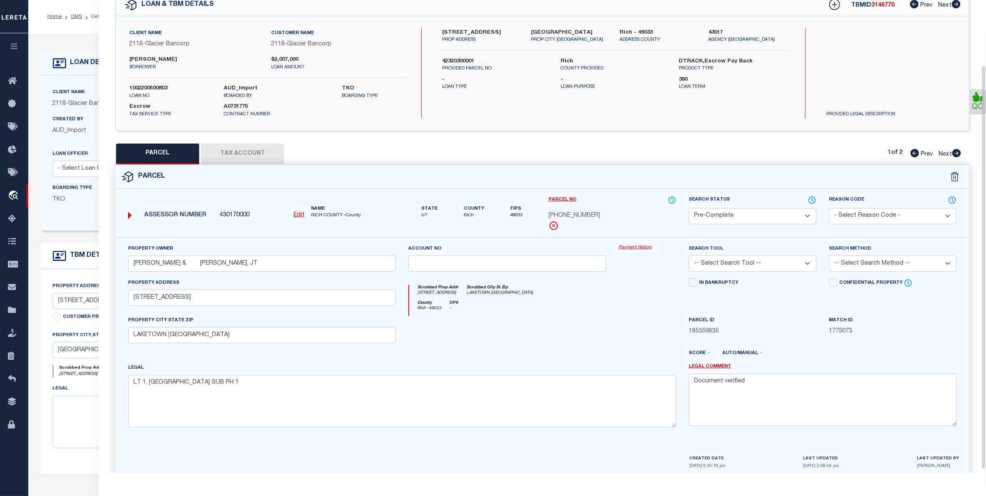
scroll to position [81, 0]
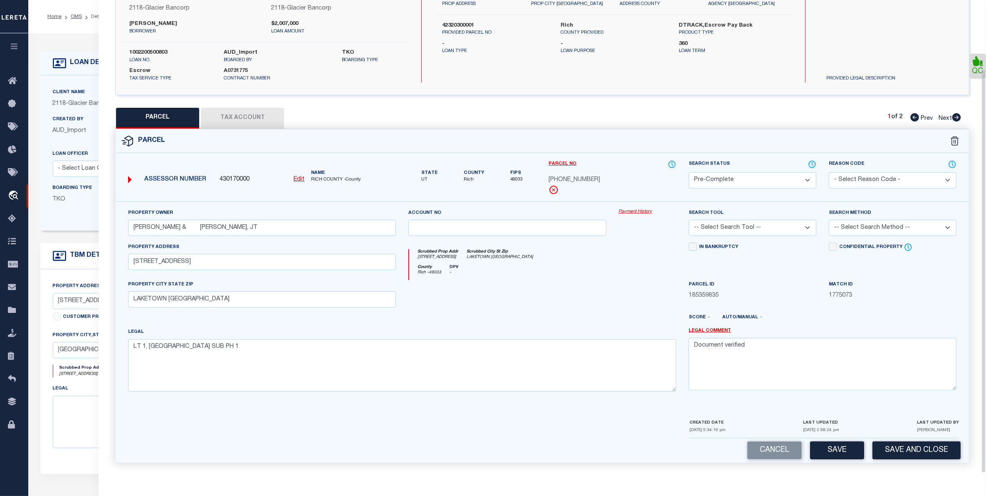
click at [752, 225] on select "-- Select Search Tool -- 3rd Party Website Agency File Agency Website ATLS CNV-…" at bounding box center [753, 228] width 128 height 16
select select "AGF"
click at [689, 220] on select "-- Select Search Tool -- 3rd Party Website Agency File Agency Website ATLS CNV-…" at bounding box center [753, 228] width 128 height 16
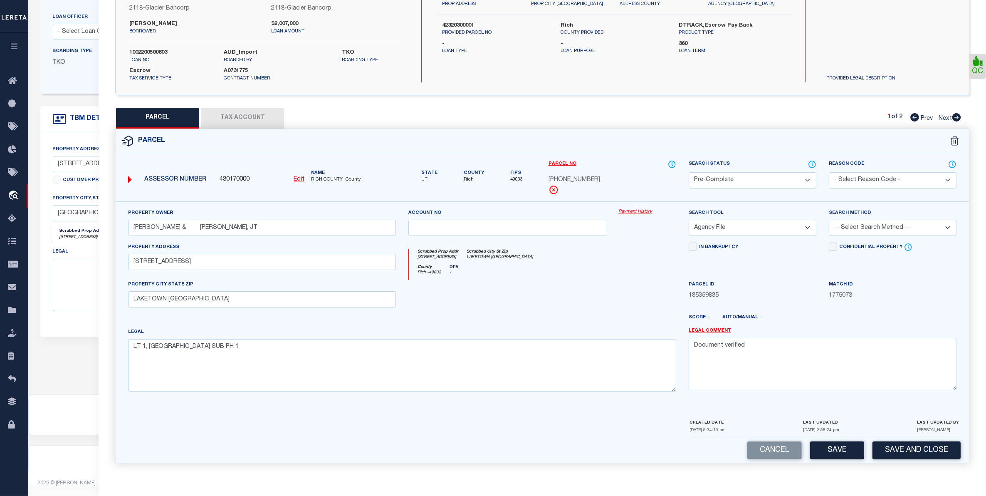
scroll to position [141, 0]
click at [843, 447] on button "Save" at bounding box center [837, 450] width 54 height 18
select select "AS"
select select
checkbox input "false"
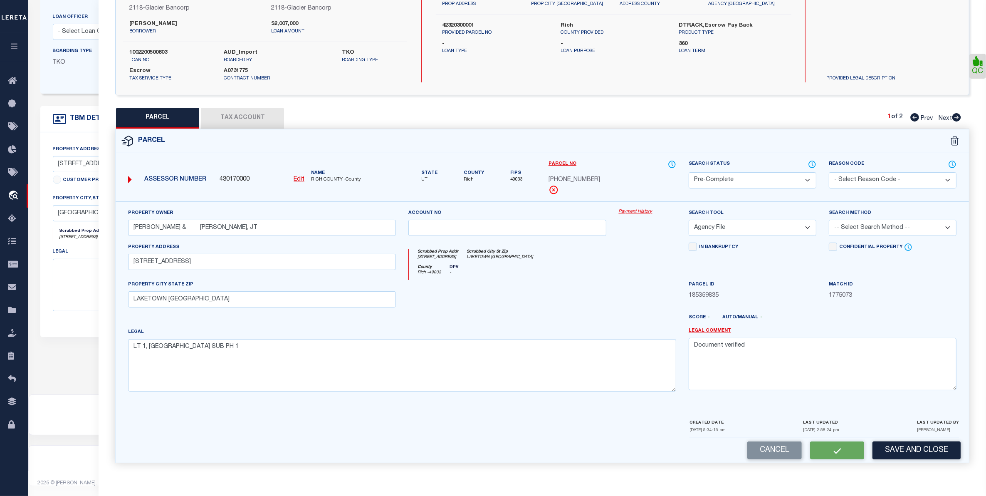
checkbox input "false"
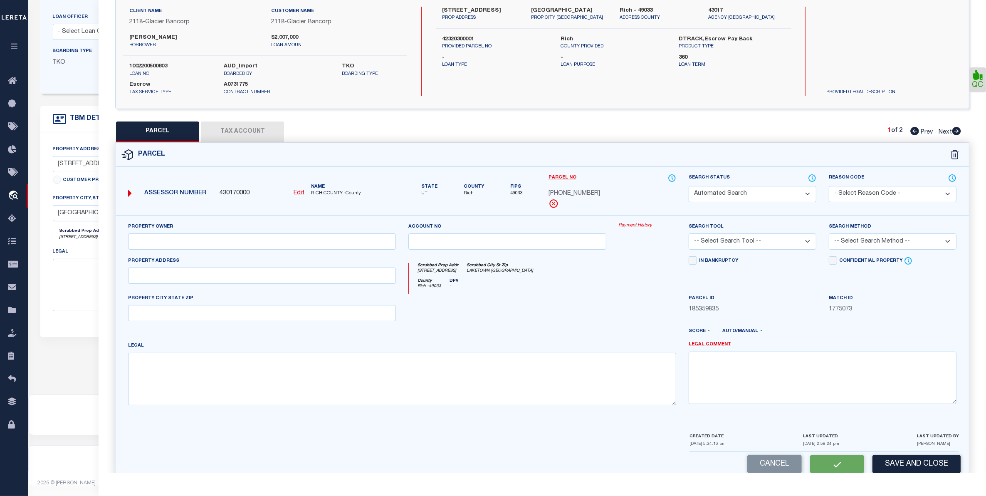
select select "PC"
type input "[PERSON_NAME] & [PERSON_NAME], JT"
select select "AGF"
select select
type input "[STREET_ADDRESS]"
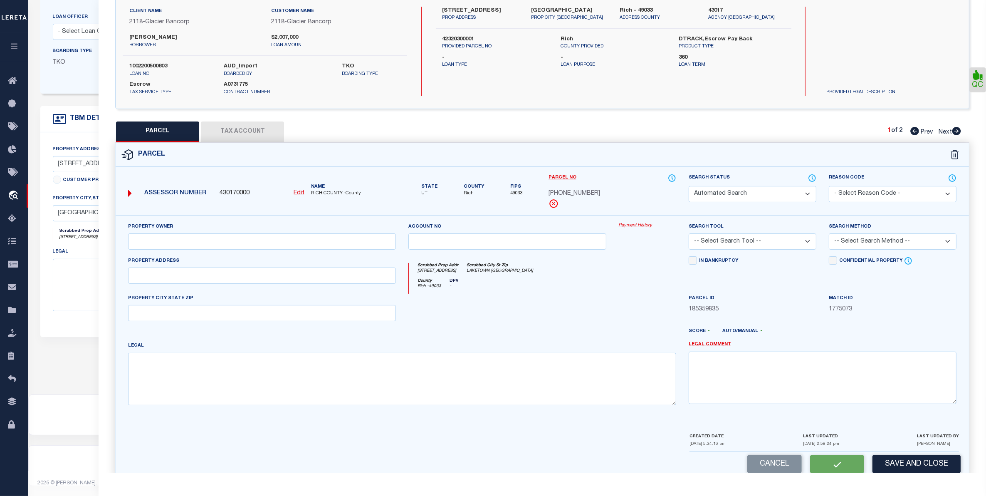
type input "LAKETOWN [GEOGRAPHIC_DATA]"
type textarea "LT 1, [GEOGRAPHIC_DATA] SUB PH 1"
type textarea "Document verified"
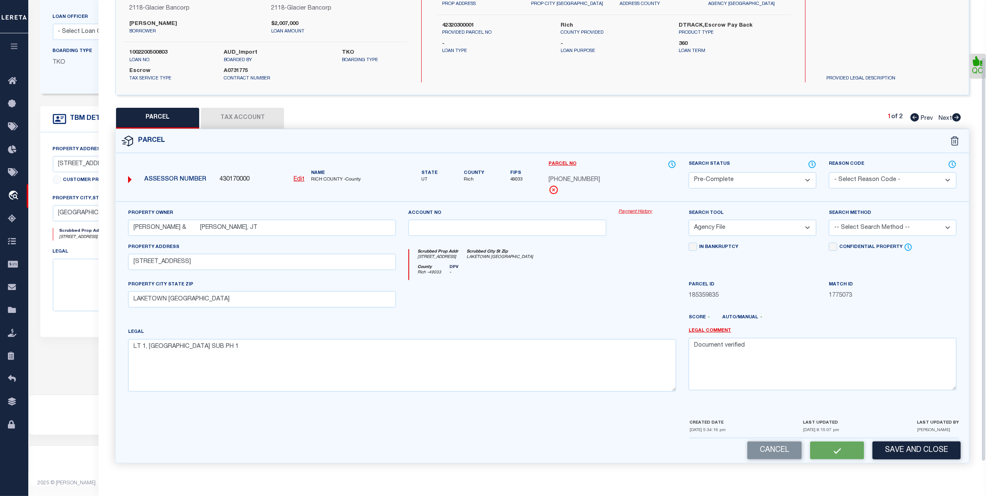
scroll to position [0, 0]
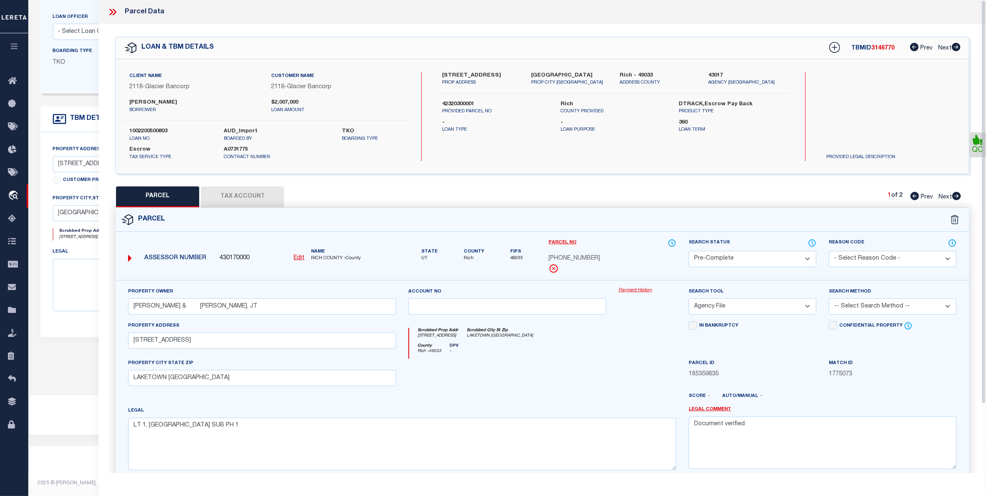
click at [114, 10] on icon at bounding box center [115, 12] width 4 height 7
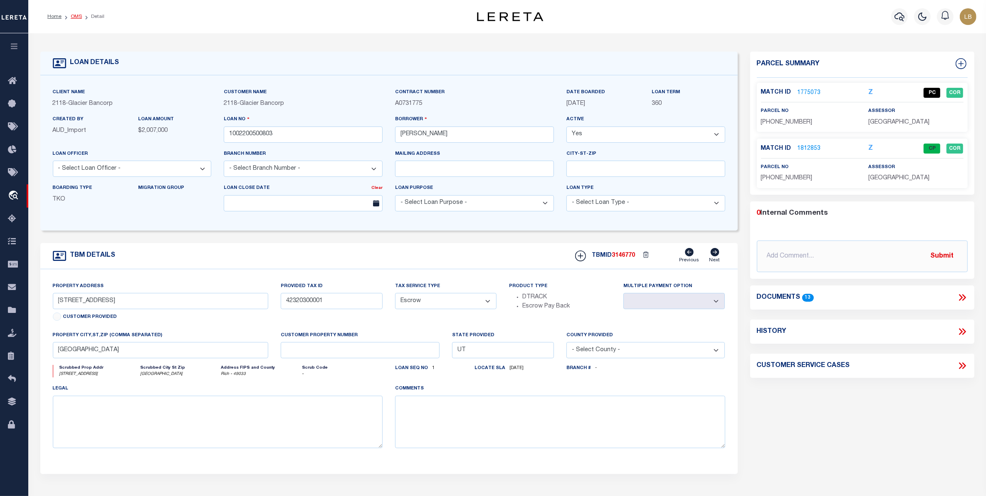
click at [76, 14] on link "OMS" at bounding box center [76, 16] width 11 height 5
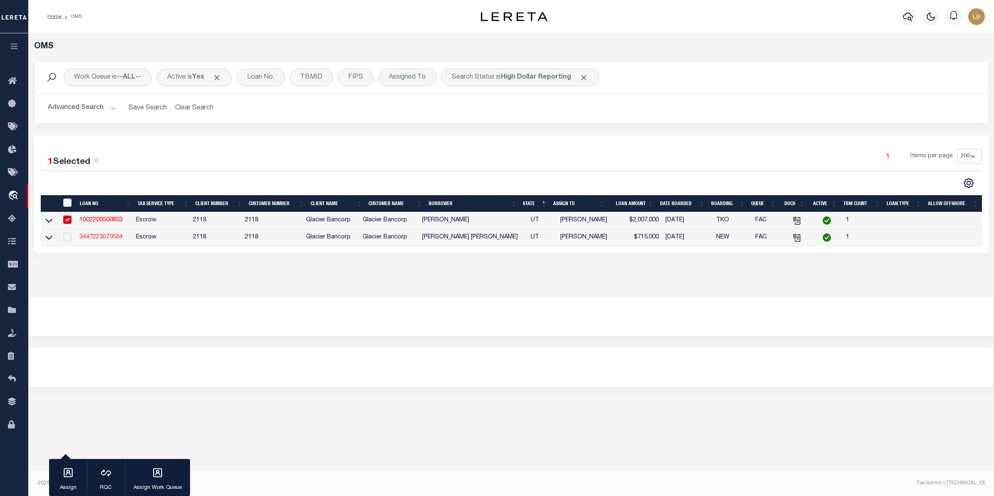
click at [109, 237] on link "3447223070584" at bounding box center [100, 237] width 43 height 6
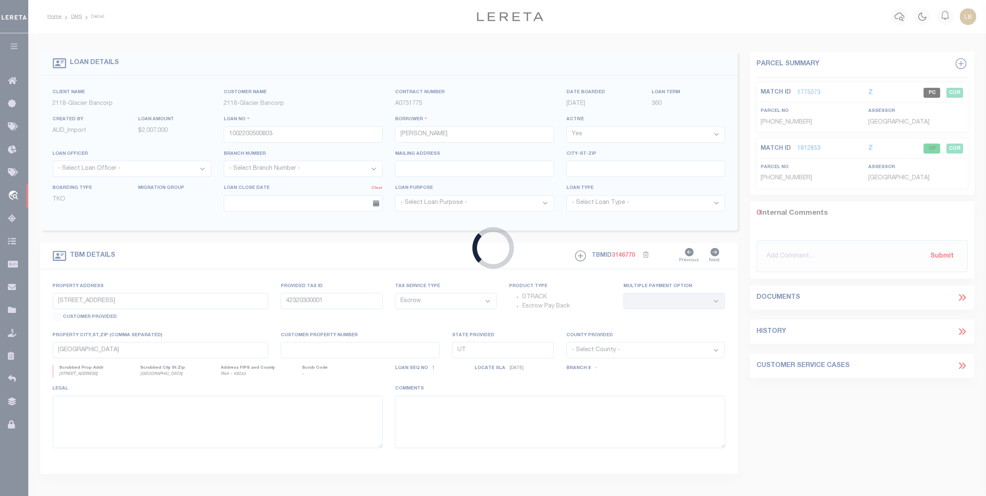
type input "3447223070584"
type input "[PERSON_NAME] [PERSON_NAME]"
select select "10"
type input "[STREET_ADDRESS]"
type input "42320400012"
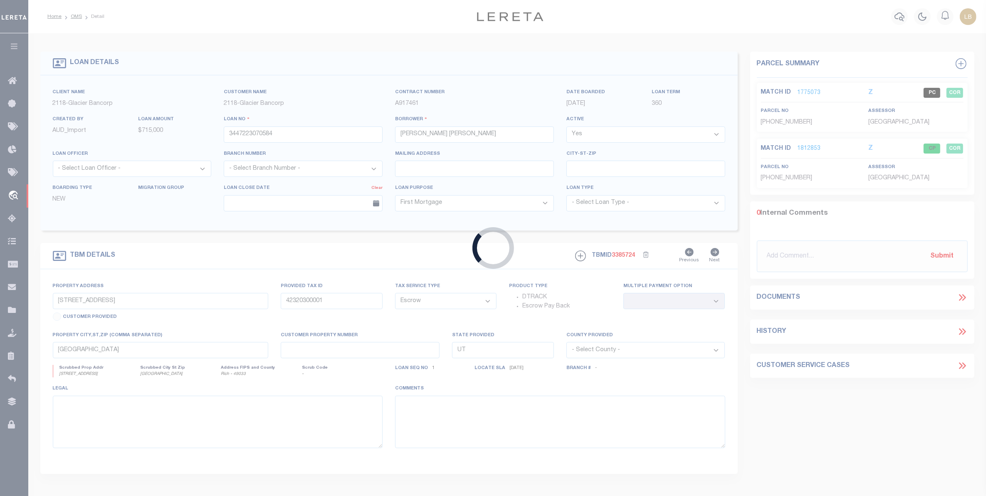
select select
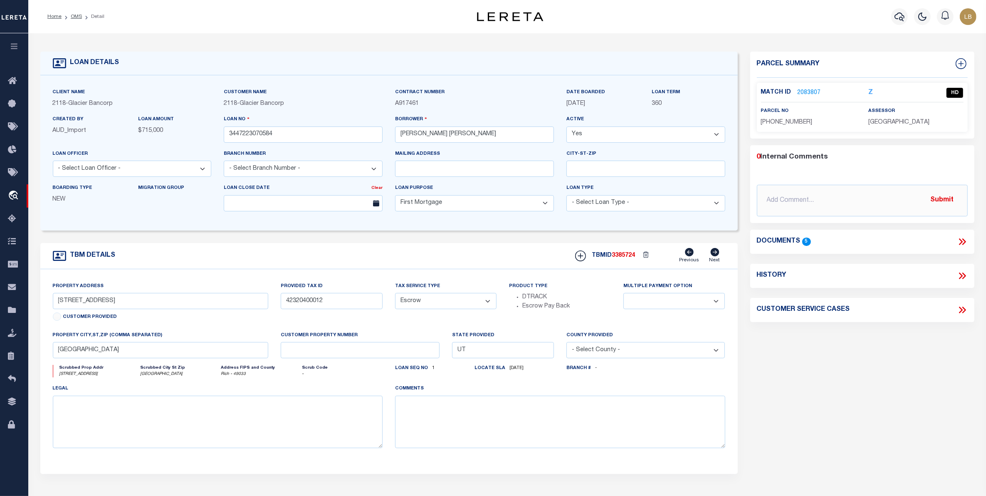
click at [805, 92] on link "2083807" at bounding box center [809, 93] width 23 height 9
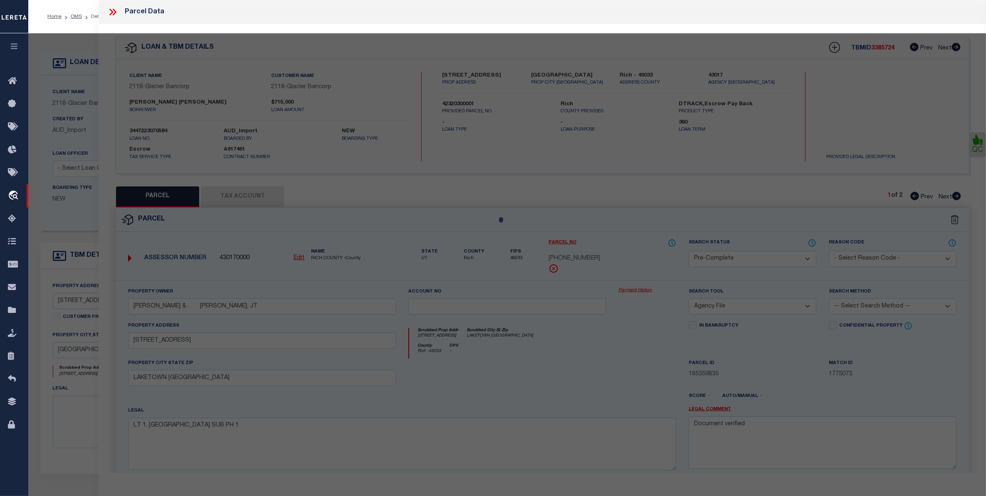
select select "AS"
select select
checkbox input "false"
select select "HD"
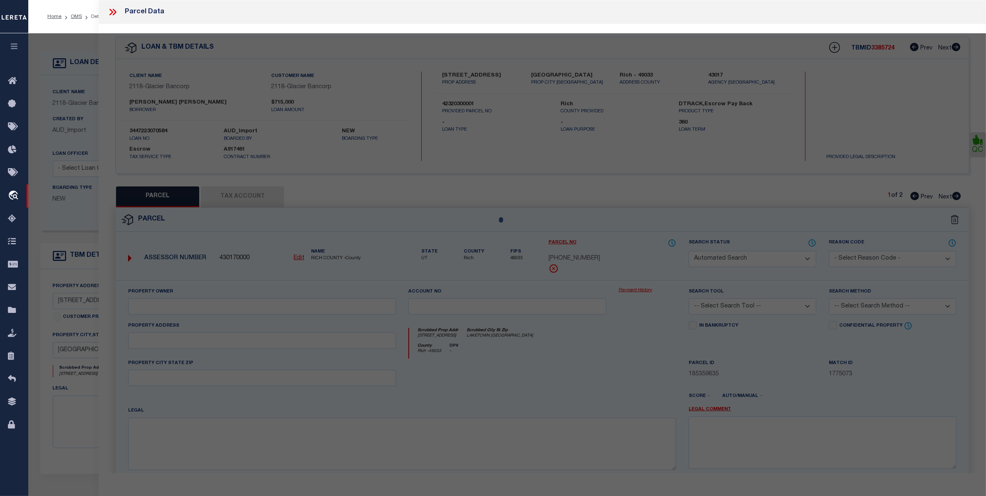
type input "[PERSON_NAME]"
select select "AGW"
select select
type input "[STREET_ADDRESS]"
type input "[GEOGRAPHIC_DATA]"
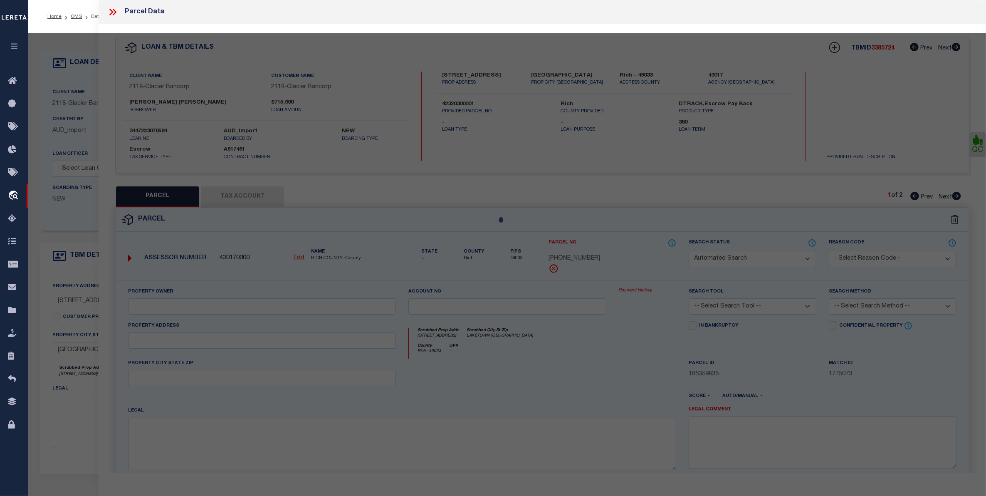
type textarea "EDEN RANCH SUB PH 2, LT 12"
type textarea "Document Verified"
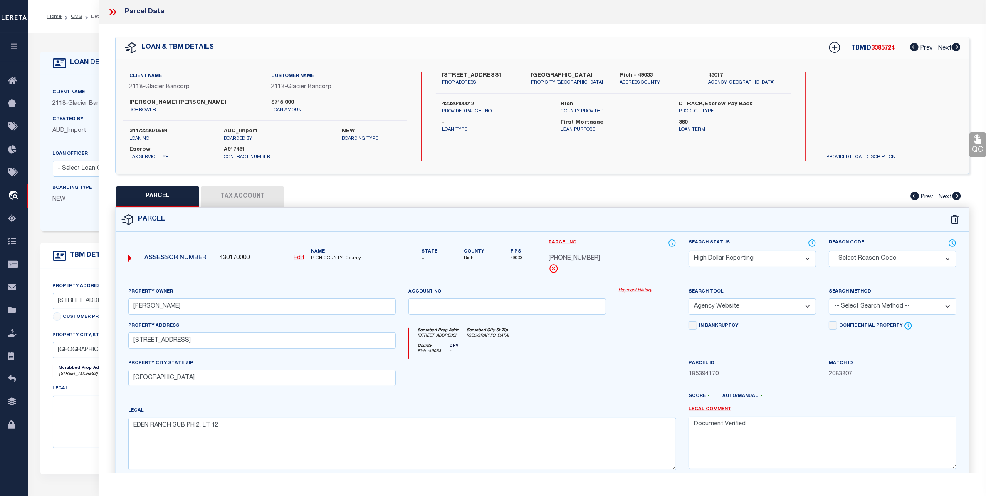
click at [776, 259] on select "Automated Search Bad Parcel Complete Duplicate Parcel High Dollar Reporting In …" at bounding box center [753, 259] width 128 height 16
click at [689, 251] on select "Automated Search Bad Parcel Complete Duplicate Parcel High Dollar Reporting In …" at bounding box center [753, 259] width 128 height 16
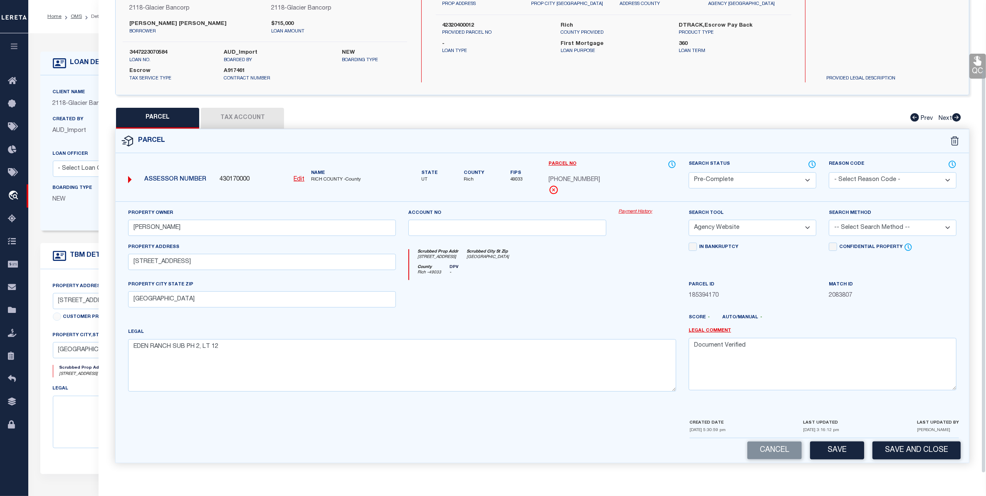
drag, startPoint x: 843, startPoint y: 450, endPoint x: 688, endPoint y: 427, distance: 156.9
click at [842, 450] on button "Save" at bounding box center [837, 450] width 54 height 18
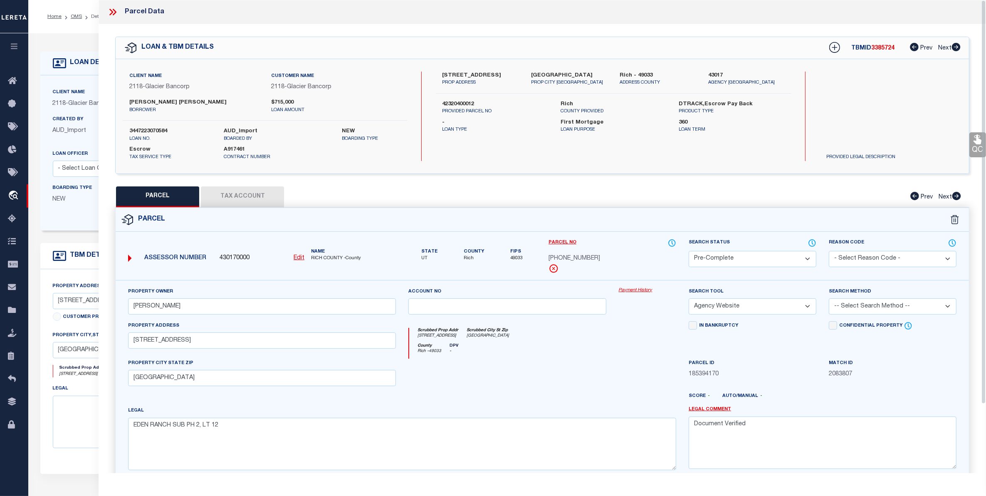
select select "AS"
select select
checkbox input "false"
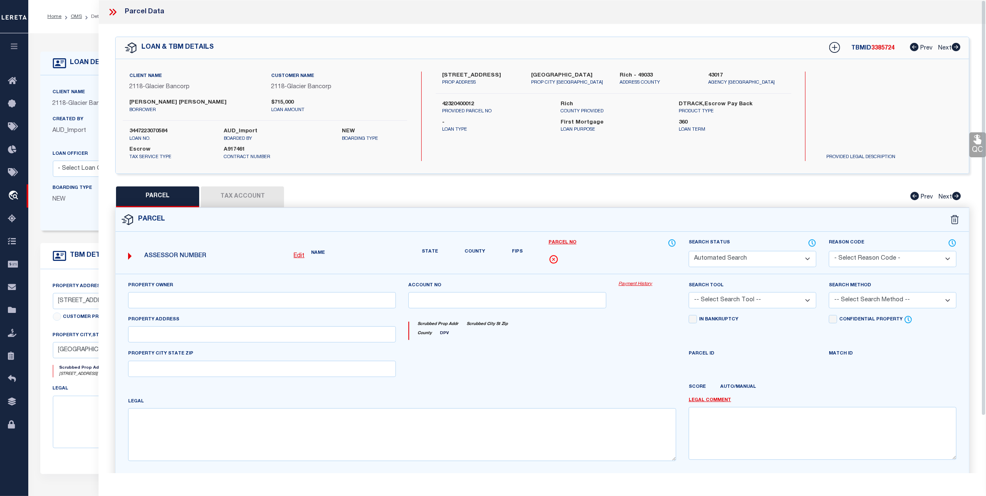
select select "PC"
type input "[PERSON_NAME]"
select select "AGW"
select select
type input "[STREET_ADDRESS]"
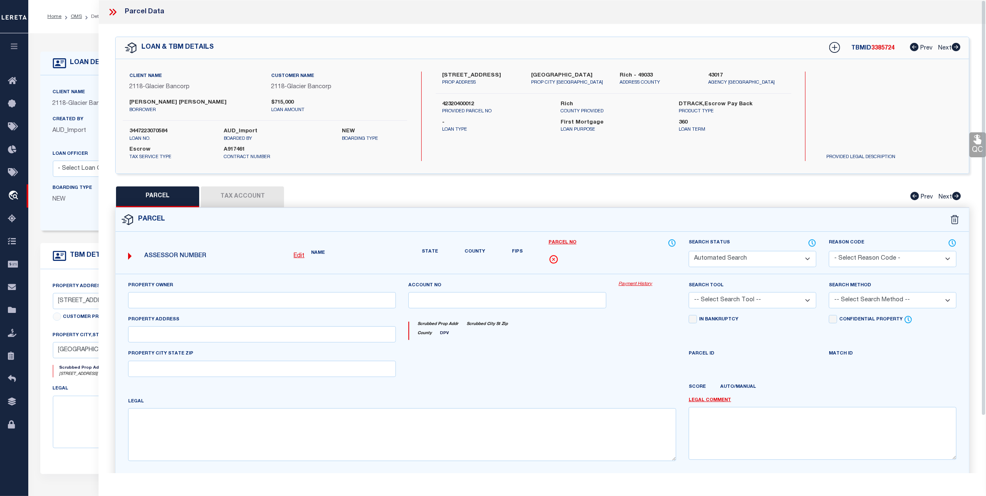
type input "[GEOGRAPHIC_DATA]"
type textarea "EDEN RANCH SUB PH 2, LT 12"
type textarea "Document Verified"
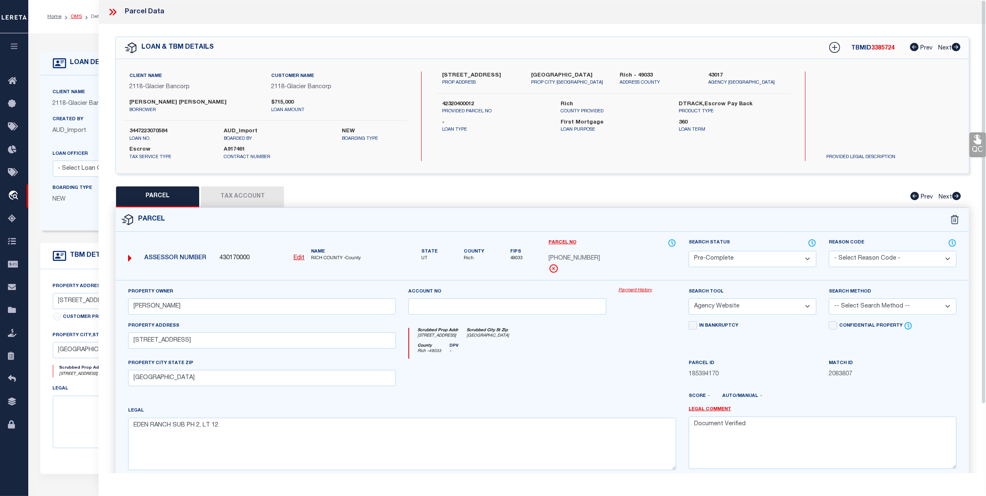
click at [76, 16] on link "OMS" at bounding box center [76, 16] width 11 height 5
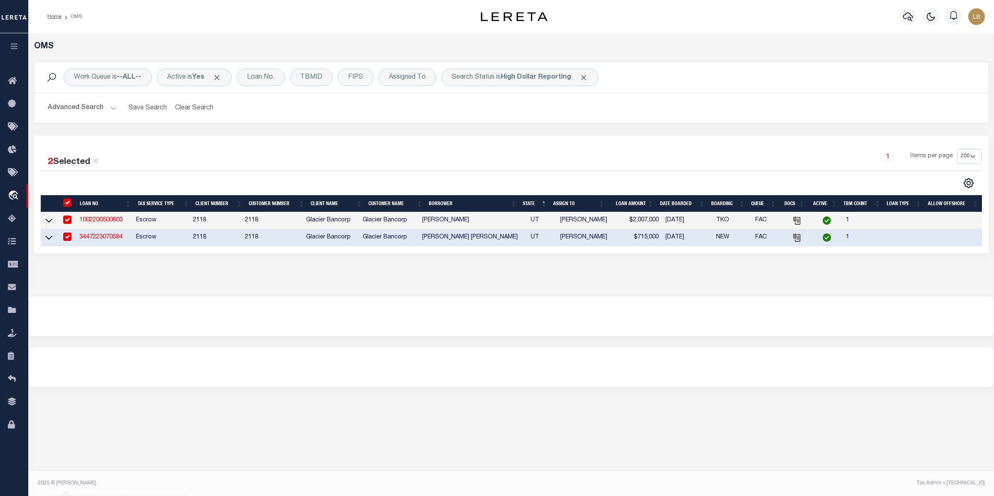
click at [69, 106] on button "Advanced Search" at bounding box center [82, 108] width 69 height 16
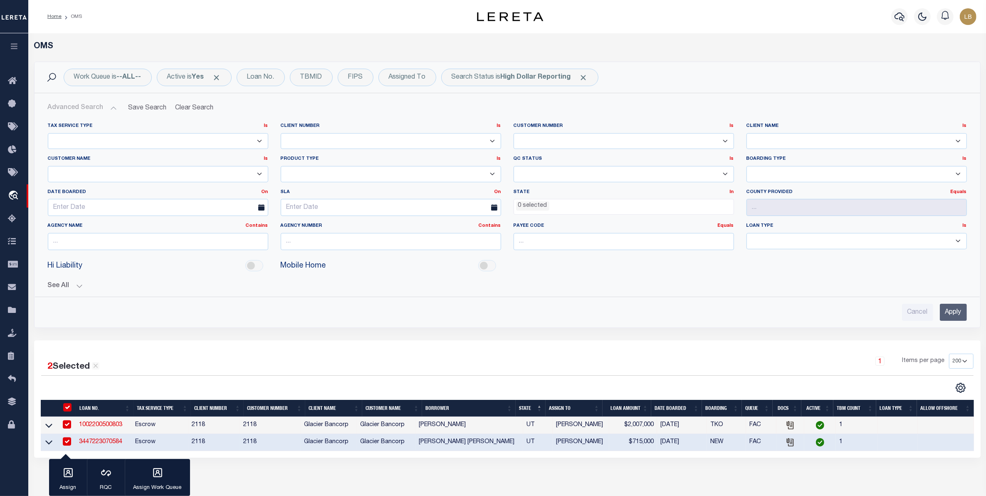
click at [951, 313] on input "Apply" at bounding box center [953, 312] width 27 height 17
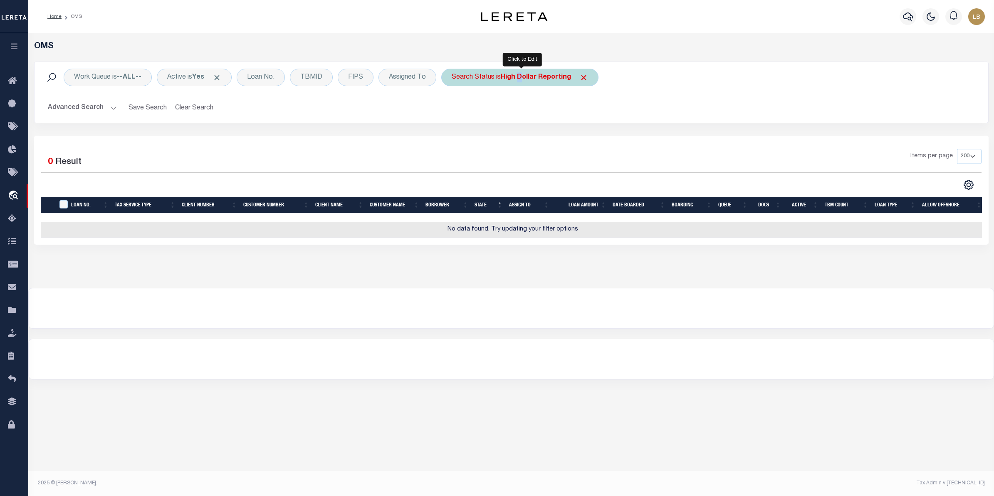
click at [522, 78] on b "High Dollar Reporting" at bounding box center [536, 77] width 70 height 7
click at [476, 117] on select "Automated Search Bad Parcel Complete Duplicate Parcel High Dollar Reporting In …" at bounding box center [513, 118] width 122 height 16
select select "BP"
click at [454, 111] on select "Automated Search Bad Parcel Complete Duplicate Parcel High Dollar Reporting In …" at bounding box center [513, 118] width 122 height 16
click at [562, 132] on input "Apply" at bounding box center [562, 136] width 25 height 14
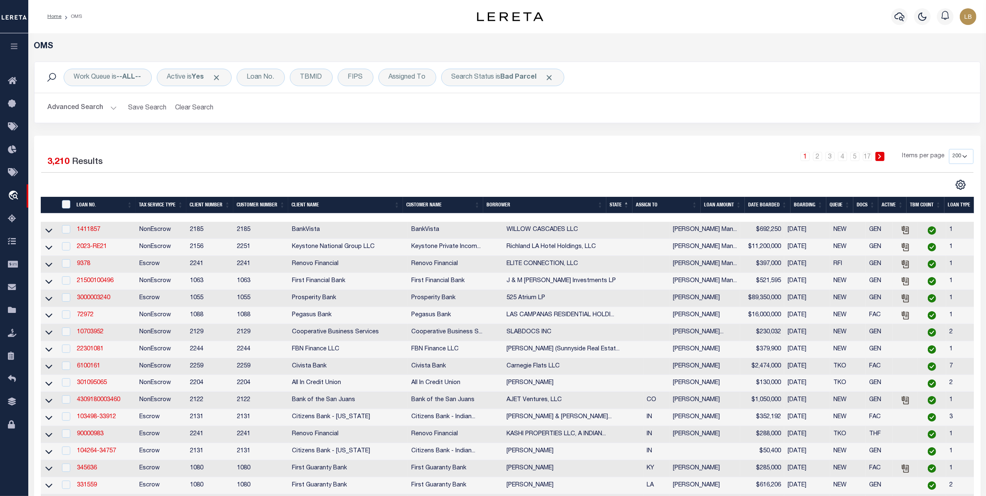
click at [94, 106] on button "Advanced Search" at bounding box center [82, 108] width 69 height 16
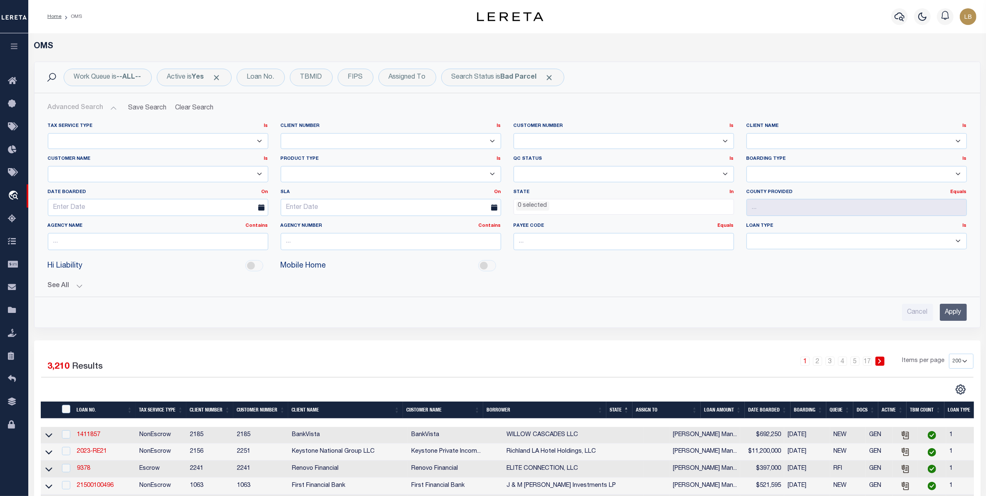
drag, startPoint x: 569, startPoint y: 204, endPoint x: 564, endPoint y: 201, distance: 6.2
click at [564, 201] on ul "0 selected" at bounding box center [624, 204] width 220 height 11
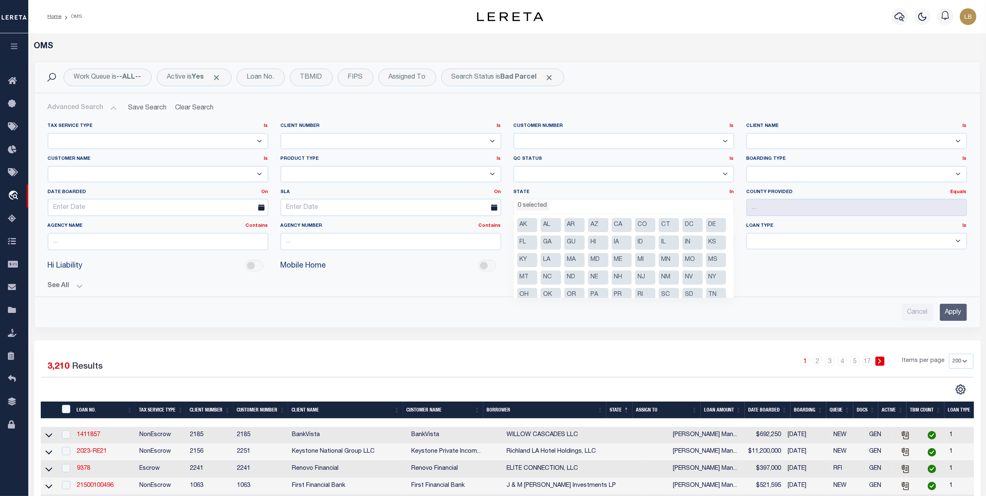
drag, startPoint x: 523, startPoint y: 223, endPoint x: 551, endPoint y: 222, distance: 28.3
click at [525, 223] on li "AK" at bounding box center [528, 225] width 20 height 14
select select "AK"
drag, startPoint x: 554, startPoint y: 221, endPoint x: 570, endPoint y: 229, distance: 17.9
click at [557, 223] on li "AL" at bounding box center [551, 225] width 20 height 14
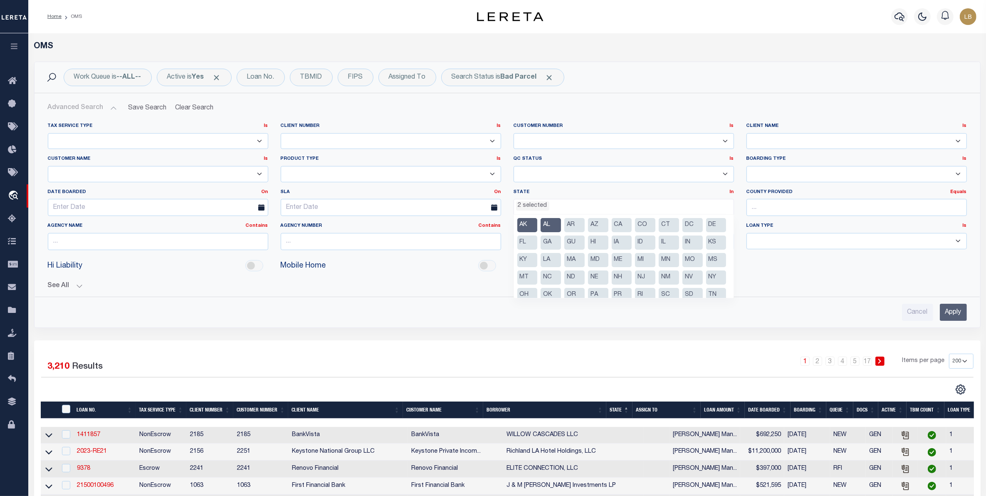
drag, startPoint x: 574, startPoint y: 223, endPoint x: 597, endPoint y: 227, distance: 23.3
click at [577, 225] on li "AR" at bounding box center [575, 225] width 20 height 14
click at [604, 227] on li "AZ" at bounding box center [598, 225] width 20 height 14
drag, startPoint x: 618, startPoint y: 225, endPoint x: 643, endPoint y: 225, distance: 25.0
click at [631, 225] on li "CA" at bounding box center [622, 225] width 20 height 14
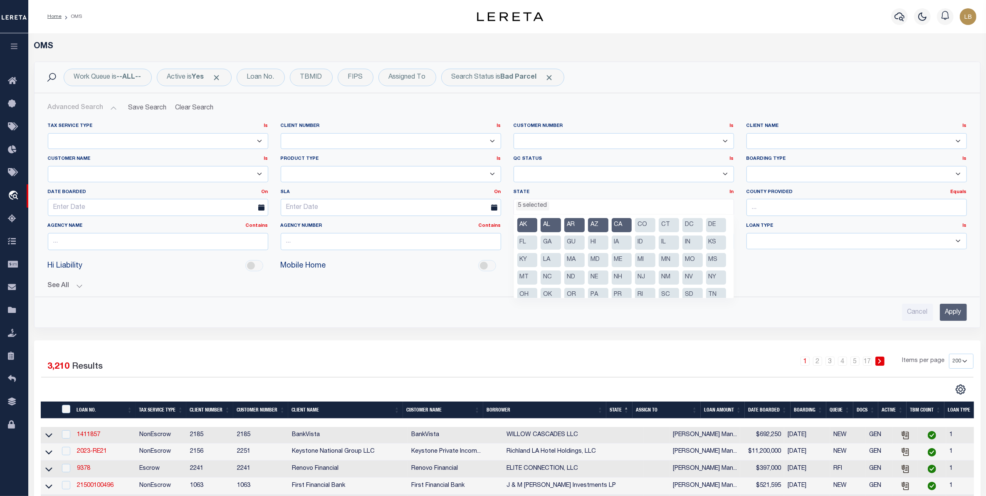
click at [654, 225] on li "CO" at bounding box center [645, 225] width 20 height 14
click at [674, 227] on li "CT" at bounding box center [669, 225] width 20 height 14
click at [686, 227] on li "DC" at bounding box center [693, 225] width 20 height 14
click at [706, 232] on li "DE" at bounding box center [716, 225] width 20 height 14
click at [683, 250] on li "IN" at bounding box center [693, 242] width 20 height 14
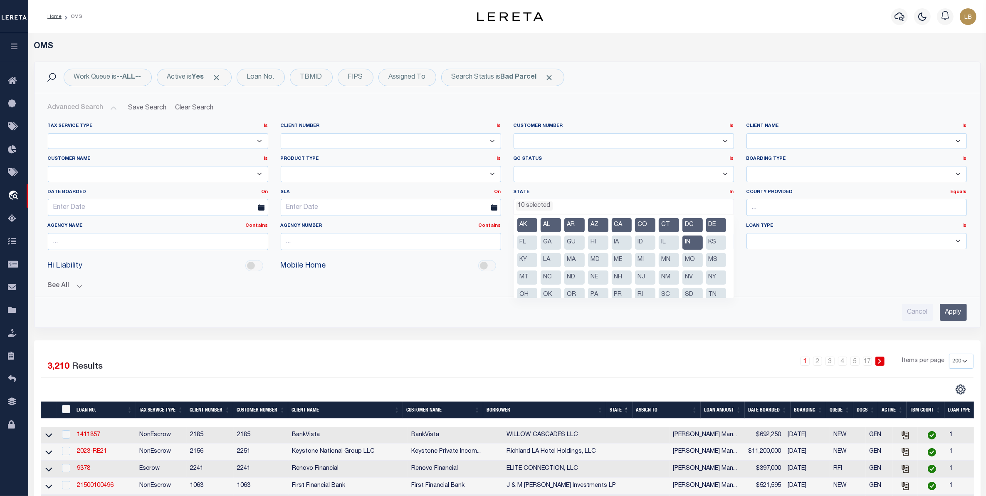
click at [659, 267] on li "MN" at bounding box center [669, 260] width 20 height 14
drag, startPoint x: 549, startPoint y: 244, endPoint x: 554, endPoint y: 265, distance: 21.4
click at [552, 250] on ul "AK AL AR AZ CA CO CT DC DE FL GA GU HI IA ID IL IN KS [GEOGRAPHIC_DATA] LA MA M…" at bounding box center [624, 256] width 220 height 83
click at [706, 250] on li "KS" at bounding box center [716, 242] width 20 height 14
click at [552, 287] on ul "AK AL AR AZ CA CO CT DC DE FL GA GU HI IA ID IL IN KS [GEOGRAPHIC_DATA] LA MA M…" at bounding box center [624, 256] width 220 height 83
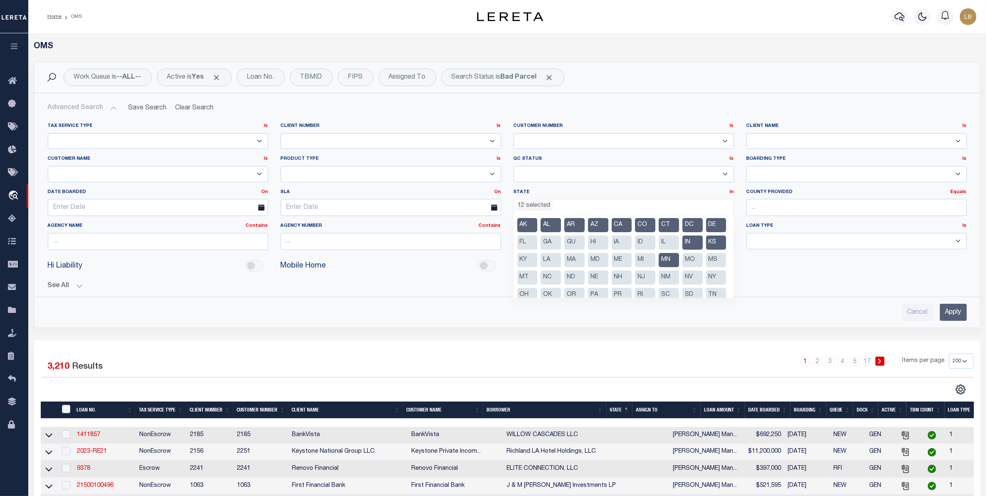
click at [683, 267] on li "MO" at bounding box center [693, 260] width 20 height 14
drag, startPoint x: 550, startPoint y: 241, endPoint x: 577, endPoint y: 252, distance: 29.1
click at [538, 243] on li "FL" at bounding box center [528, 242] width 20 height 14
drag, startPoint x: 575, startPoint y: 242, endPoint x: 579, endPoint y: 250, distance: 9.1
click at [561, 248] on li "GA" at bounding box center [551, 242] width 20 height 14
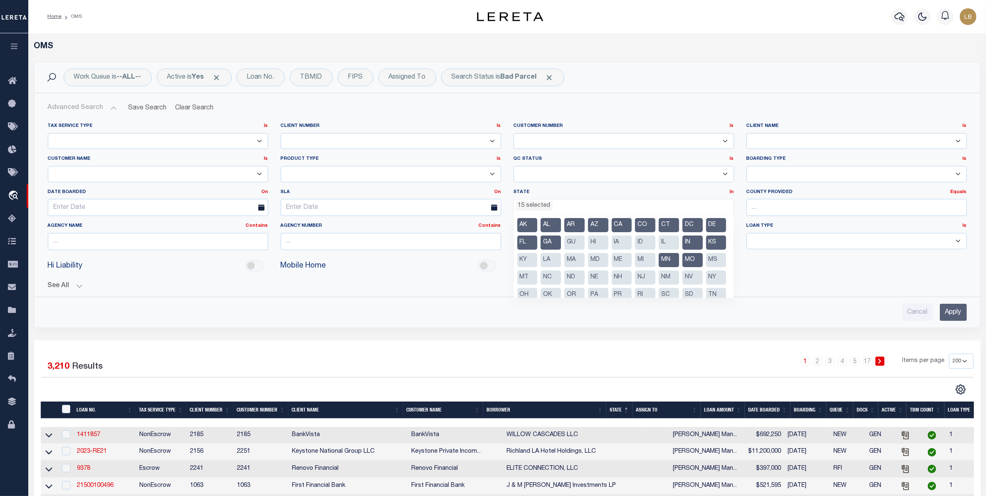
click at [538, 262] on li "KY" at bounding box center [528, 260] width 20 height 14
click at [706, 267] on li "MS" at bounding box center [716, 260] width 20 height 14
drag, startPoint x: 596, startPoint y: 274, endPoint x: 597, endPoint y: 261, distance: 13.0
click at [596, 269] on ul "AK AL AR AZ CA CO CT DC DE FL GA GU HI IA ID IL IN KS [GEOGRAPHIC_DATA] LA MA M…" at bounding box center [624, 256] width 220 height 83
click at [561, 261] on li "LA" at bounding box center [551, 260] width 20 height 14
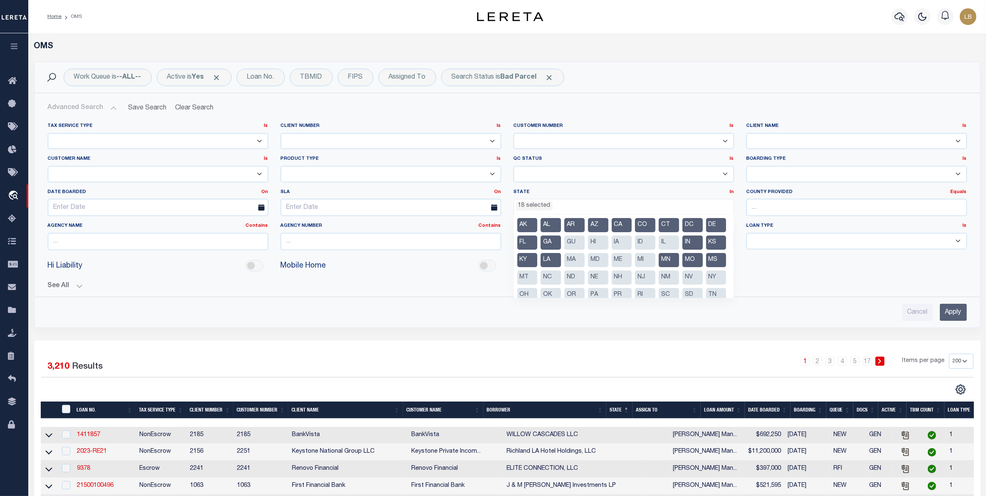
click at [585, 238] on li "GU" at bounding box center [575, 242] width 20 height 14
click at [609, 243] on li "HI" at bounding box center [598, 242] width 20 height 14
drag, startPoint x: 642, startPoint y: 238, endPoint x: 669, endPoint y: 247, distance: 28.0
click at [632, 241] on li "IA" at bounding box center [622, 242] width 20 height 14
drag, startPoint x: 666, startPoint y: 239, endPoint x: 684, endPoint y: 247, distance: 20.2
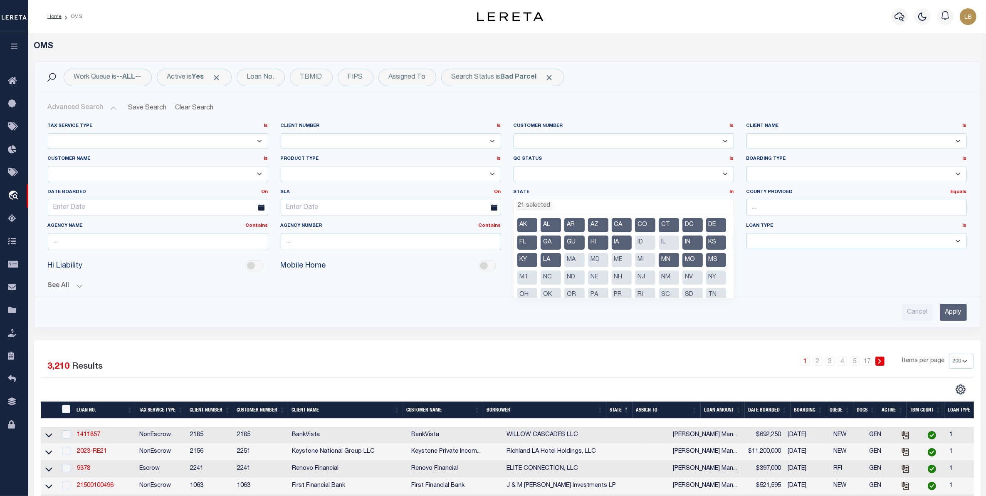
click at [656, 243] on li "ID" at bounding box center [645, 242] width 20 height 14
click at [679, 246] on li "IL" at bounding box center [669, 242] width 20 height 14
click at [585, 261] on li "MA" at bounding box center [575, 260] width 20 height 14
drag, startPoint x: 641, startPoint y: 256, endPoint x: 659, endPoint y: 265, distance: 20.8
click at [609, 261] on li "MD" at bounding box center [598, 260] width 20 height 14
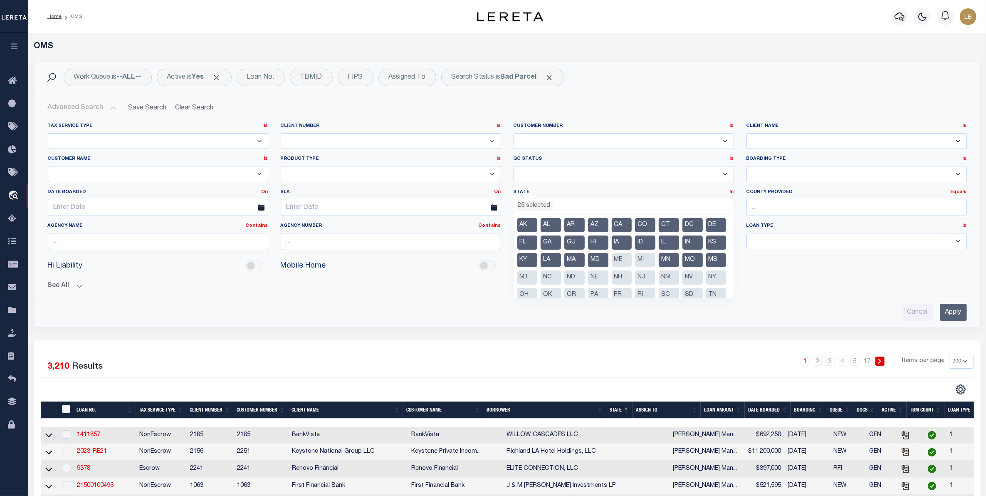
drag, startPoint x: 664, startPoint y: 257, endPoint x: 683, endPoint y: 260, distance: 19.4
click at [632, 259] on li "ME" at bounding box center [622, 260] width 20 height 14
click at [656, 256] on li "MI" at bounding box center [645, 260] width 20 height 14
click at [538, 278] on li "MT" at bounding box center [528, 277] width 20 height 14
drag, startPoint x: 621, startPoint y: 276, endPoint x: 647, endPoint y: 284, distance: 27.5
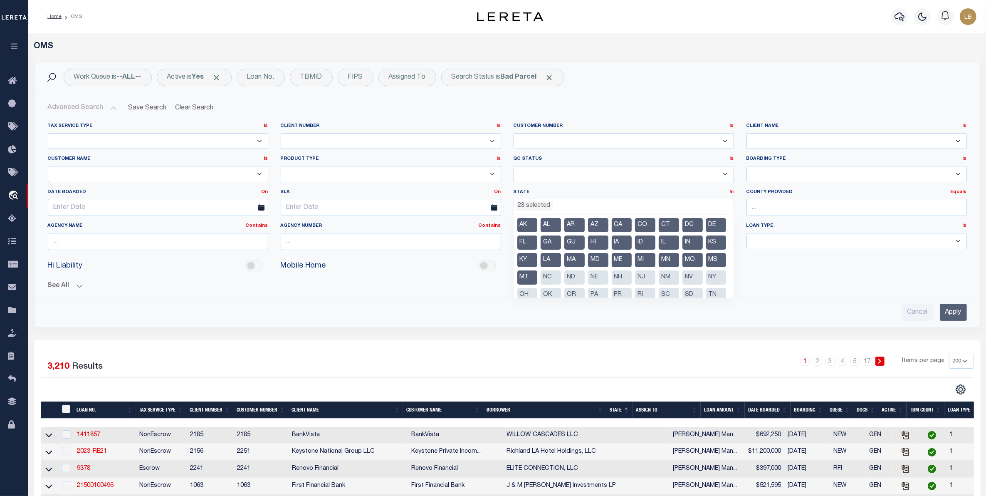
click at [635, 281] on ul "AK AL AR AZ CA CO CT DC DE FL GA GU HI IA ID IL IN KS [GEOGRAPHIC_DATA] LA MA M…" at bounding box center [624, 256] width 220 height 83
drag, startPoint x: 641, startPoint y: 280, endPoint x: 669, endPoint y: 280, distance: 27.0
click at [585, 281] on li "ND" at bounding box center [575, 277] width 20 height 14
drag, startPoint x: 676, startPoint y: 276, endPoint x: 686, endPoint y: 276, distance: 10.0
click at [682, 277] on ul "AK AL AR AZ CA CO CT DC DE FL GA GU HI IA ID IL IN KS [GEOGRAPHIC_DATA] LA MA M…" at bounding box center [624, 256] width 220 height 83
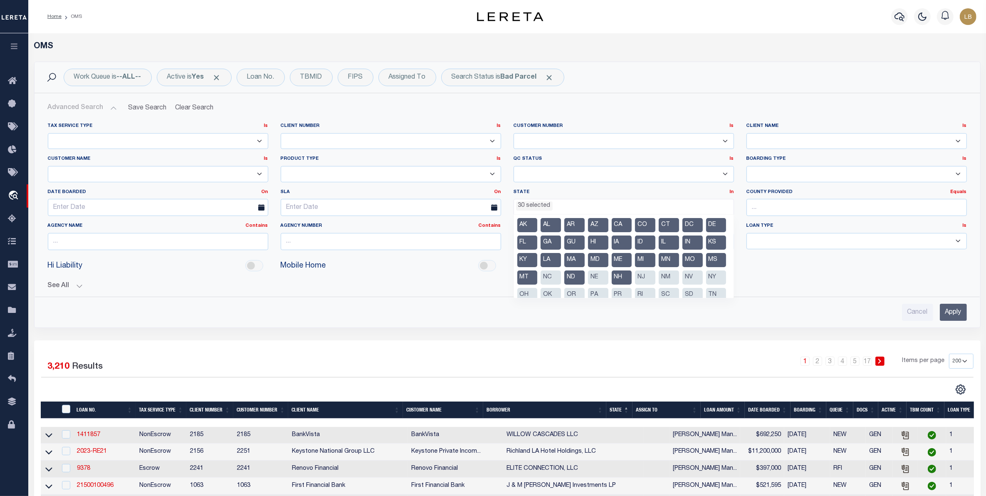
drag, startPoint x: 689, startPoint y: 275, endPoint x: 627, endPoint y: 277, distance: 61.6
click at [672, 274] on ul "AK AL AR AZ CA CO CT DC DE FL GA GU HI IA ID IL IN KS [GEOGRAPHIC_DATA] LA MA M…" at bounding box center [624, 256] width 220 height 83
click at [561, 275] on li "NC" at bounding box center [551, 277] width 20 height 14
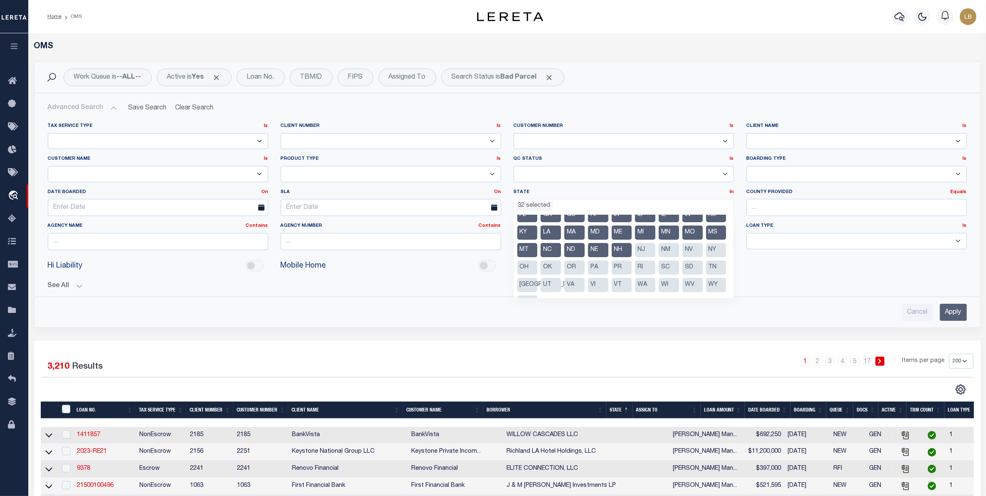
scroll to position [42, 0]
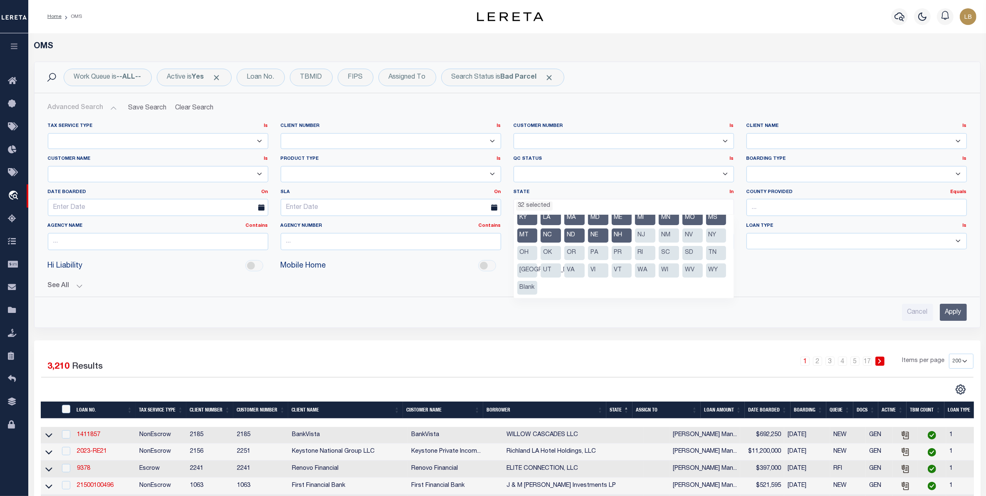
click at [635, 243] on li "NJ" at bounding box center [645, 235] width 20 height 14
click at [612, 260] on li "PR" at bounding box center [622, 253] width 20 height 14
drag, startPoint x: 531, startPoint y: 283, endPoint x: 562, endPoint y: 284, distance: 31.6
click at [540, 284] on ul "AK AL AR AZ CA CO CT DC DE FL GA GU HI IA ID IL IN KS [GEOGRAPHIC_DATA] LA MA M…" at bounding box center [624, 256] width 220 height 83
click at [588, 277] on li "VI" at bounding box center [598, 270] width 20 height 14
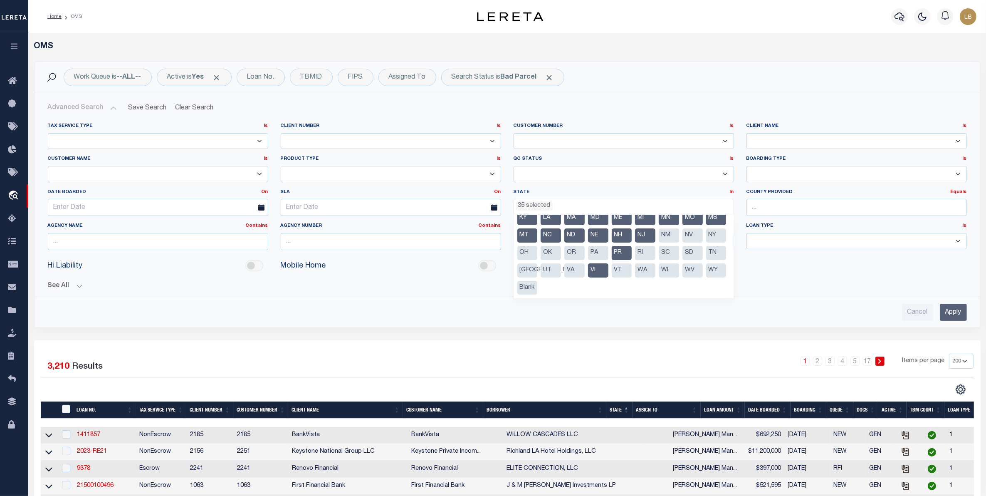
drag, startPoint x: 551, startPoint y: 268, endPoint x: 574, endPoint y: 271, distance: 23.0
click at [635, 260] on li "RI" at bounding box center [645, 253] width 20 height 14
click at [659, 260] on li "SC" at bounding box center [669, 253] width 20 height 14
click at [683, 260] on li "SD" at bounding box center [693, 253] width 20 height 14
click at [561, 267] on li "UT" at bounding box center [551, 270] width 20 height 14
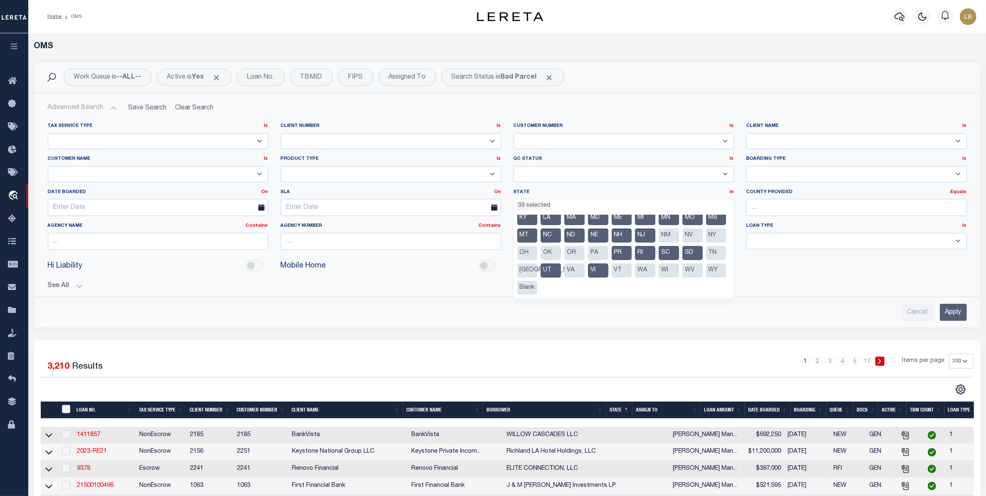
click at [585, 266] on li "VA" at bounding box center [575, 270] width 20 height 14
click at [659, 243] on li "NM" at bounding box center [669, 235] width 20 height 14
click at [683, 243] on li "NV" at bounding box center [693, 235] width 20 height 14
drag, startPoint x: 599, startPoint y: 250, endPoint x: 610, endPoint y: 254, distance: 11.4
click at [706, 243] on li "NY" at bounding box center [716, 235] width 20 height 14
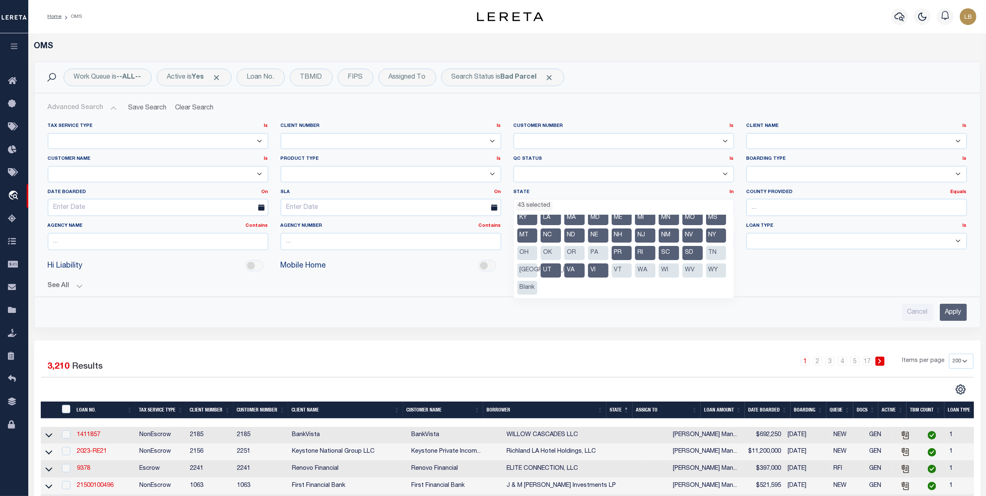
click at [538, 250] on li "OH" at bounding box center [528, 253] width 20 height 14
click at [561, 253] on li "OK" at bounding box center [551, 253] width 20 height 14
drag, startPoint x: 663, startPoint y: 254, endPoint x: 683, endPoint y: 252, distance: 20.5
click at [585, 254] on li "OR" at bounding box center [575, 253] width 20 height 14
click at [609, 250] on li "PA" at bounding box center [598, 253] width 20 height 14
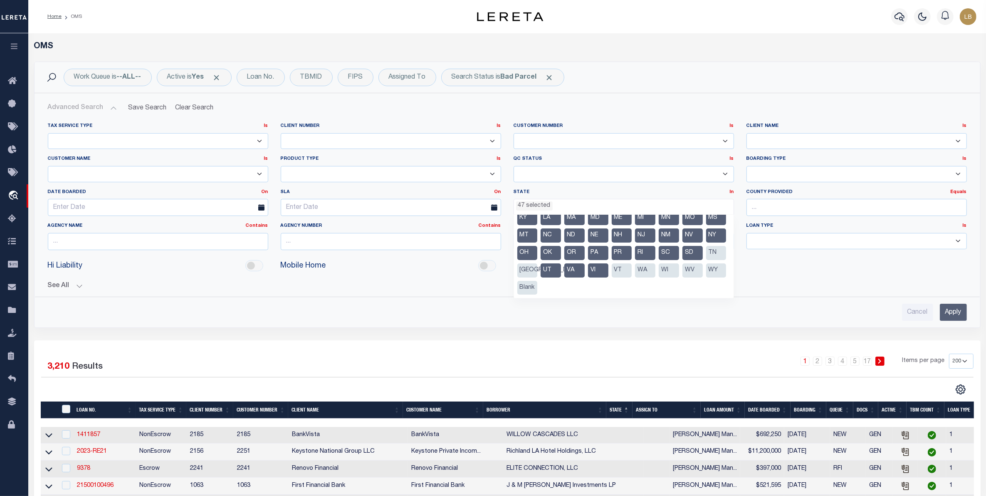
click at [612, 277] on li "VT" at bounding box center [622, 270] width 20 height 14
drag, startPoint x: 574, startPoint y: 286, endPoint x: 595, endPoint y: 288, distance: 20.9
click at [635, 277] on li "WA" at bounding box center [645, 270] width 20 height 14
drag, startPoint x: 594, startPoint y: 286, endPoint x: 615, endPoint y: 287, distance: 21.3
click at [659, 277] on li "WI" at bounding box center [669, 270] width 20 height 14
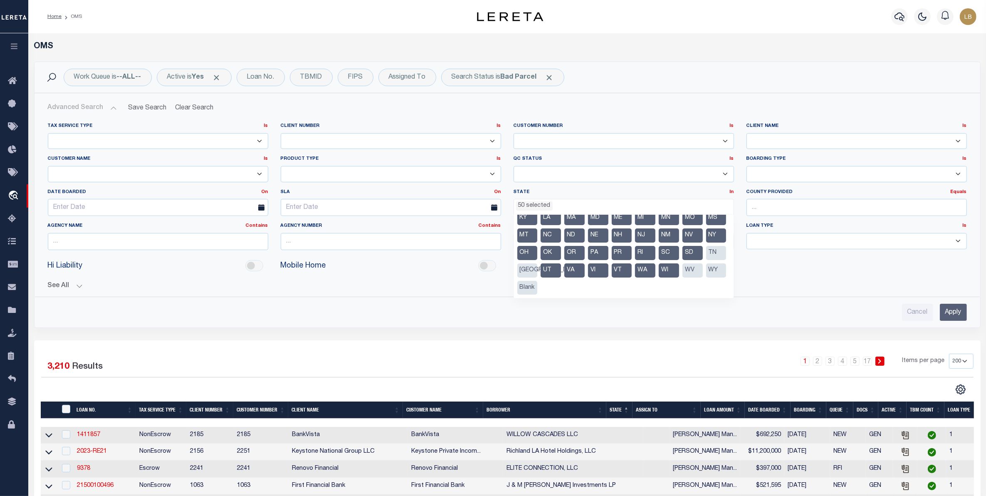
drag, startPoint x: 616, startPoint y: 286, endPoint x: 631, endPoint y: 287, distance: 15.4
click at [683, 277] on li "WV" at bounding box center [693, 270] width 20 height 14
drag, startPoint x: 643, startPoint y: 285, endPoint x: 679, endPoint y: 294, distance: 36.4
click at [706, 277] on li "WY" at bounding box center [716, 270] width 20 height 14
click at [953, 311] on input "Apply" at bounding box center [953, 312] width 27 height 17
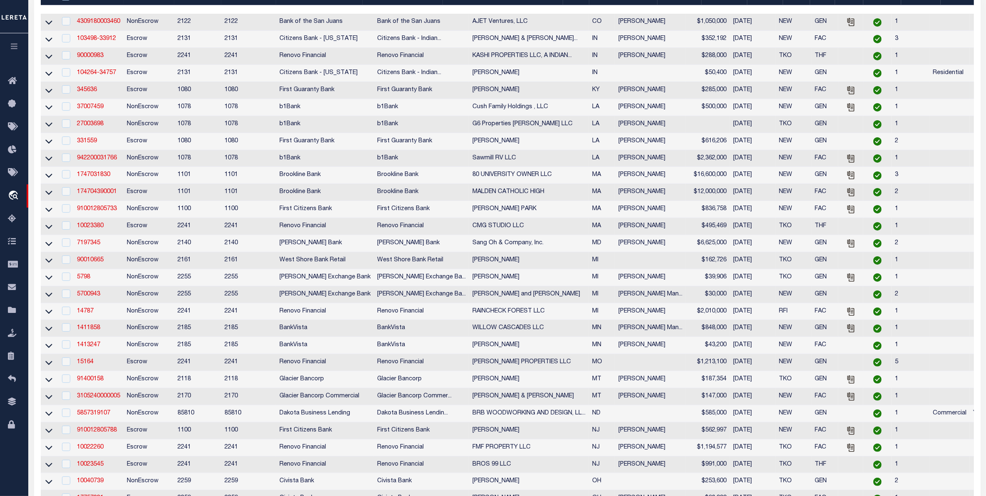
scroll to position [0, 0]
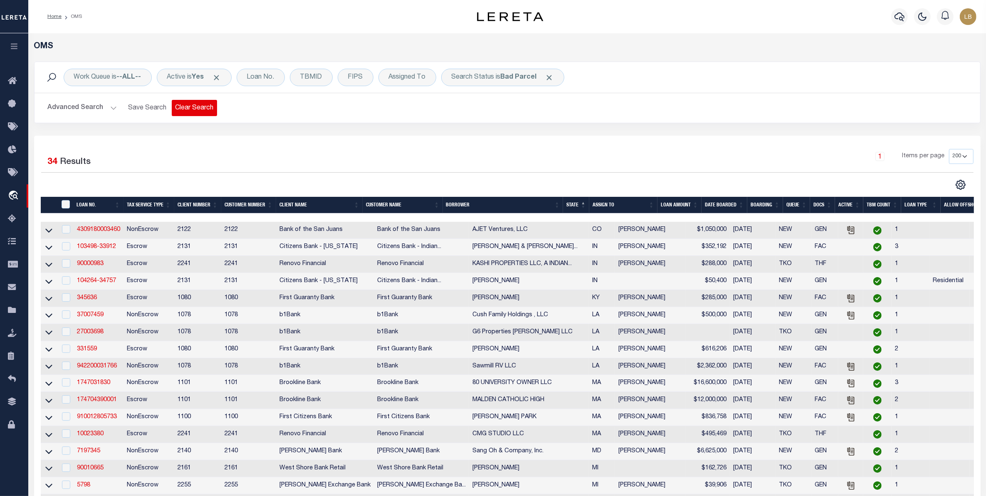
click at [189, 110] on button "Clear Search" at bounding box center [194, 108] width 45 height 16
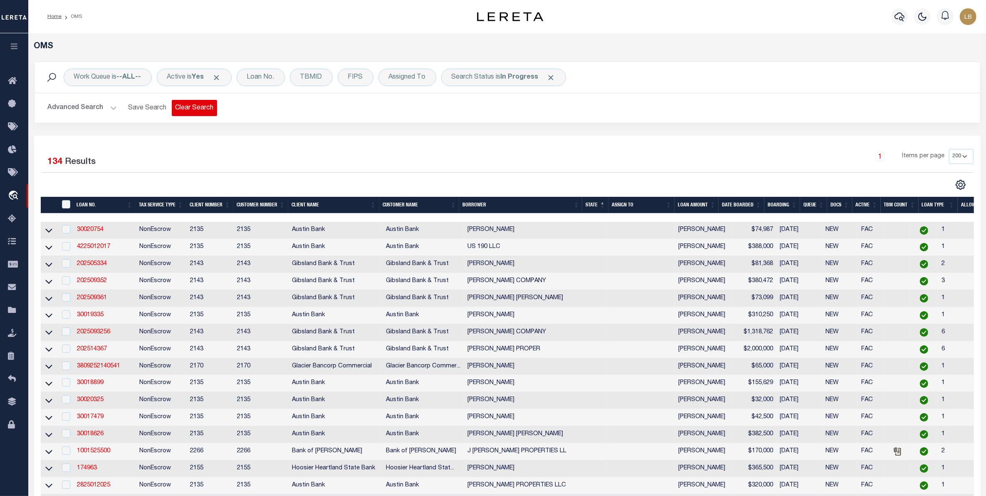
click at [194, 109] on button "Clear Search" at bounding box center [194, 108] width 45 height 16
click at [191, 104] on button "Clear Search" at bounding box center [194, 108] width 45 height 16
